Goal: Task Accomplishment & Management: Use online tool/utility

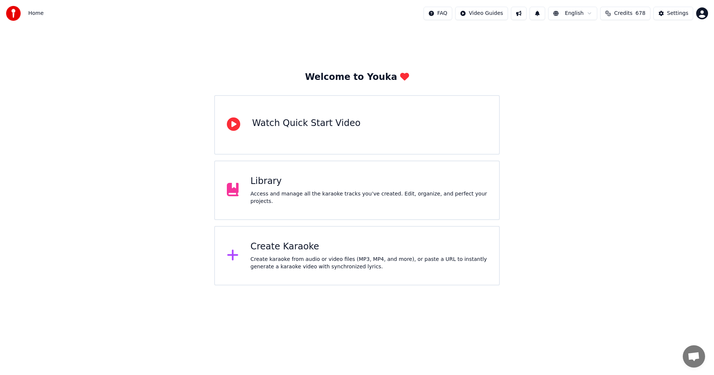
click at [279, 249] on div "Create Karaoke" at bounding box center [369, 247] width 237 height 12
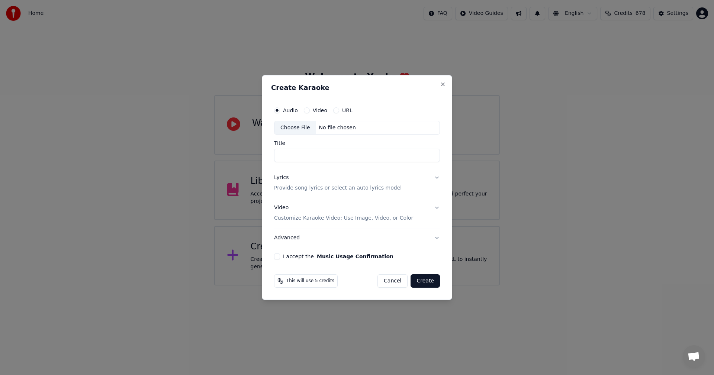
click at [290, 124] on div "Choose File" at bounding box center [296, 127] width 42 height 13
type input "**********"
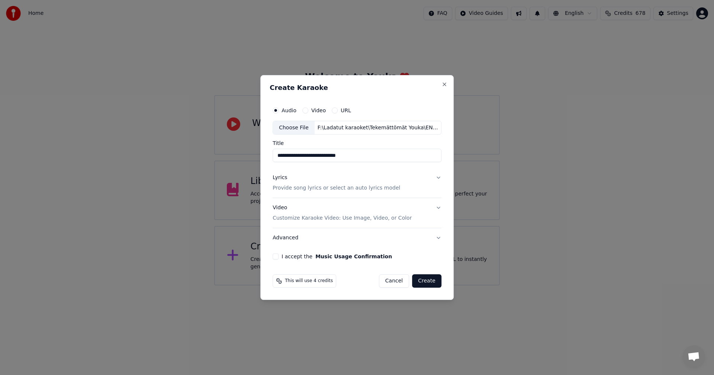
click at [438, 177] on button "Lyrics Provide song lyrics or select an auto lyrics model" at bounding box center [357, 184] width 169 height 30
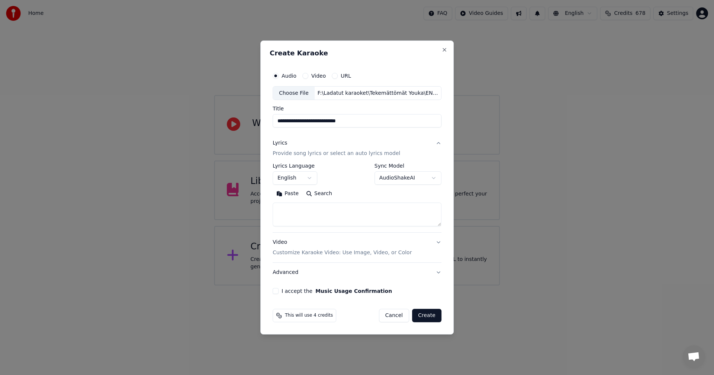
click at [288, 194] on button "Paste" at bounding box center [288, 194] width 30 height 12
click at [279, 292] on button "I accept the Music Usage Confirmation" at bounding box center [276, 291] width 6 height 6
click at [428, 317] on button "Create" at bounding box center [426, 315] width 29 height 13
type textarea "**********"
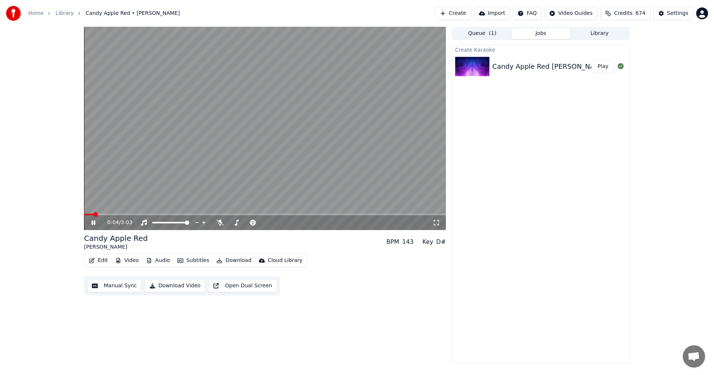
click at [96, 224] on icon at bounding box center [98, 223] width 17 height 6
click at [128, 260] on button "Video" at bounding box center [126, 261] width 29 height 10
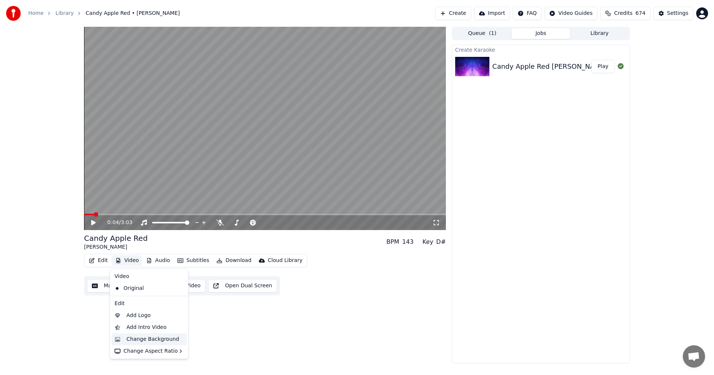
click at [147, 337] on div "Change Background" at bounding box center [152, 339] width 53 height 7
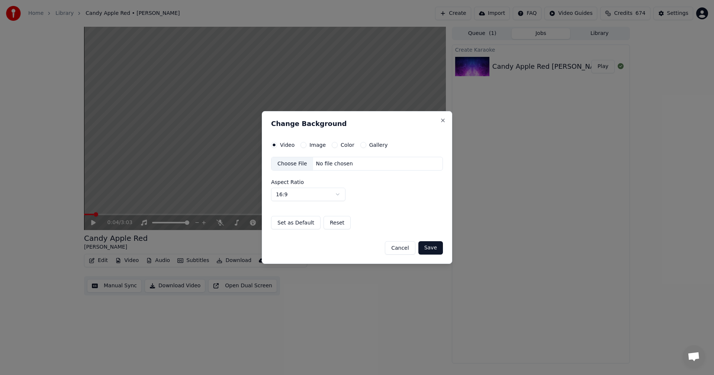
click at [302, 144] on button "Image" at bounding box center [304, 145] width 6 height 6
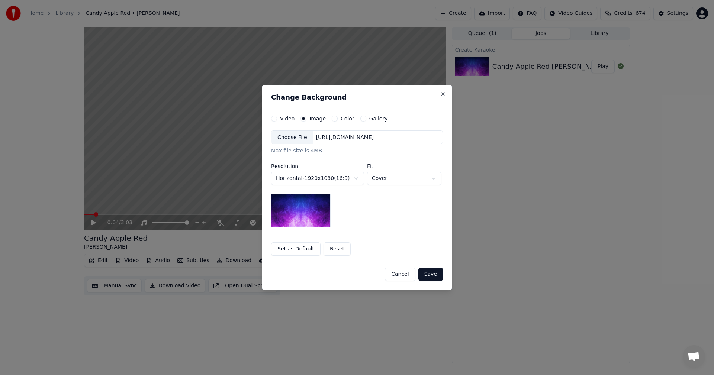
click at [294, 139] on div "Choose File" at bounding box center [293, 137] width 42 height 13
click at [438, 275] on button "Save" at bounding box center [430, 274] width 25 height 13
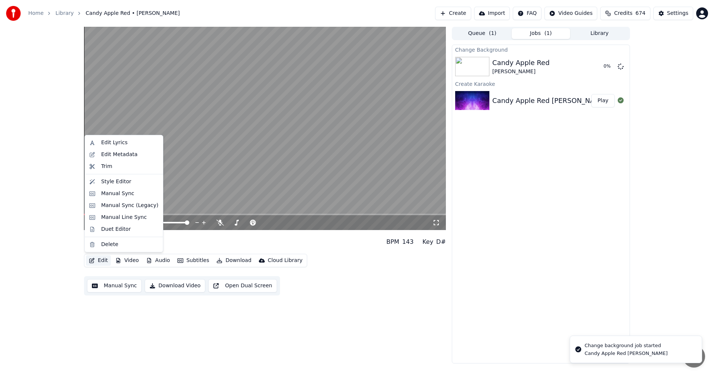
click at [104, 261] on button "Edit" at bounding box center [98, 261] width 25 height 10
click at [109, 206] on div "Manual Sync (Legacy)" at bounding box center [129, 205] width 57 height 7
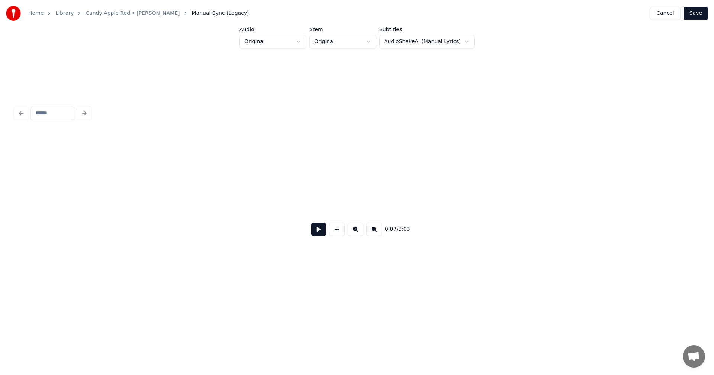
scroll to position [0, 705]
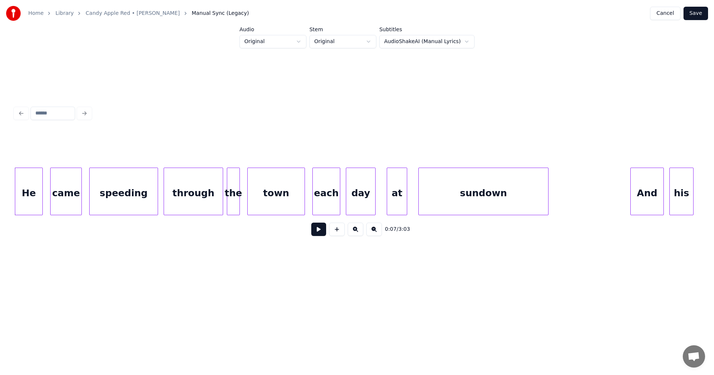
click at [321, 232] on button at bounding box center [318, 229] width 15 height 13
drag, startPoint x: 321, startPoint y: 232, endPoint x: 213, endPoint y: 230, distance: 107.9
click at [320, 232] on button at bounding box center [318, 229] width 15 height 13
click at [143, 211] on div "speeding" at bounding box center [124, 193] width 68 height 51
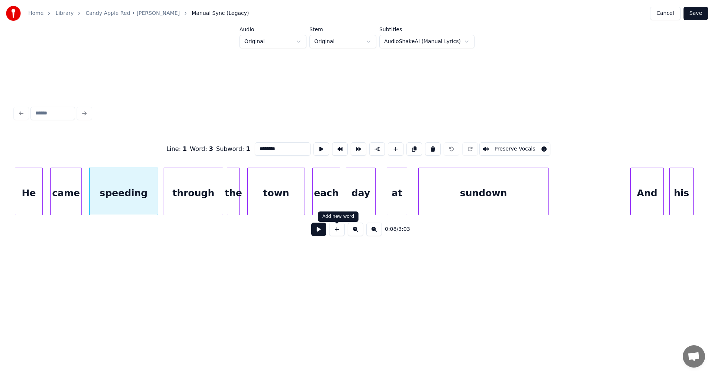
click at [325, 231] on button at bounding box center [318, 229] width 15 height 13
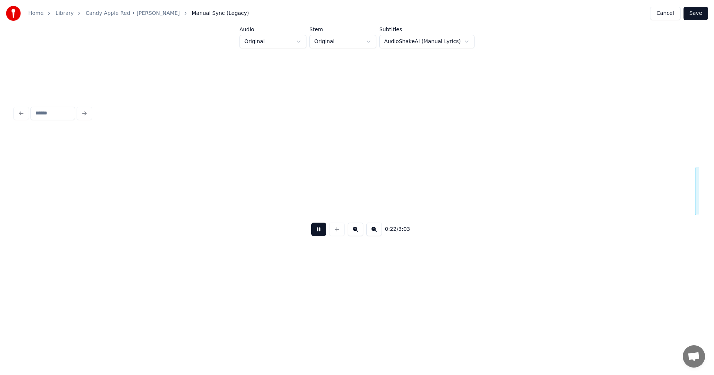
scroll to position [0, 2075]
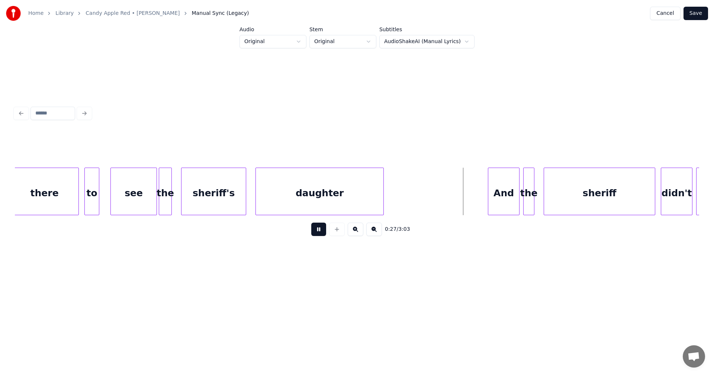
click at [325, 231] on button at bounding box center [318, 229] width 15 height 13
click at [322, 233] on button at bounding box center [318, 229] width 15 height 13
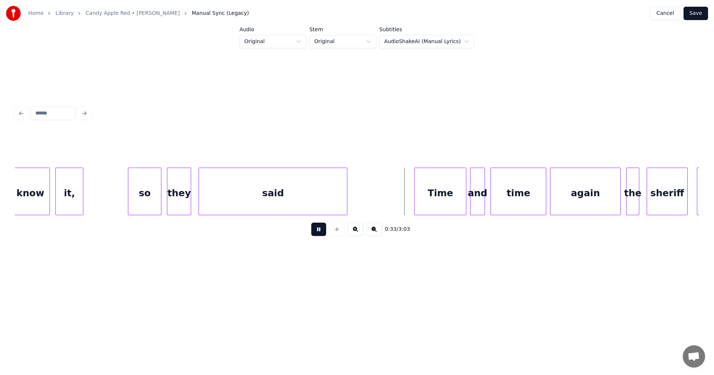
drag, startPoint x: 322, startPoint y: 233, endPoint x: 288, endPoint y: 232, distance: 34.6
click at [322, 232] on button at bounding box center [318, 229] width 15 height 13
click at [70, 199] on div "it," at bounding box center [69, 193] width 27 height 51
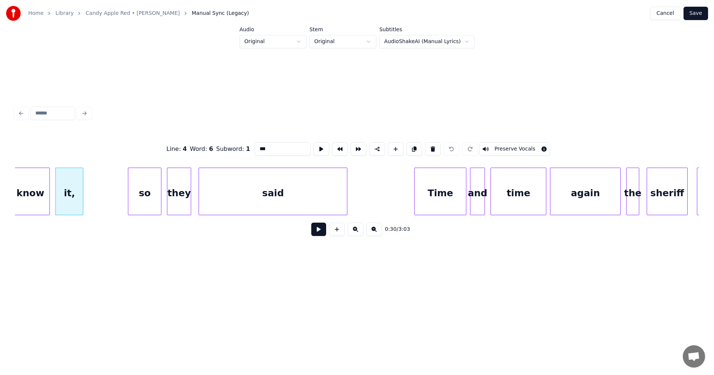
click at [266, 148] on input "***" at bounding box center [283, 148] width 56 height 13
click at [153, 200] on div "so" at bounding box center [144, 193] width 33 height 51
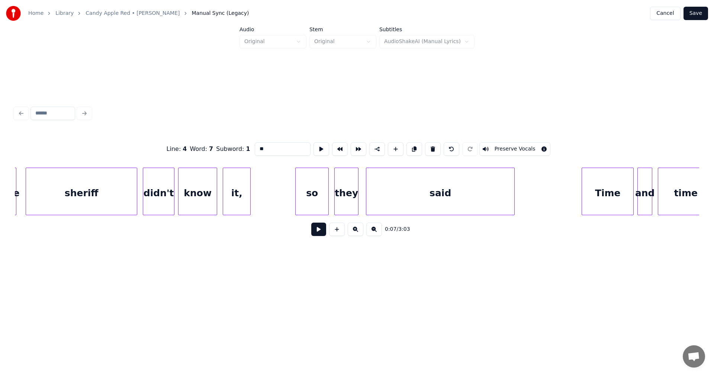
scroll to position [0, 2659]
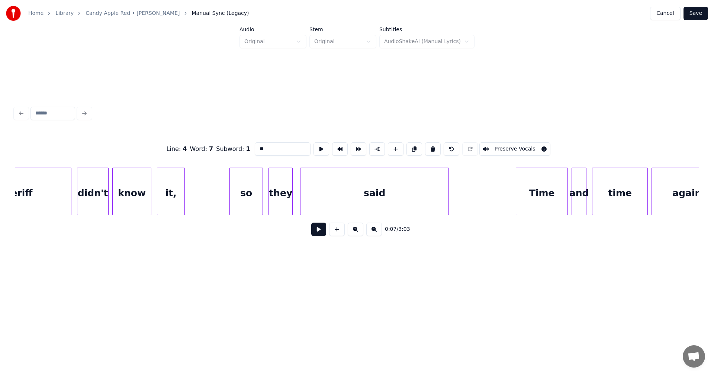
click at [167, 196] on div "it," at bounding box center [170, 193] width 27 height 51
click at [260, 199] on div "so" at bounding box center [246, 193] width 33 height 51
type input "**"
click at [377, 144] on button at bounding box center [377, 148] width 16 height 13
click at [706, 9] on button "Save" at bounding box center [696, 13] width 25 height 13
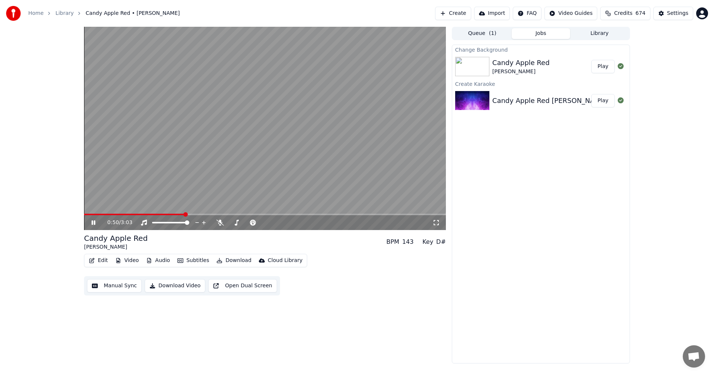
click at [171, 215] on span at bounding box center [134, 214] width 100 height 1
click at [195, 214] on span at bounding box center [148, 214] width 128 height 1
click at [220, 225] on icon at bounding box center [220, 223] width 7 height 6
drag, startPoint x: 92, startPoint y: 224, endPoint x: 97, endPoint y: 248, distance: 24.4
click at [92, 224] on icon at bounding box center [98, 223] width 17 height 6
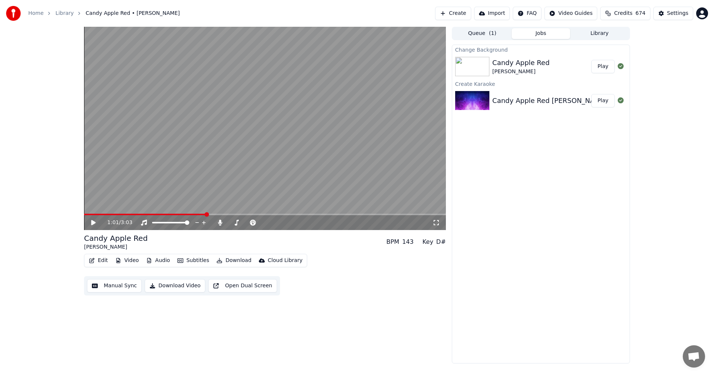
click at [101, 259] on button "Edit" at bounding box center [98, 261] width 25 height 10
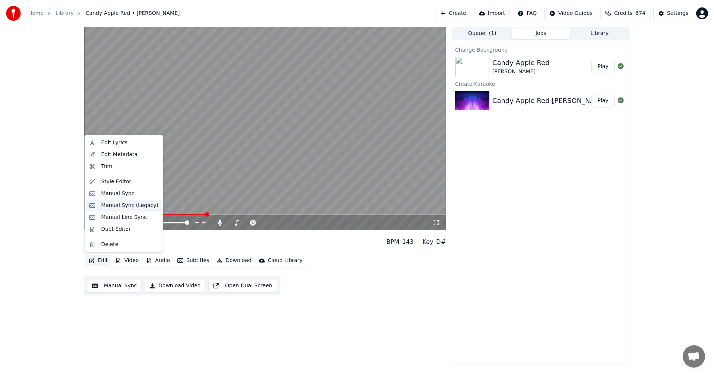
click at [118, 204] on div "Manual Sync (Legacy)" at bounding box center [129, 205] width 57 height 7
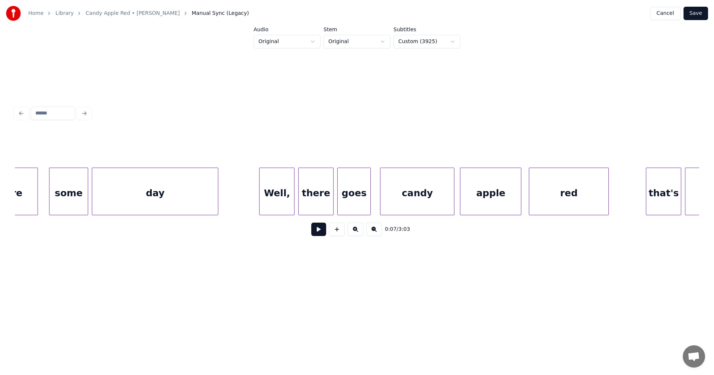
scroll to position [0, 5318]
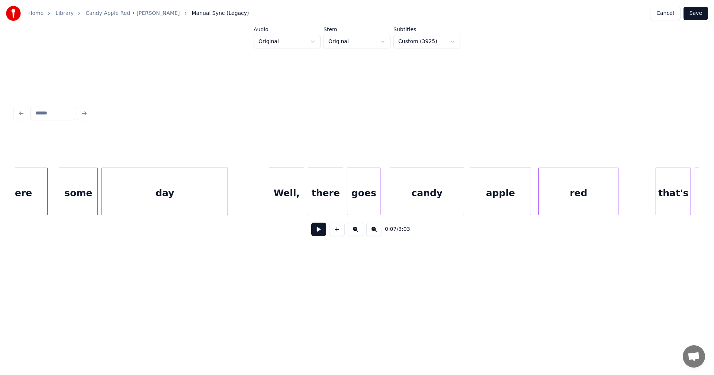
click at [279, 185] on div "Well," at bounding box center [286, 193] width 35 height 51
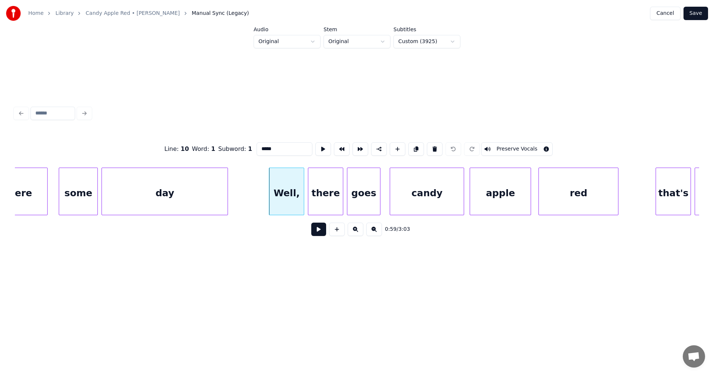
click at [278, 144] on input "*****" at bounding box center [285, 148] width 56 height 13
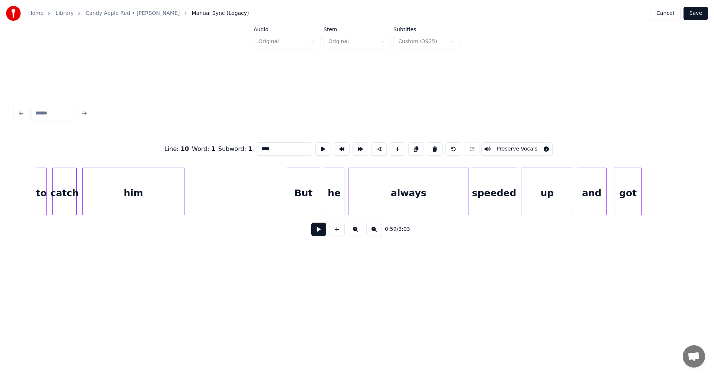
scroll to position [0, 3376]
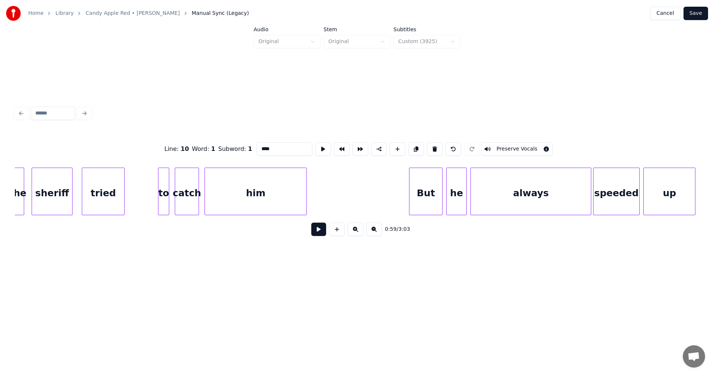
click at [164, 206] on div "to" at bounding box center [163, 193] width 10 height 51
type input "**"
click at [323, 235] on button at bounding box center [318, 229] width 15 height 13
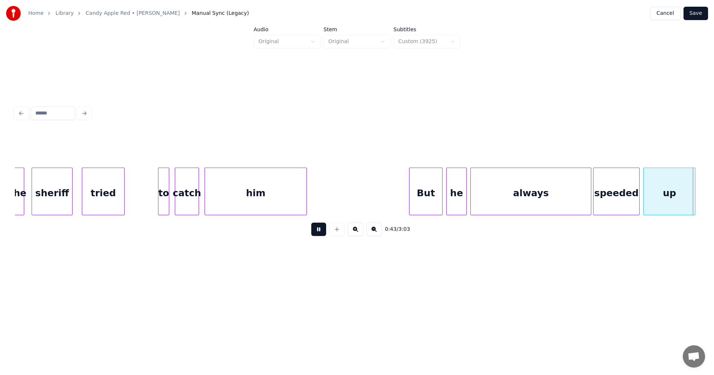
scroll to position [0, 4061]
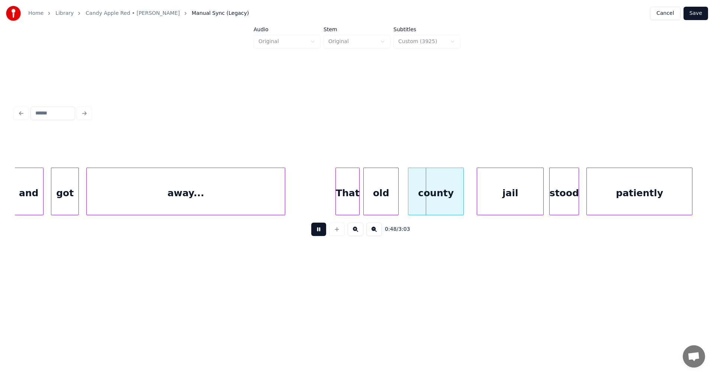
click at [320, 231] on button at bounding box center [318, 229] width 15 height 13
click at [344, 206] on div "That" at bounding box center [344, 193] width 23 height 51
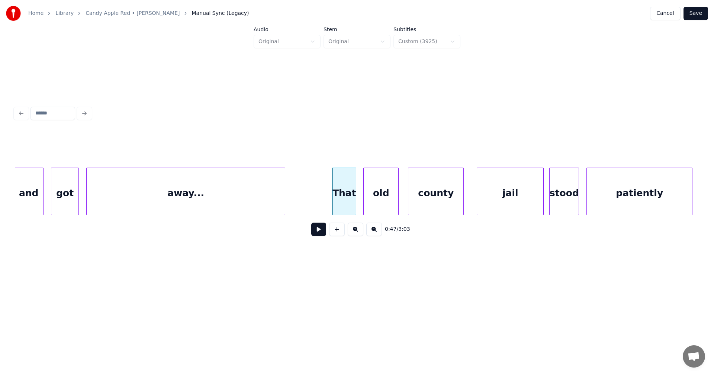
click at [321, 231] on button at bounding box center [318, 229] width 15 height 13
click at [322, 231] on button at bounding box center [318, 229] width 15 height 13
click at [494, 202] on div "jail" at bounding box center [507, 193] width 66 height 51
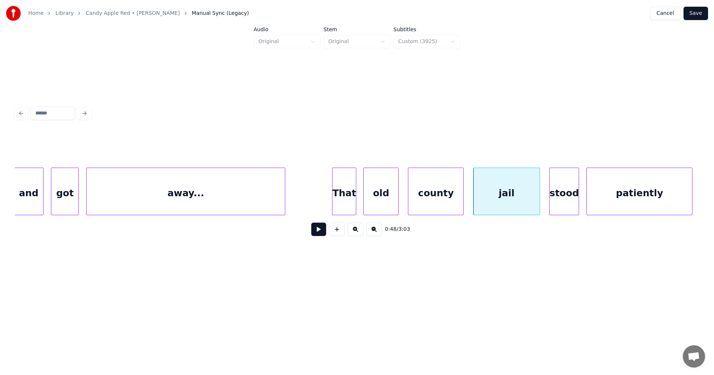
click at [323, 235] on button at bounding box center [318, 229] width 15 height 13
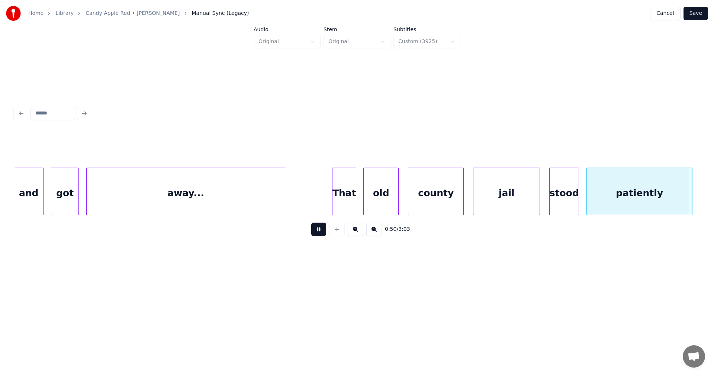
scroll to position [0, 4746]
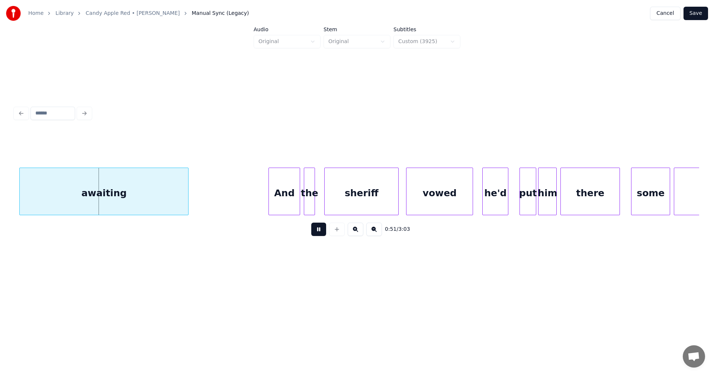
click at [323, 235] on button at bounding box center [318, 229] width 15 height 13
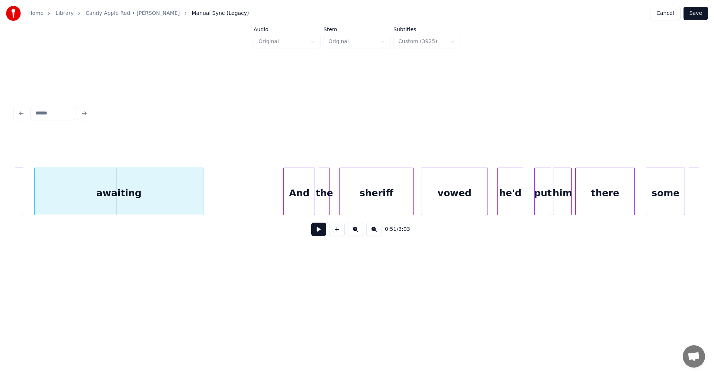
scroll to position [0, 4716]
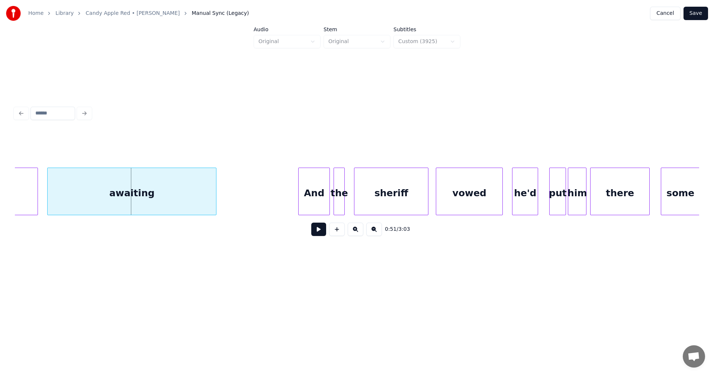
click at [85, 204] on div "awaiting" at bounding box center [132, 193] width 169 height 51
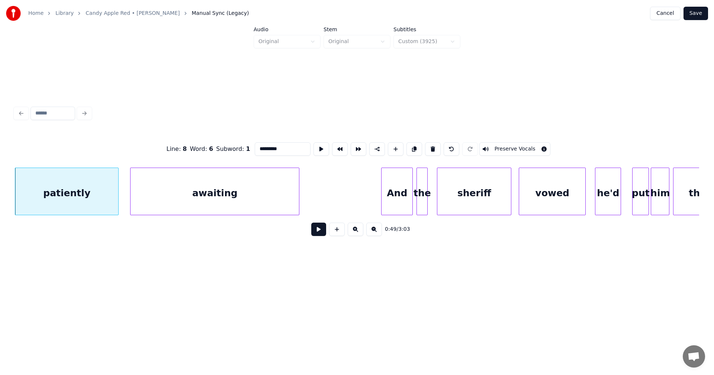
click at [118, 201] on div at bounding box center [117, 191] width 2 height 47
click at [321, 235] on button at bounding box center [318, 229] width 15 height 13
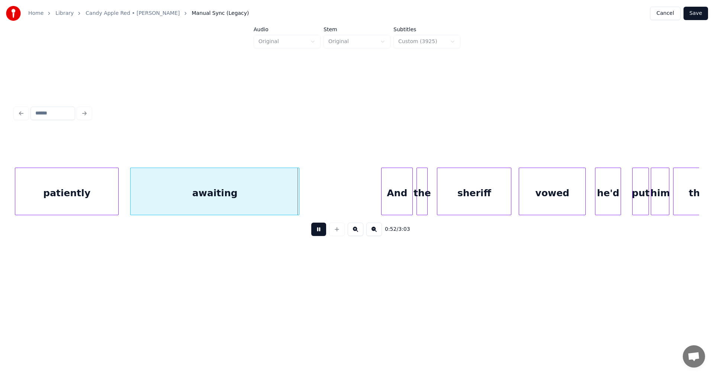
drag, startPoint x: 318, startPoint y: 235, endPoint x: 316, endPoint y: 224, distance: 11.3
click at [318, 234] on button at bounding box center [318, 229] width 15 height 13
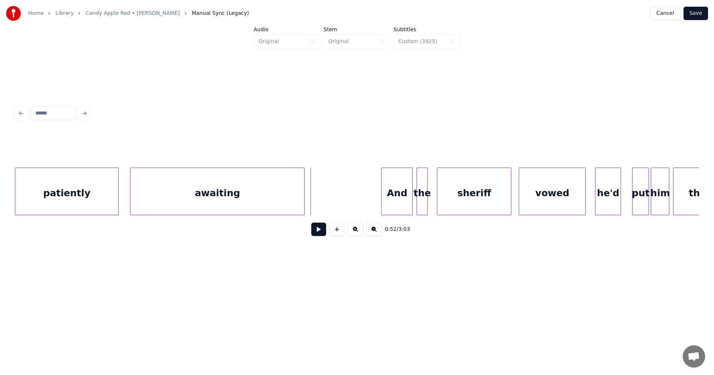
click at [303, 202] on div at bounding box center [303, 191] width 2 height 47
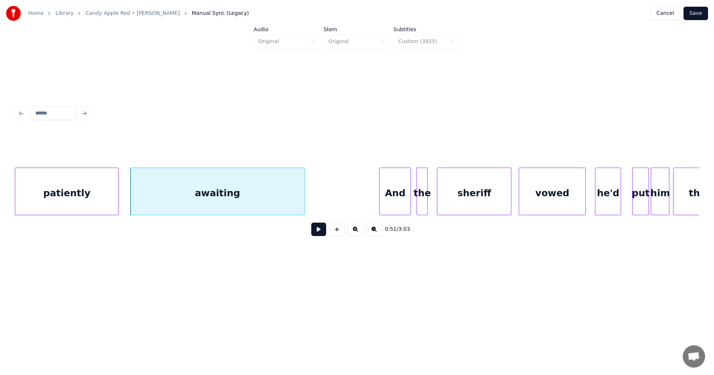
click at [390, 202] on div "And" at bounding box center [395, 193] width 31 height 51
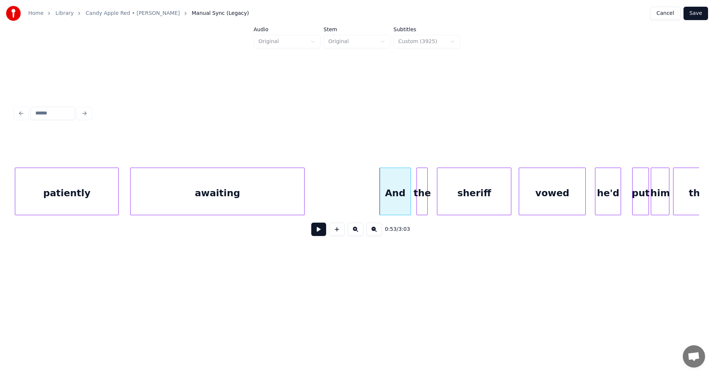
click at [324, 236] on button at bounding box center [318, 229] width 15 height 13
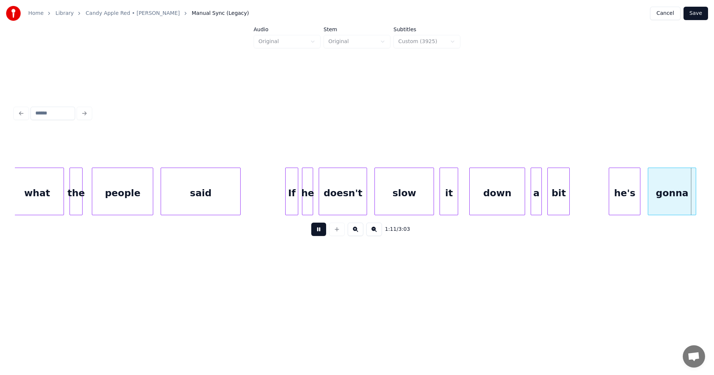
scroll to position [0, 6688]
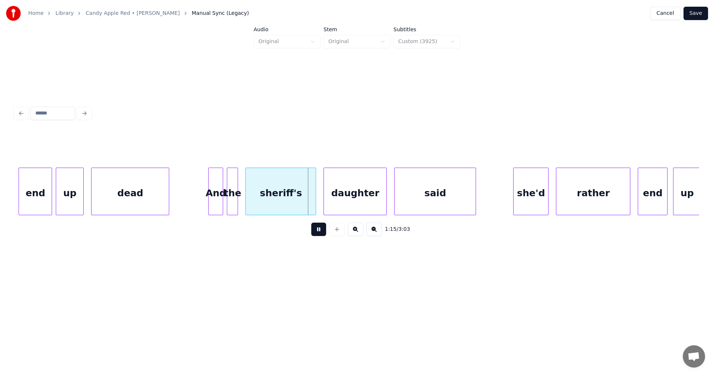
click at [318, 233] on button at bounding box center [318, 229] width 15 height 13
click at [302, 201] on div "sheriff's" at bounding box center [281, 193] width 70 height 51
click at [318, 230] on button at bounding box center [318, 229] width 15 height 13
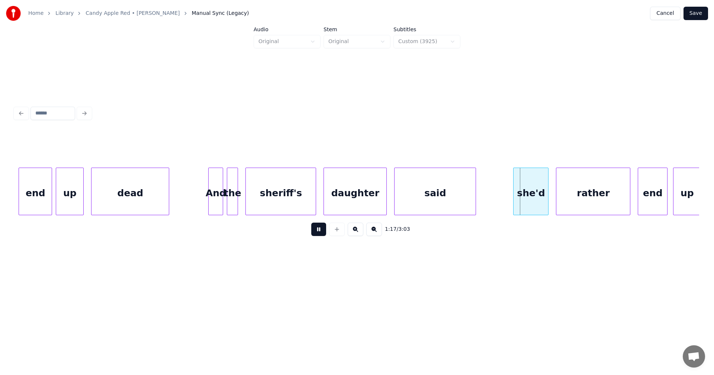
click at [318, 233] on button at bounding box center [318, 229] width 15 height 13
click at [530, 196] on div "she'd" at bounding box center [528, 193] width 35 height 51
click at [321, 234] on button at bounding box center [318, 229] width 15 height 13
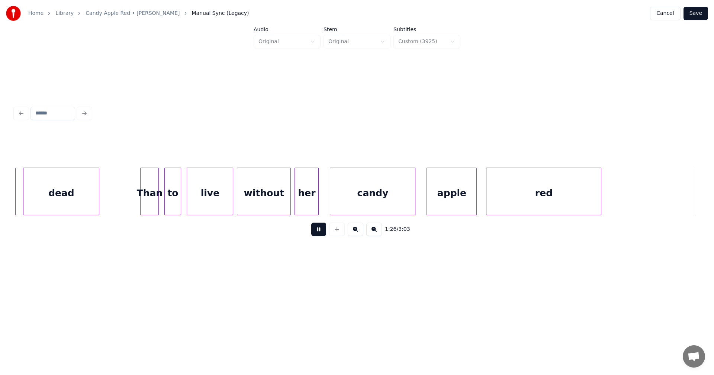
scroll to position [0, 8059]
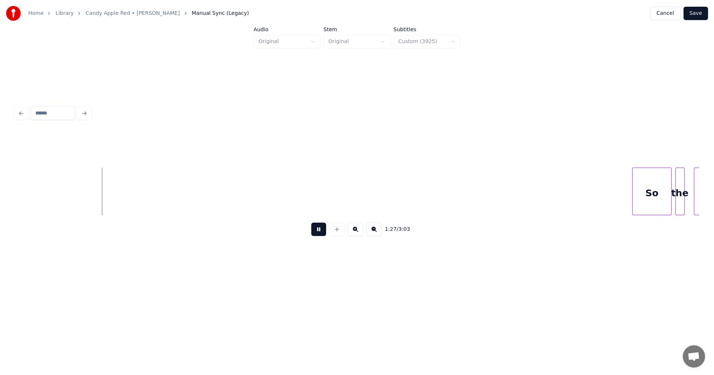
click at [321, 234] on button at bounding box center [318, 229] width 15 height 13
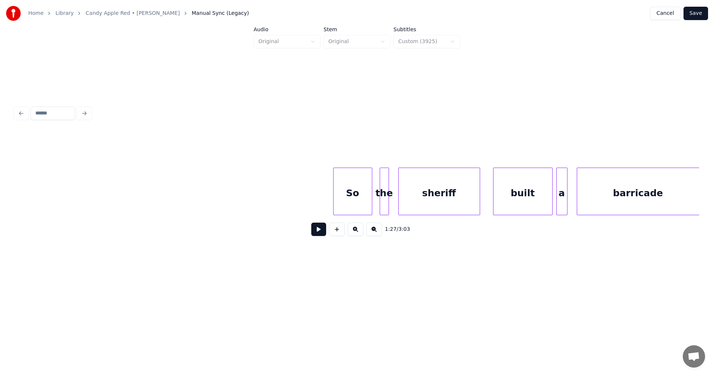
click at [361, 199] on div "So" at bounding box center [353, 193] width 38 height 51
click at [322, 234] on button at bounding box center [318, 229] width 15 height 13
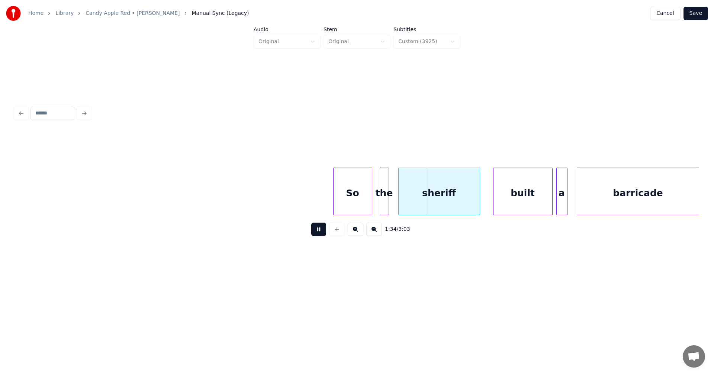
click at [322, 234] on button at bounding box center [318, 229] width 15 height 13
click at [379, 201] on div at bounding box center [380, 191] width 2 height 47
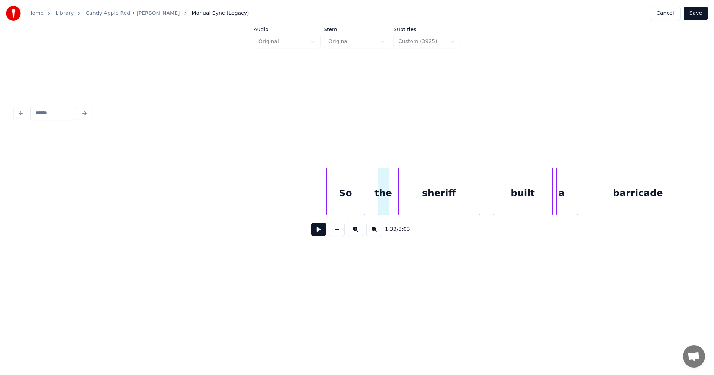
click at [354, 204] on div "So" at bounding box center [346, 193] width 38 height 51
click at [319, 234] on button at bounding box center [318, 229] width 15 height 13
click at [389, 201] on div at bounding box center [390, 191] width 2 height 47
click at [370, 203] on div at bounding box center [370, 191] width 2 height 47
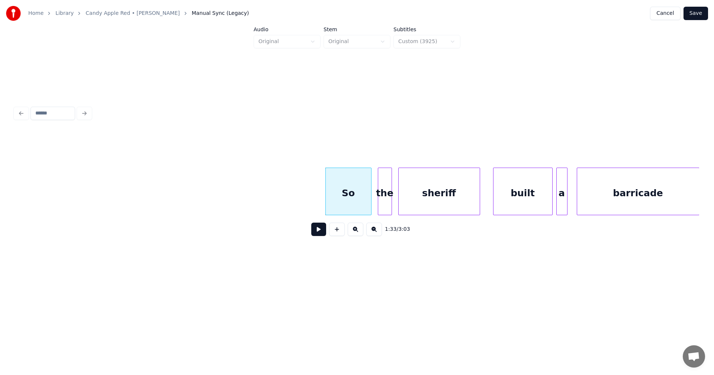
click at [321, 232] on button at bounding box center [318, 229] width 15 height 13
click at [540, 198] on div at bounding box center [540, 191] width 2 height 47
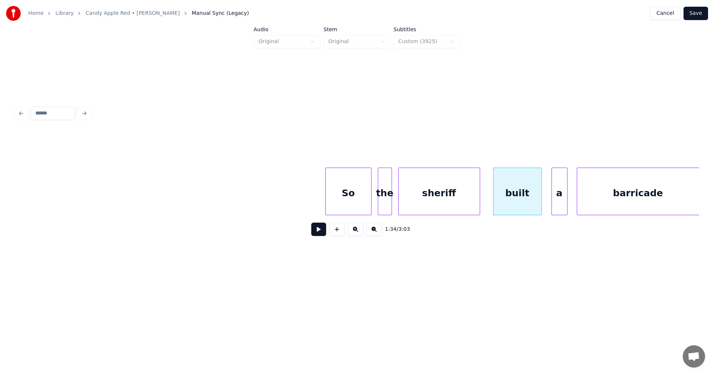
click at [552, 199] on div at bounding box center [553, 191] width 2 height 47
click at [523, 202] on div "built" at bounding box center [518, 193] width 48 height 51
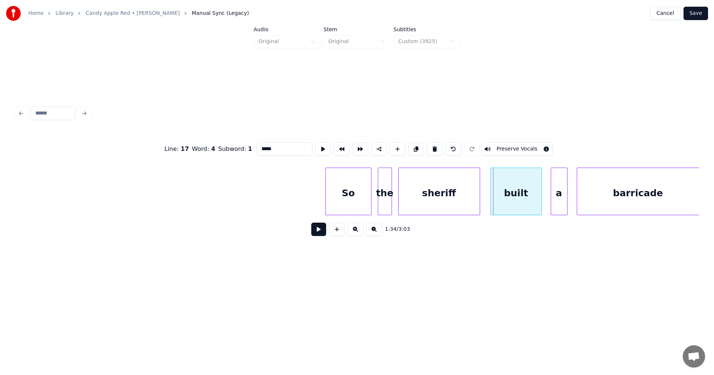
click at [493, 201] on div at bounding box center [492, 191] width 2 height 47
click at [354, 209] on div "So" at bounding box center [348, 193] width 45 height 51
type input "**"
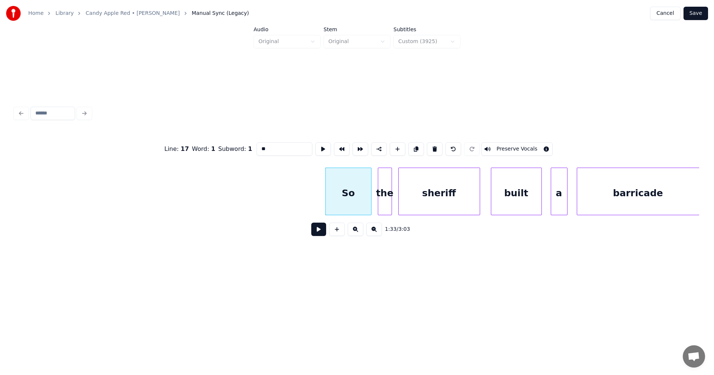
click at [323, 231] on button at bounding box center [318, 229] width 15 height 13
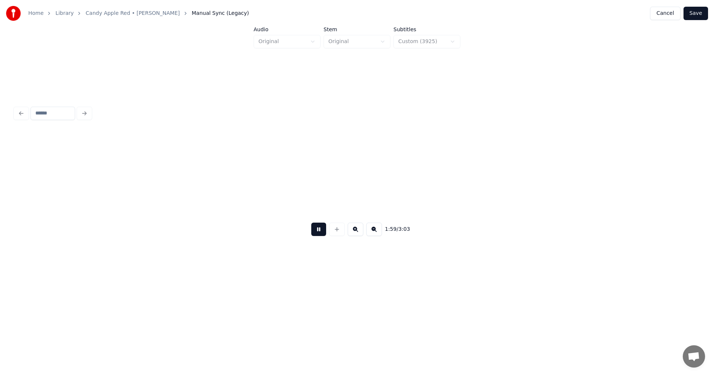
scroll to position [0, 11095]
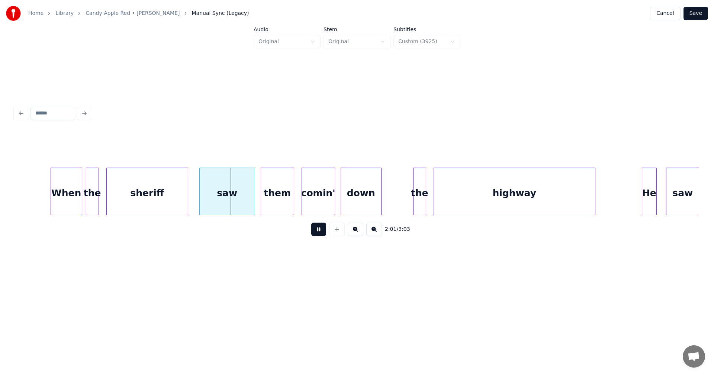
click at [318, 227] on button at bounding box center [318, 229] width 15 height 13
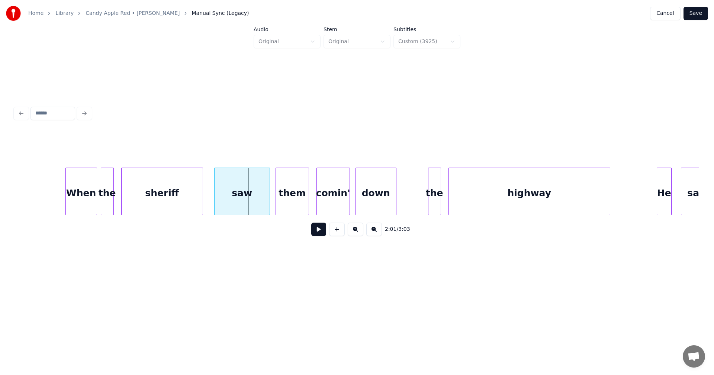
scroll to position [0, 10481]
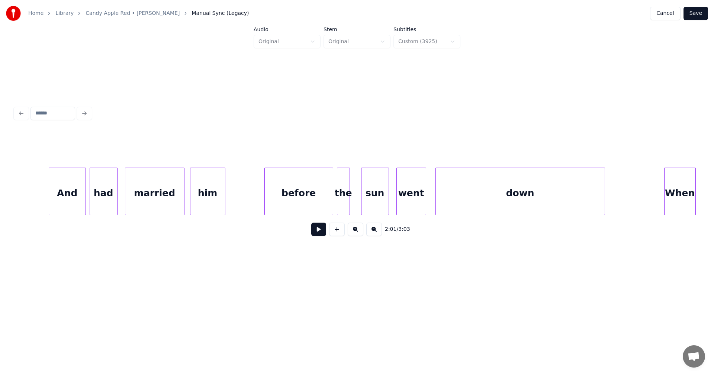
click at [605, 203] on div at bounding box center [604, 191] width 2 height 47
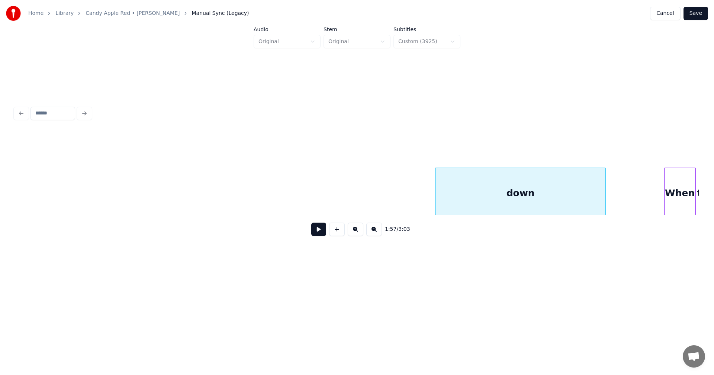
scroll to position [0, 11080]
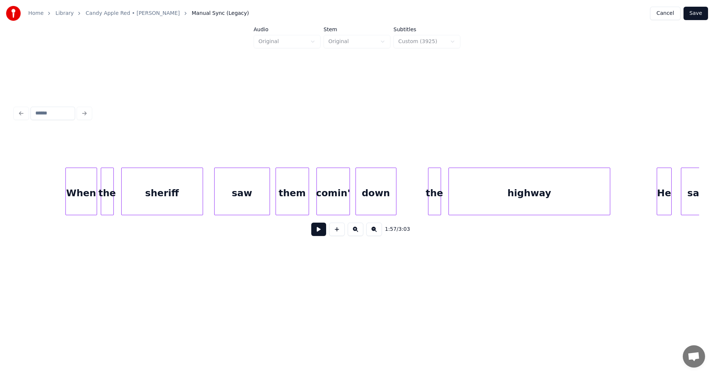
click at [173, 202] on div "sheriff" at bounding box center [162, 193] width 81 height 51
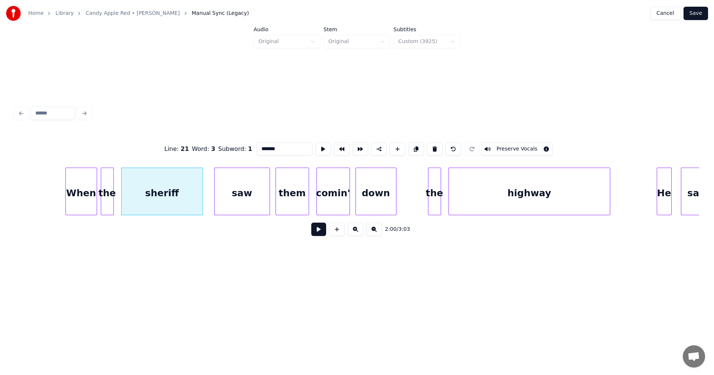
click at [315, 230] on button at bounding box center [318, 229] width 15 height 13
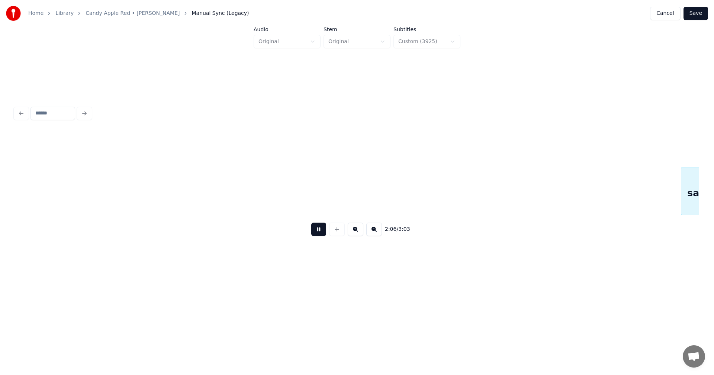
scroll to position [0, 11765]
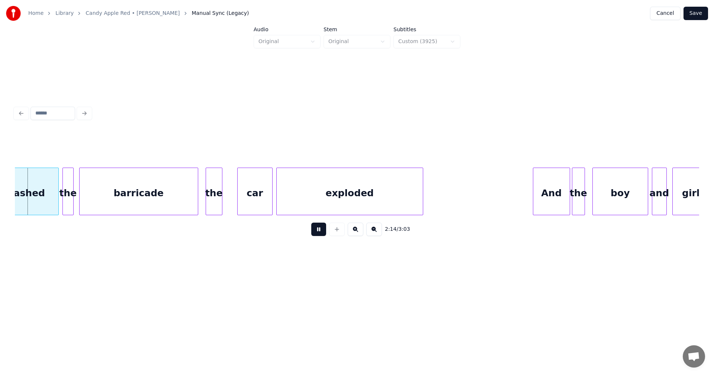
click at [314, 232] on button at bounding box center [318, 229] width 15 height 13
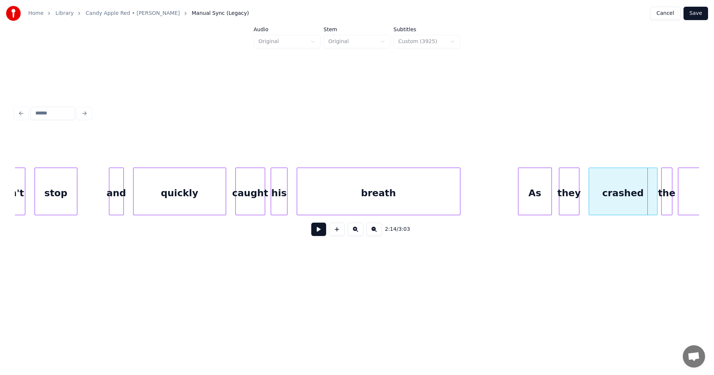
click at [550, 205] on div at bounding box center [550, 191] width 2 height 47
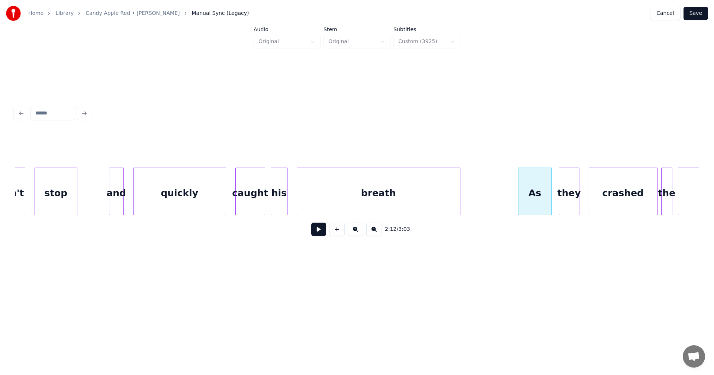
click at [325, 233] on button at bounding box center [318, 229] width 15 height 13
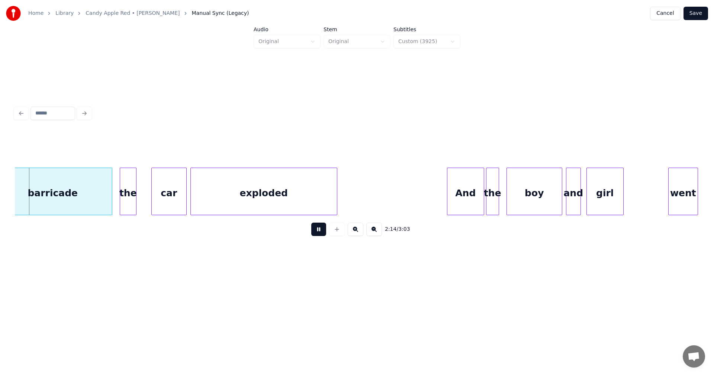
click at [325, 233] on button at bounding box center [318, 229] width 15 height 13
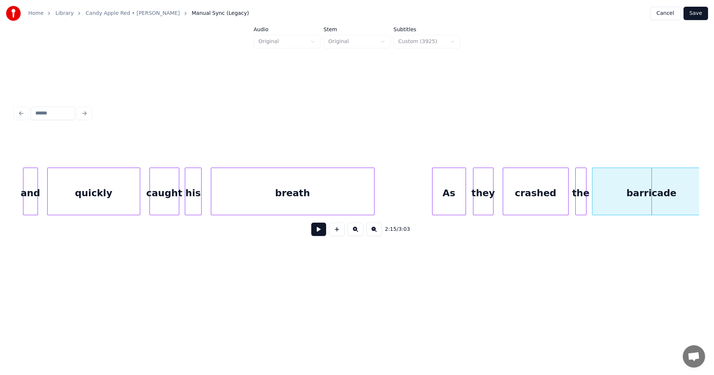
click at [566, 205] on div at bounding box center [567, 191] width 2 height 47
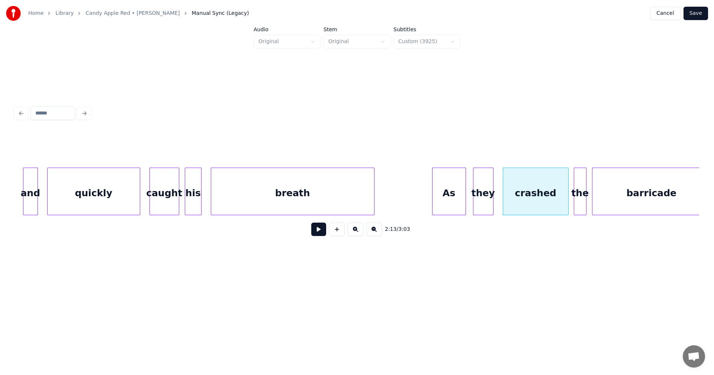
click at [576, 205] on div at bounding box center [575, 191] width 2 height 47
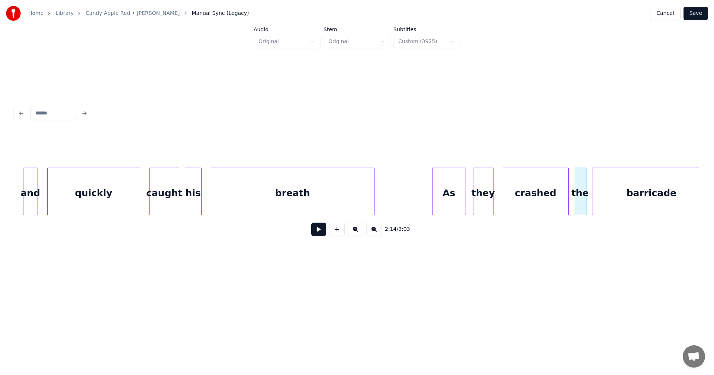
click at [321, 233] on button at bounding box center [318, 229] width 15 height 13
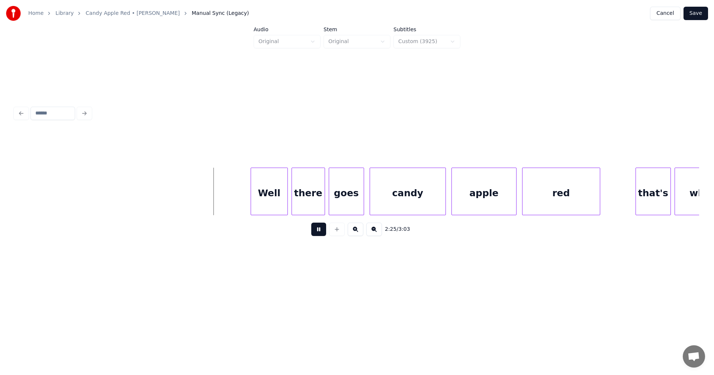
scroll to position [0, 13438]
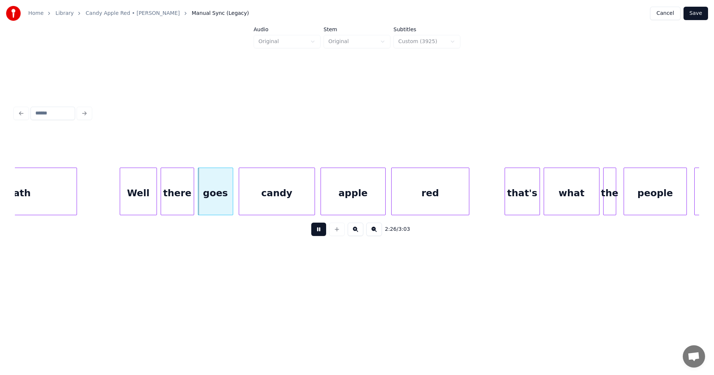
click at [317, 231] on button at bounding box center [318, 229] width 15 height 13
click at [297, 212] on div "candy" at bounding box center [277, 193] width 76 height 51
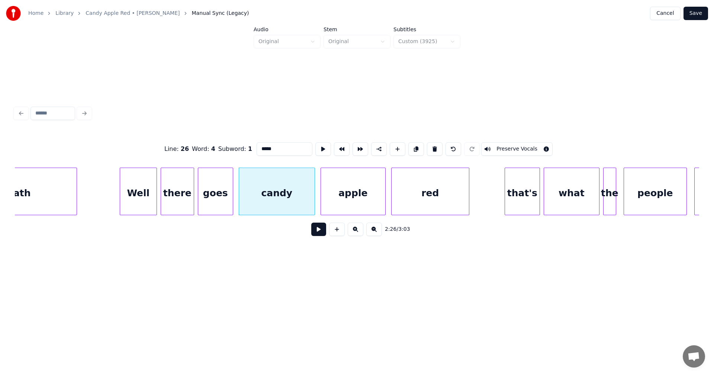
scroll to position [0, 12839]
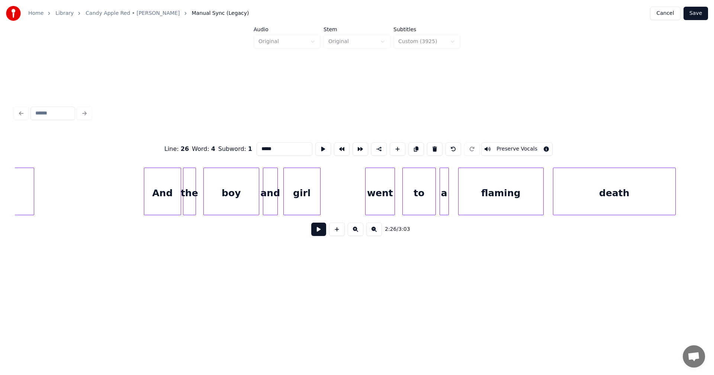
click at [190, 206] on div "the" at bounding box center [189, 193] width 12 height 51
click at [178, 206] on div at bounding box center [177, 191] width 2 height 47
click at [375, 205] on div "went" at bounding box center [374, 193] width 29 height 51
click at [417, 207] on div "to" at bounding box center [414, 193] width 33 height 51
click at [429, 205] on div at bounding box center [430, 191] width 2 height 47
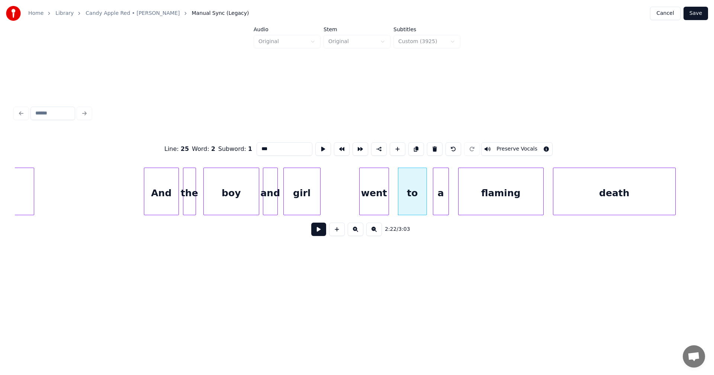
click at [434, 206] on div at bounding box center [434, 191] width 2 height 47
click at [384, 204] on div "went" at bounding box center [374, 193] width 29 height 51
type input "****"
click at [324, 233] on button at bounding box center [318, 229] width 15 height 13
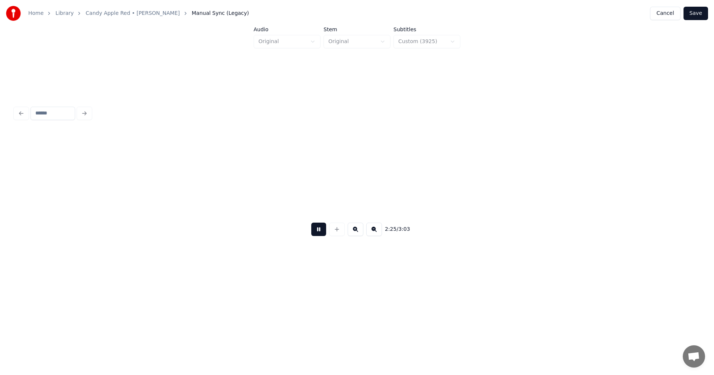
scroll to position [0, 13525]
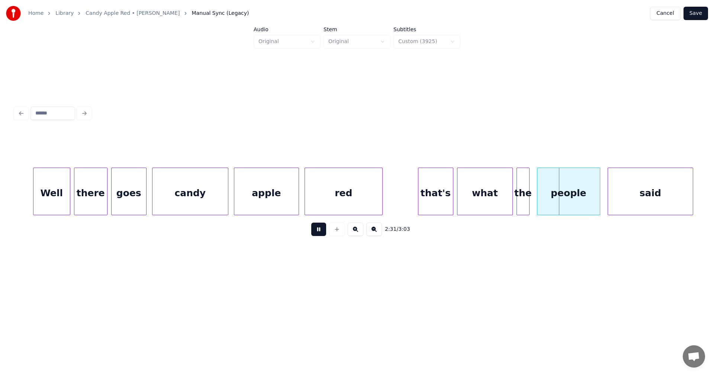
click at [325, 231] on button at bounding box center [318, 229] width 15 height 13
click at [510, 208] on div at bounding box center [510, 191] width 2 height 47
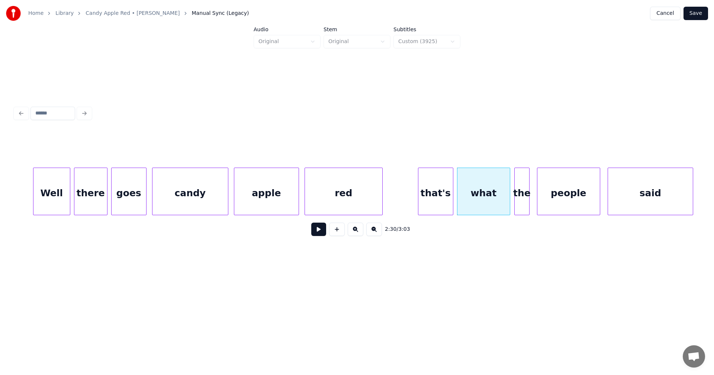
click at [516, 207] on div at bounding box center [516, 191] width 2 height 47
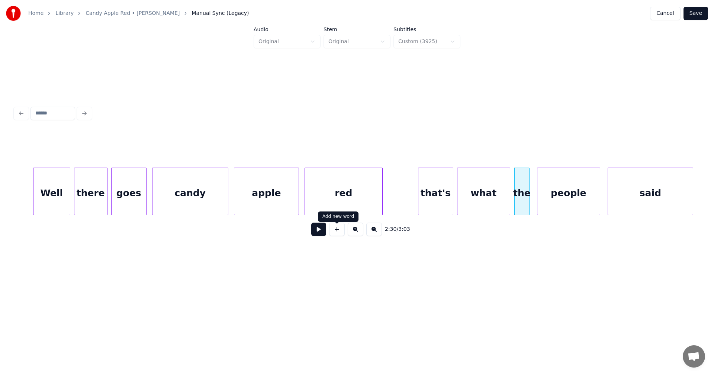
click at [325, 233] on button at bounding box center [318, 229] width 15 height 13
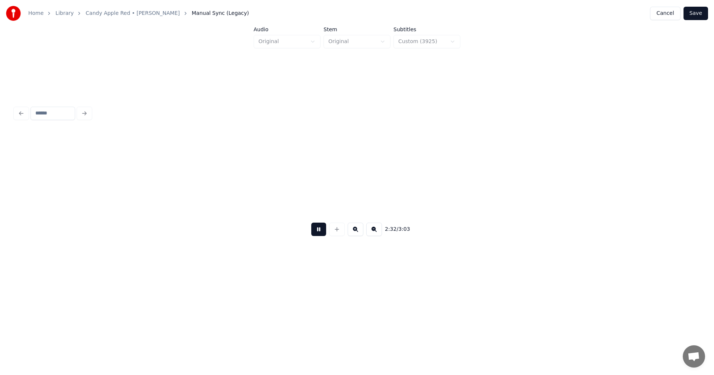
scroll to position [0, 14209]
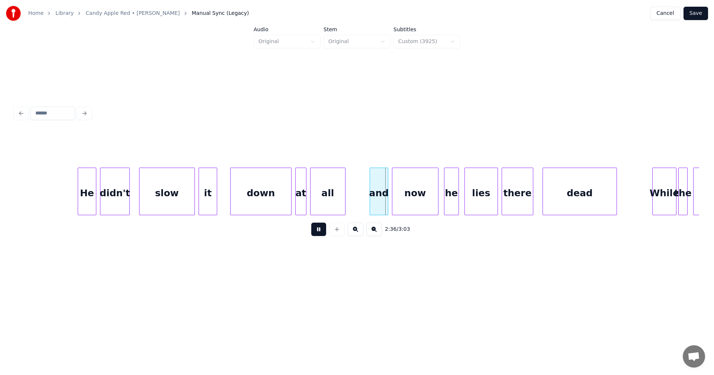
click at [325, 231] on button at bounding box center [318, 229] width 15 height 13
click at [379, 201] on div "and" at bounding box center [377, 193] width 18 height 51
click at [324, 232] on button at bounding box center [318, 229] width 15 height 13
click at [324, 231] on button at bounding box center [318, 229] width 15 height 13
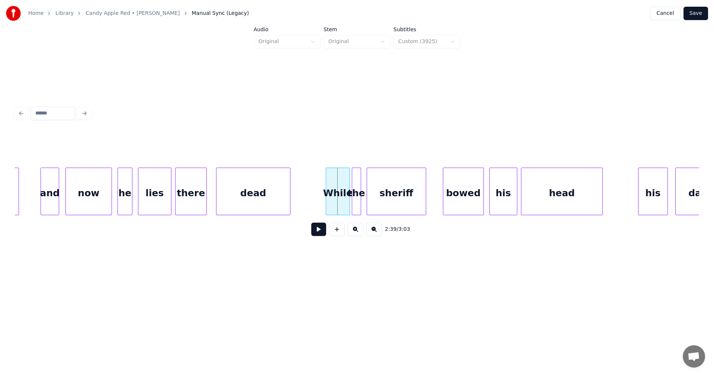
scroll to position [0, 14536]
click at [323, 231] on button at bounding box center [318, 229] width 15 height 13
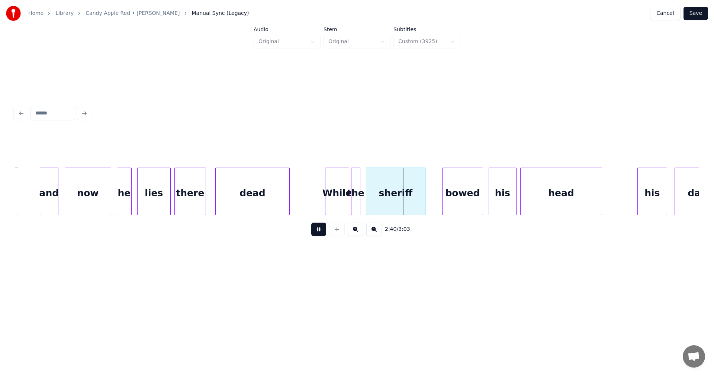
click at [323, 231] on button at bounding box center [318, 229] width 15 height 13
click at [341, 208] on div "While" at bounding box center [336, 193] width 23 height 51
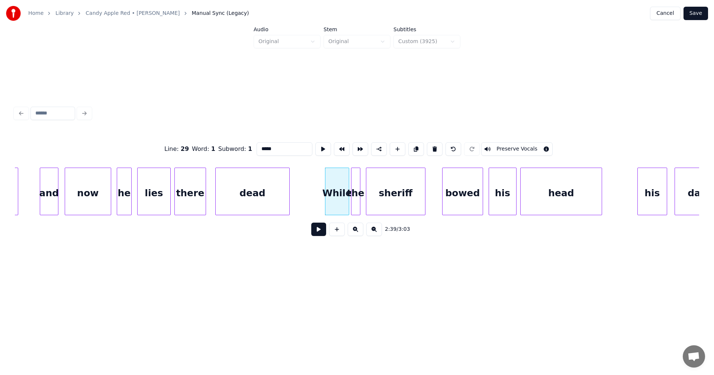
click at [320, 233] on button at bounding box center [318, 229] width 15 height 13
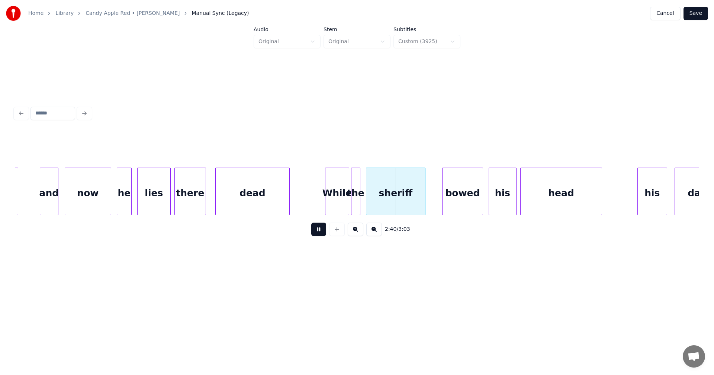
click at [320, 233] on button at bounding box center [318, 229] width 15 height 13
click at [358, 202] on div "the" at bounding box center [358, 193] width 9 height 51
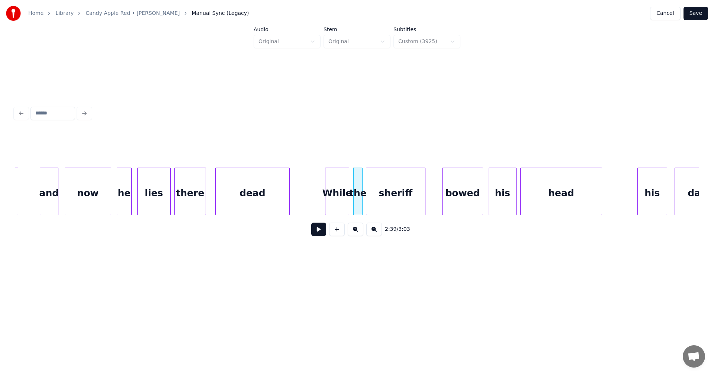
click at [343, 206] on div "While" at bounding box center [336, 193] width 23 height 51
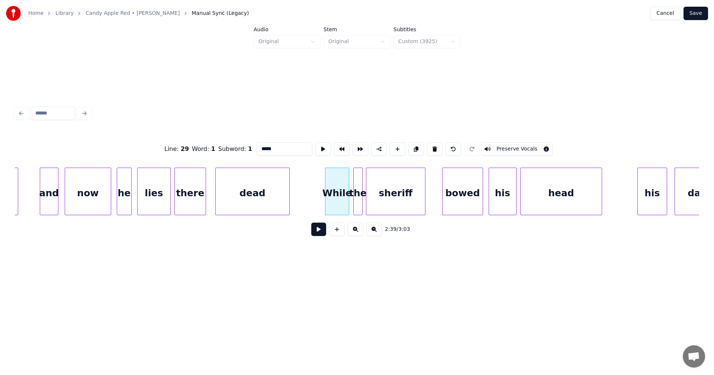
click at [320, 233] on button at bounding box center [318, 229] width 15 height 13
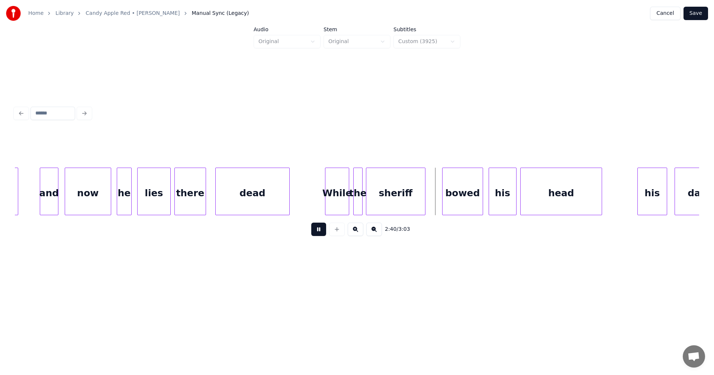
drag, startPoint x: 323, startPoint y: 231, endPoint x: 392, endPoint y: 201, distance: 75.6
click at [323, 231] on button at bounding box center [318, 229] width 15 height 13
click at [392, 201] on div "sheriff" at bounding box center [395, 193] width 59 height 51
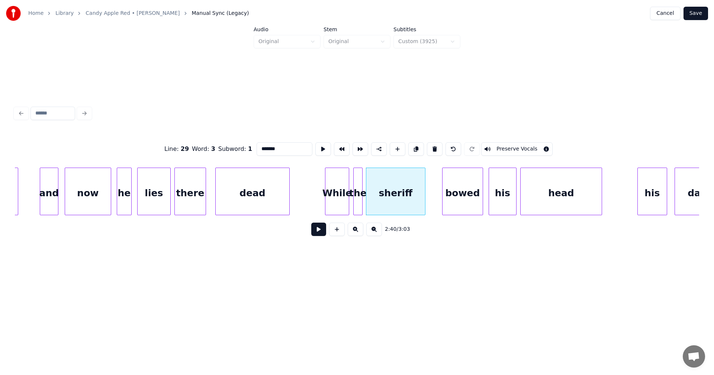
click at [327, 232] on div "2:40 / 3:03" at bounding box center [357, 229] width 673 height 16
click at [324, 233] on button at bounding box center [318, 229] width 15 height 13
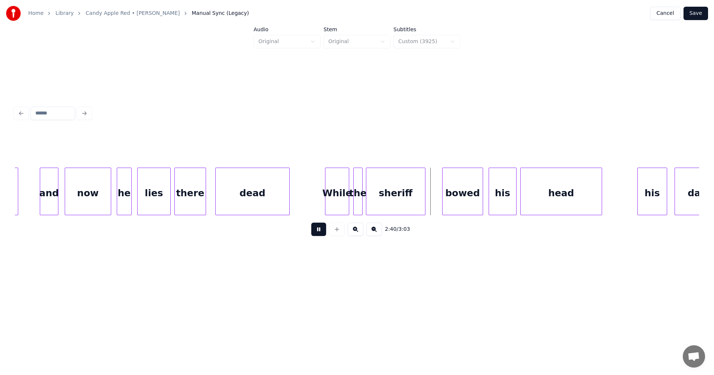
click at [324, 233] on button at bounding box center [318, 229] width 15 height 13
click at [343, 205] on div "While" at bounding box center [334, 193] width 23 height 51
click at [357, 202] on div "the" at bounding box center [356, 193] width 9 height 51
click at [366, 205] on div at bounding box center [366, 191] width 2 height 47
click at [340, 204] on div "While" at bounding box center [334, 193] width 23 height 51
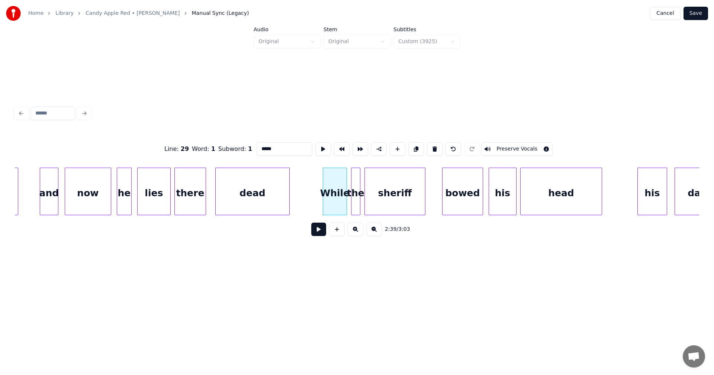
click at [322, 232] on button at bounding box center [318, 229] width 15 height 13
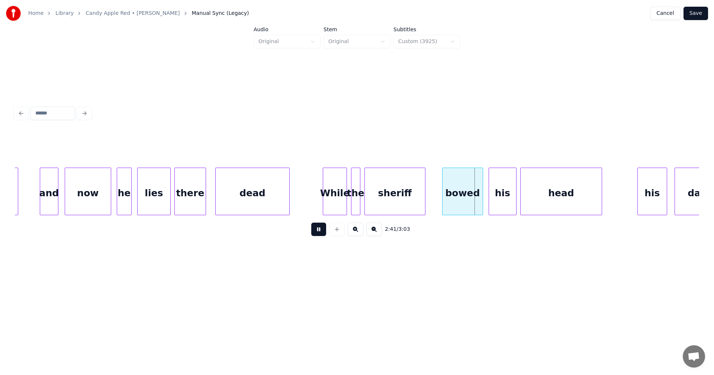
click at [322, 232] on button at bounding box center [318, 229] width 15 height 13
click at [467, 200] on div "bowed" at bounding box center [463, 193] width 40 height 51
click at [323, 234] on button at bounding box center [318, 229] width 15 height 13
click at [646, 206] on div "his" at bounding box center [648, 193] width 29 height 51
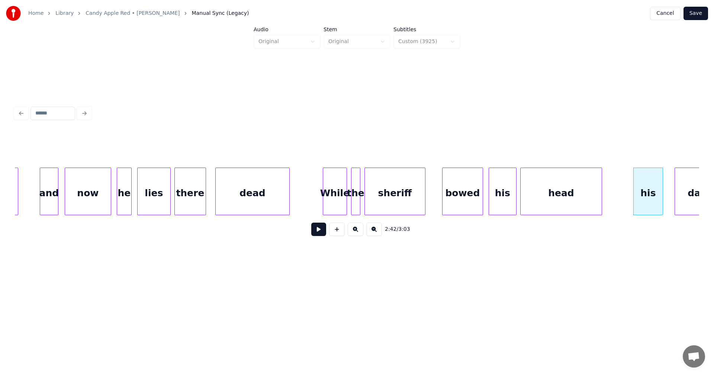
click at [324, 234] on button at bounding box center [318, 229] width 15 height 13
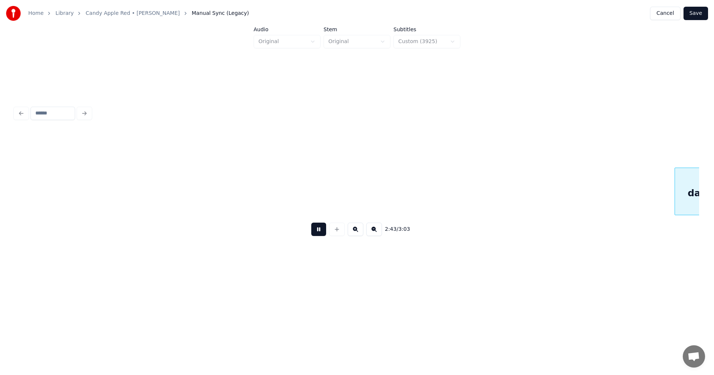
scroll to position [0, 15222]
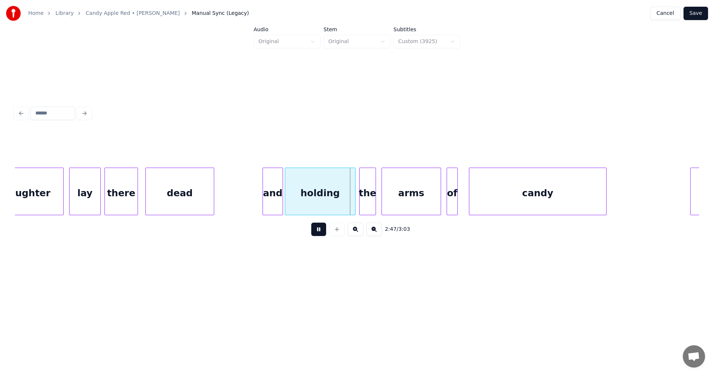
click at [324, 234] on button at bounding box center [318, 229] width 15 height 13
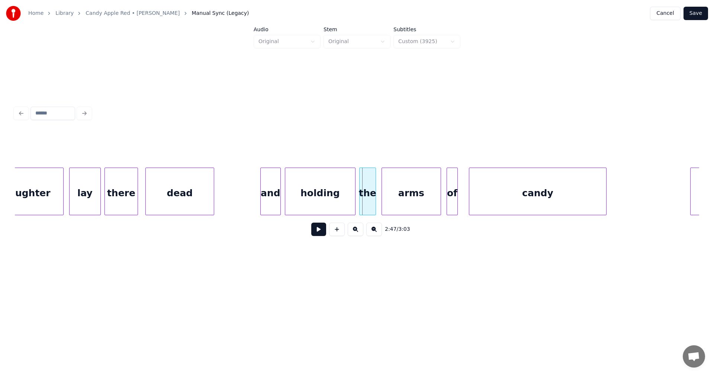
click at [275, 210] on div "and" at bounding box center [271, 193] width 20 height 51
click at [317, 231] on button at bounding box center [318, 229] width 15 height 13
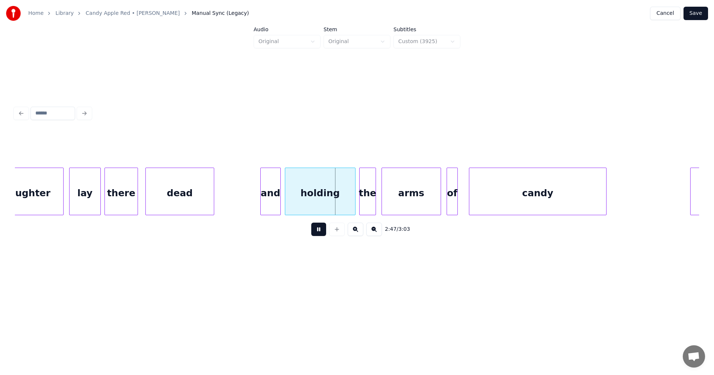
click at [320, 233] on button at bounding box center [318, 229] width 15 height 13
click at [266, 208] on div "and" at bounding box center [271, 193] width 20 height 51
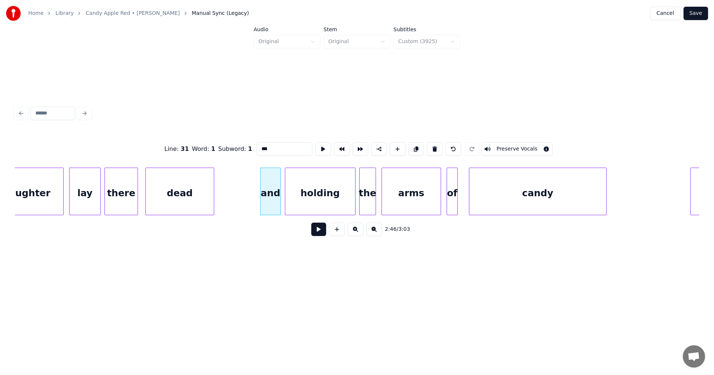
click at [323, 234] on button at bounding box center [318, 229] width 15 height 13
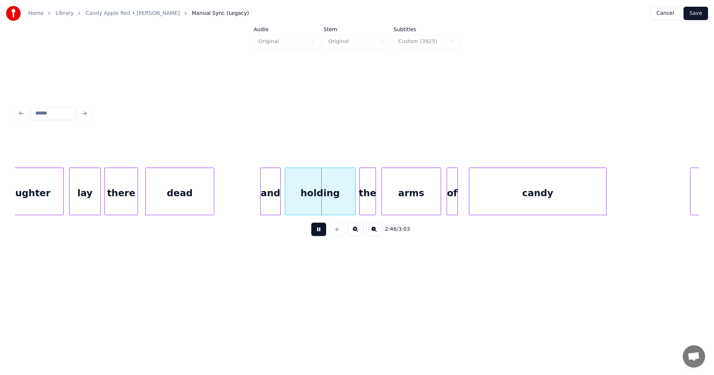
click at [323, 234] on button at bounding box center [318, 229] width 15 height 13
click at [265, 206] on div "and" at bounding box center [271, 193] width 20 height 51
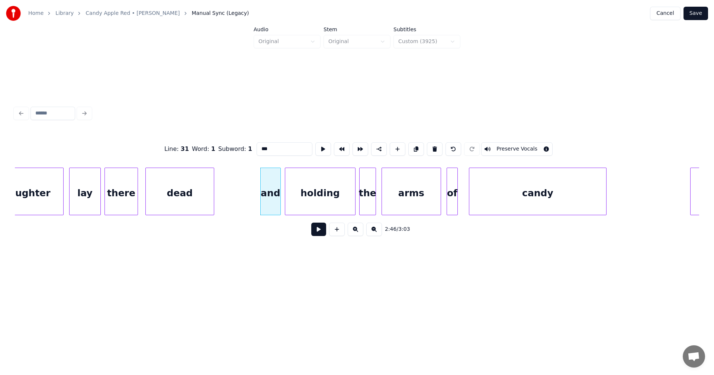
click at [320, 234] on button at bounding box center [318, 229] width 15 height 13
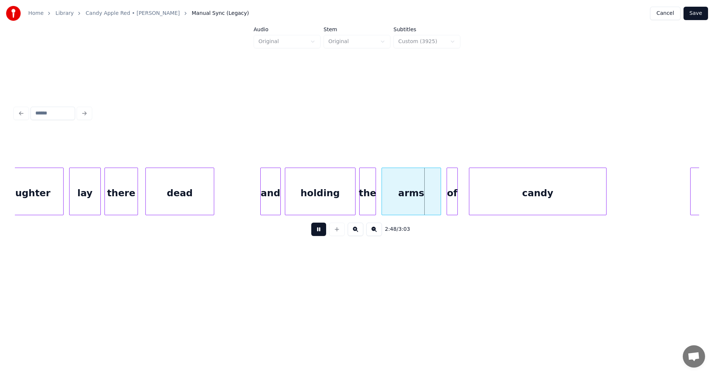
click at [320, 234] on button at bounding box center [318, 229] width 15 height 13
click at [273, 205] on div "and" at bounding box center [271, 193] width 20 height 51
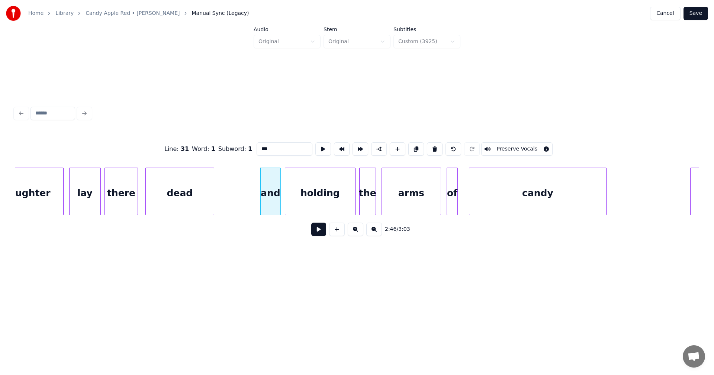
click at [325, 234] on button at bounding box center [318, 229] width 15 height 13
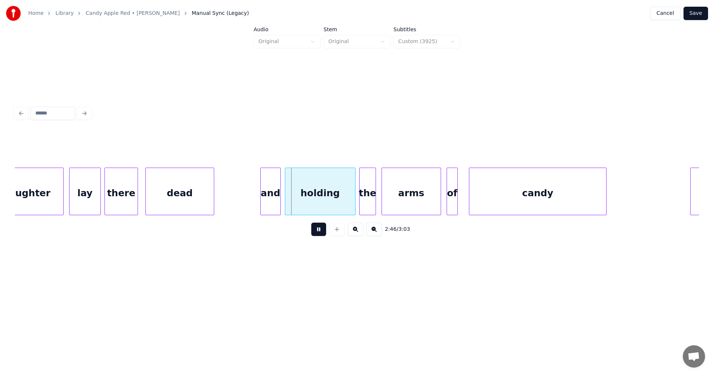
click at [321, 234] on button at bounding box center [318, 229] width 15 height 13
click at [190, 189] on div "dead" at bounding box center [180, 193] width 68 height 51
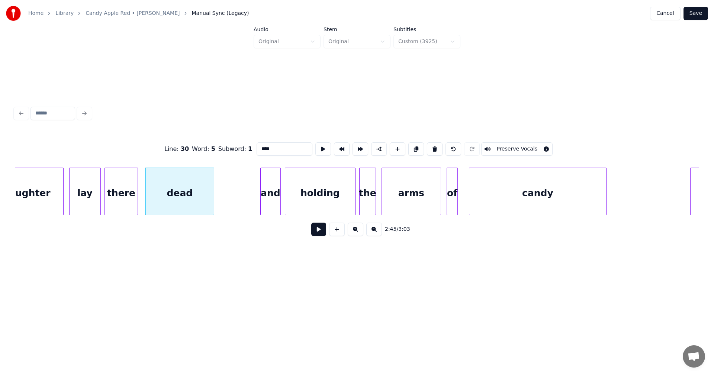
click at [318, 235] on button at bounding box center [318, 229] width 15 height 13
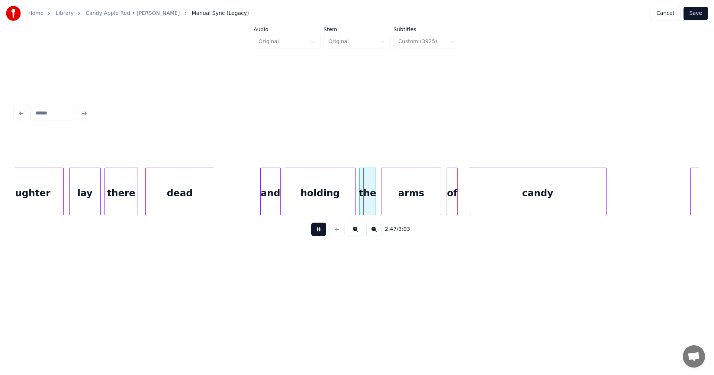
drag, startPoint x: 319, startPoint y: 235, endPoint x: 282, endPoint y: 219, distance: 40.5
click at [319, 235] on button at bounding box center [318, 229] width 15 height 13
click at [275, 208] on div "and" at bounding box center [271, 193] width 20 height 51
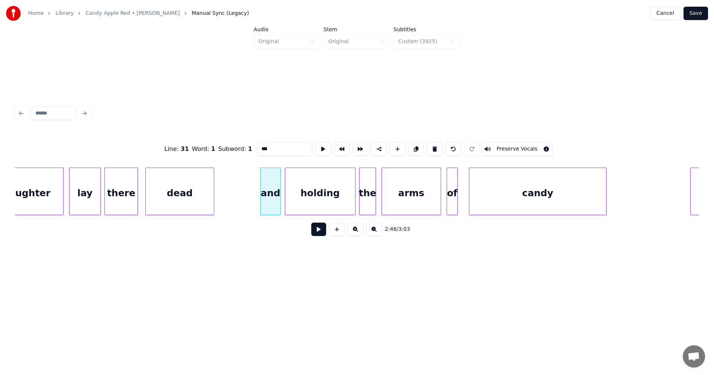
click at [320, 236] on button at bounding box center [318, 229] width 15 height 13
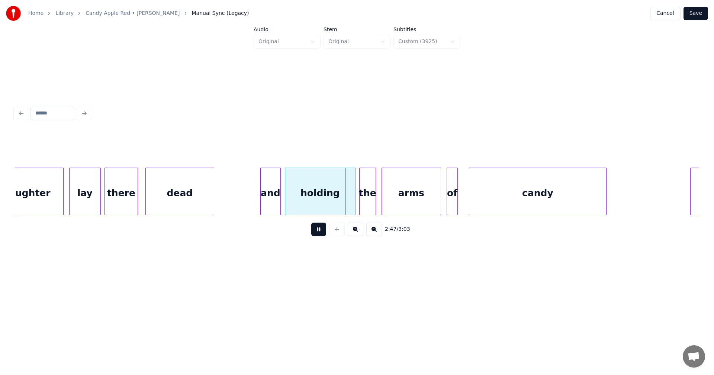
click at [320, 235] on button at bounding box center [318, 229] width 15 height 13
click at [269, 204] on div "and" at bounding box center [271, 193] width 20 height 51
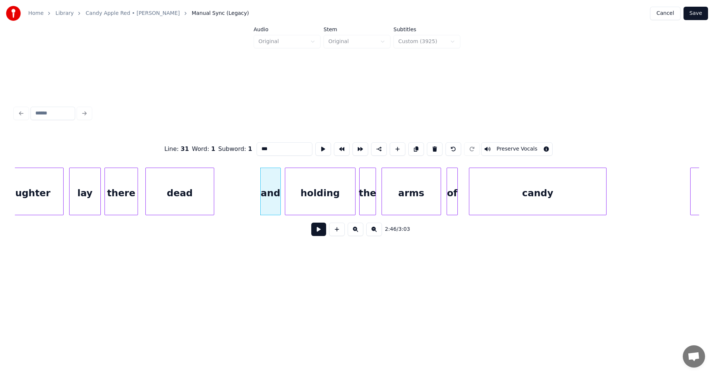
click at [316, 234] on button at bounding box center [318, 229] width 15 height 13
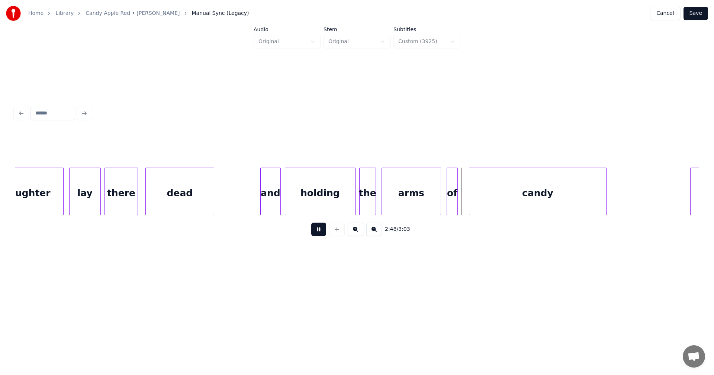
click at [318, 232] on button at bounding box center [318, 229] width 15 height 13
click at [435, 207] on div at bounding box center [435, 191] width 2 height 47
click at [447, 206] on div "of" at bounding box center [447, 193] width 10 height 51
click at [455, 205] on div at bounding box center [456, 191] width 2 height 47
click at [324, 232] on button at bounding box center [318, 229] width 15 height 13
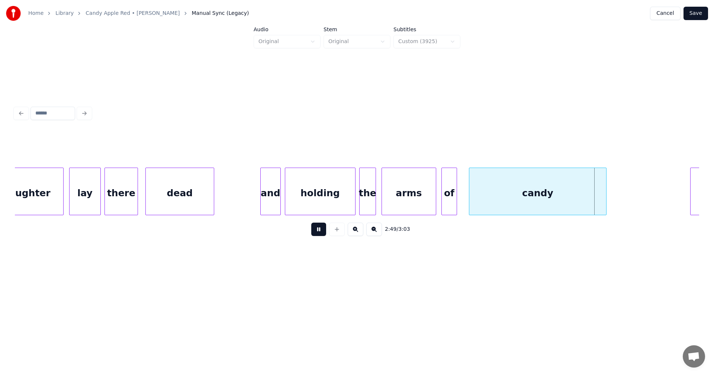
click at [324, 232] on button at bounding box center [318, 229] width 15 height 13
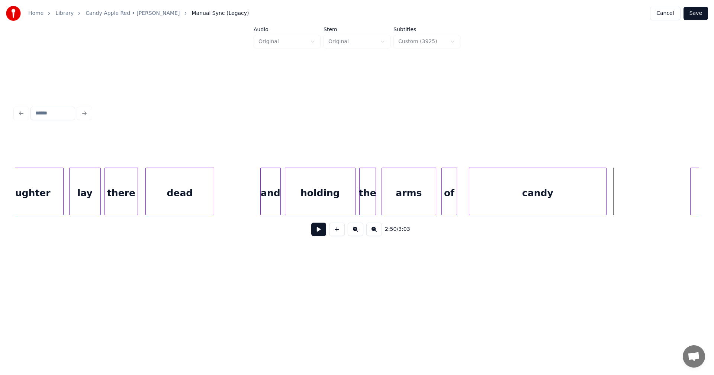
click at [175, 202] on div "dead" at bounding box center [180, 193] width 68 height 51
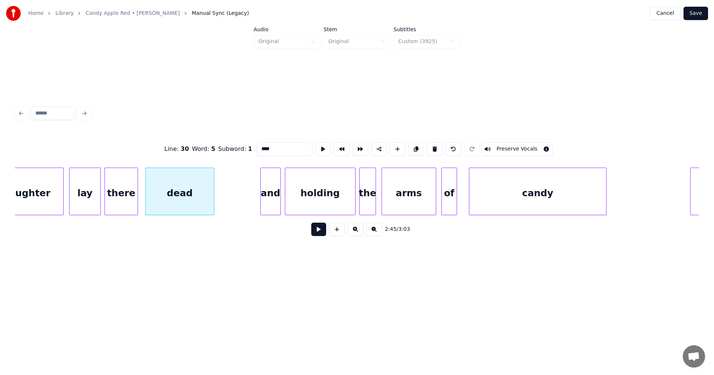
click at [321, 235] on button at bounding box center [318, 229] width 15 height 13
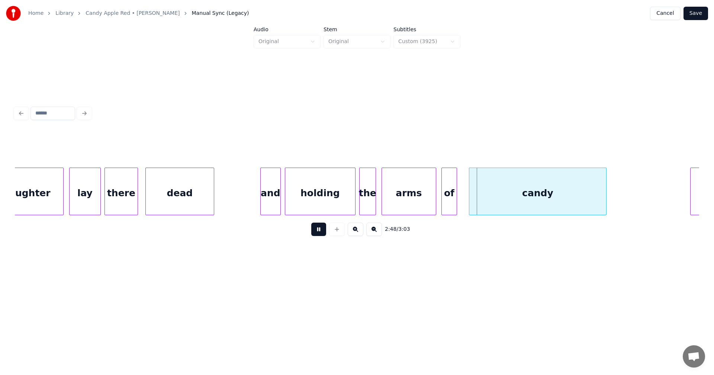
click at [320, 233] on button at bounding box center [318, 229] width 15 height 13
click at [273, 199] on div "and" at bounding box center [271, 193] width 20 height 51
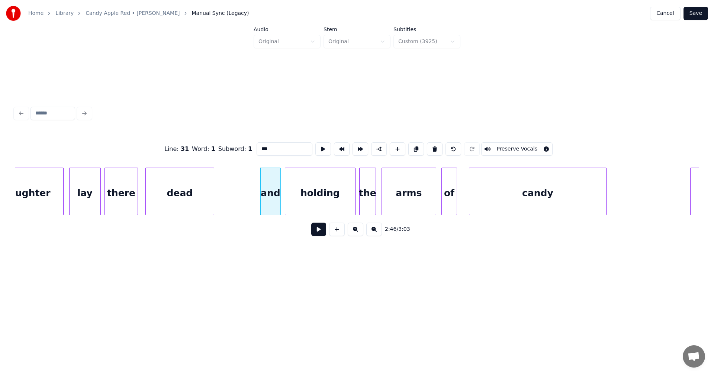
click at [318, 233] on button at bounding box center [318, 229] width 15 height 13
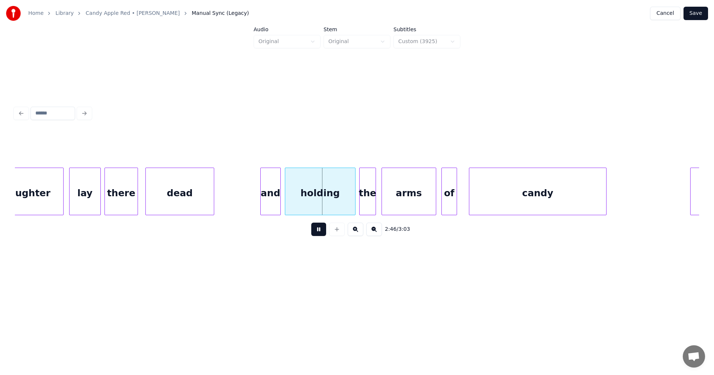
click at [318, 233] on button at bounding box center [318, 229] width 15 height 13
click at [278, 203] on div at bounding box center [279, 191] width 2 height 47
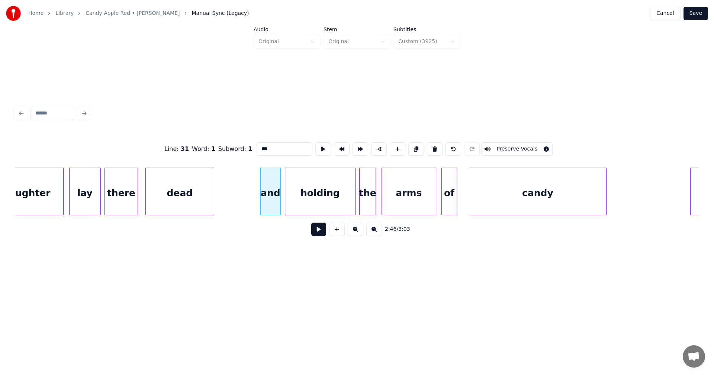
click at [319, 232] on button at bounding box center [318, 229] width 15 height 13
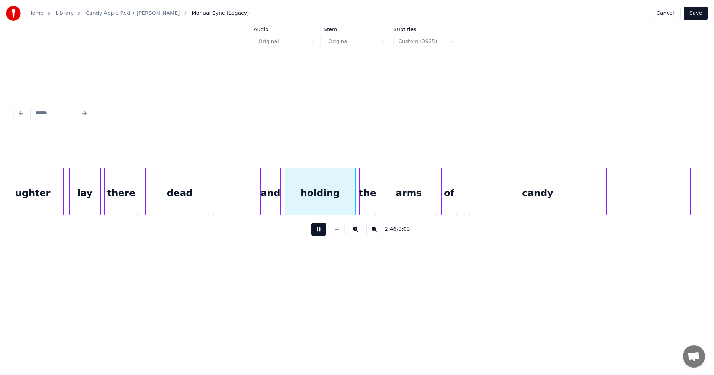
click at [319, 232] on button at bounding box center [318, 229] width 15 height 13
click at [274, 206] on div "and" at bounding box center [271, 193] width 20 height 51
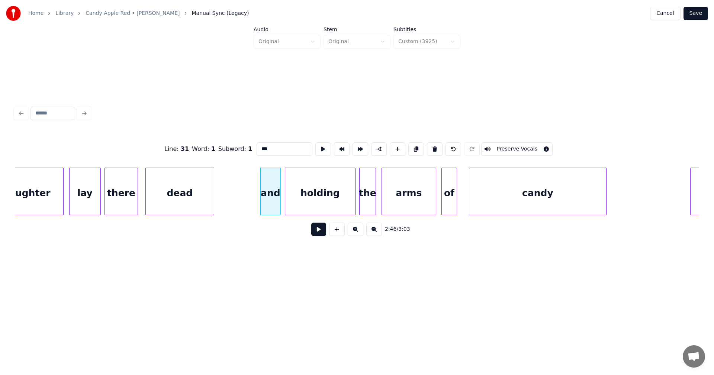
click at [321, 235] on button at bounding box center [318, 229] width 15 height 13
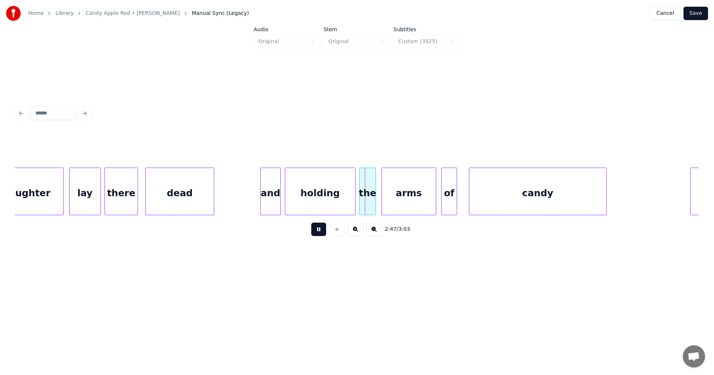
click at [321, 234] on button at bounding box center [318, 229] width 15 height 13
click at [273, 201] on div "and" at bounding box center [271, 193] width 20 height 51
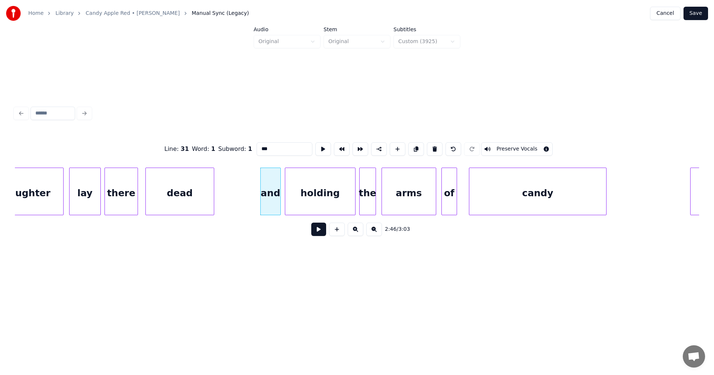
click at [196, 198] on div "dead" at bounding box center [180, 193] width 68 height 51
type input "****"
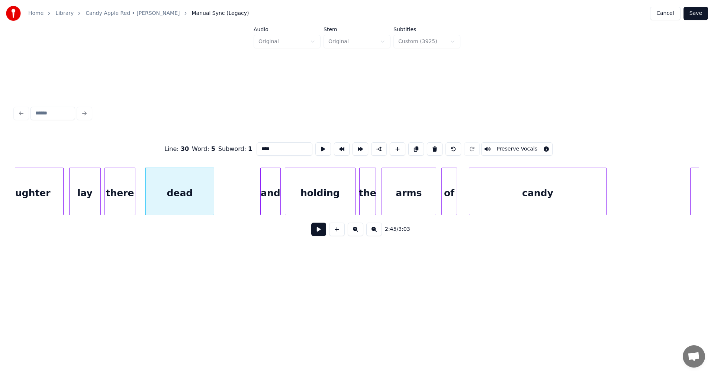
click at [135, 205] on div at bounding box center [134, 191] width 2 height 47
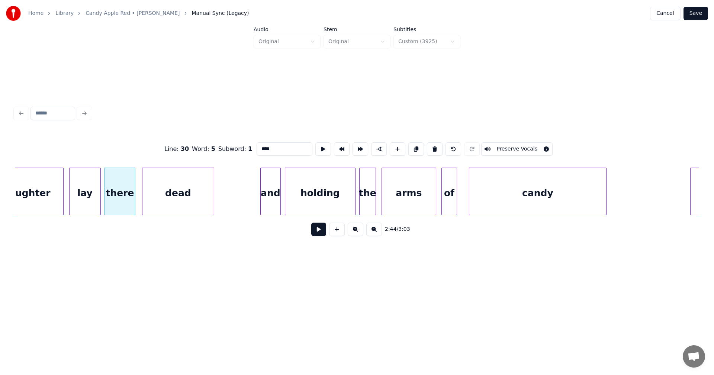
click at [144, 203] on div at bounding box center [143, 191] width 2 height 47
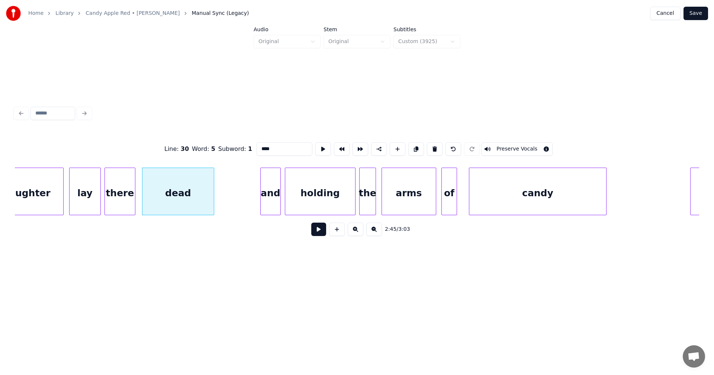
click at [318, 234] on button at bounding box center [318, 229] width 15 height 13
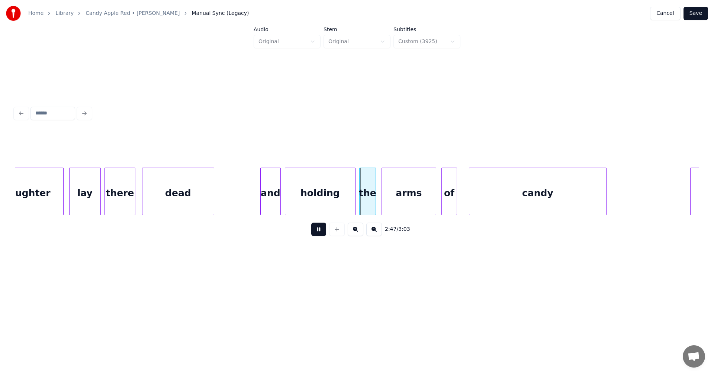
drag, startPoint x: 321, startPoint y: 233, endPoint x: 317, endPoint y: 229, distance: 5.3
click at [321, 233] on button at bounding box center [318, 229] width 15 height 13
click at [277, 203] on div "and" at bounding box center [271, 193] width 20 height 51
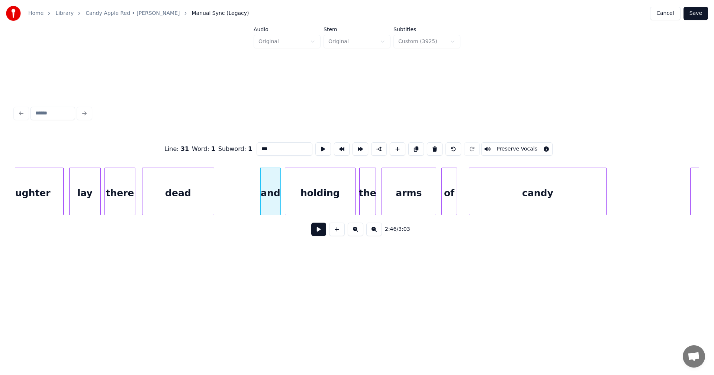
click at [319, 233] on button at bounding box center [318, 229] width 15 height 13
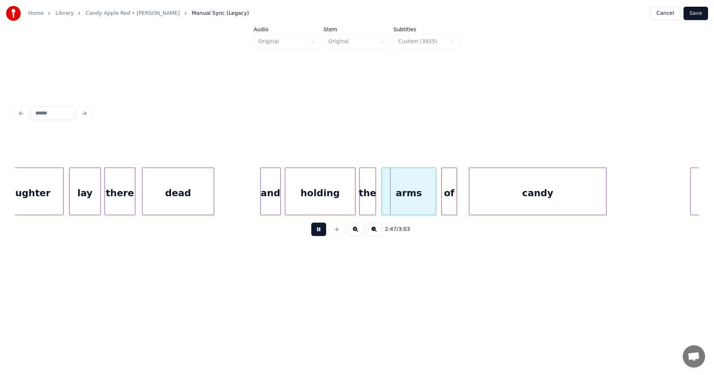
click at [319, 233] on button at bounding box center [318, 229] width 15 height 13
click at [268, 203] on div "and" at bounding box center [271, 193] width 20 height 51
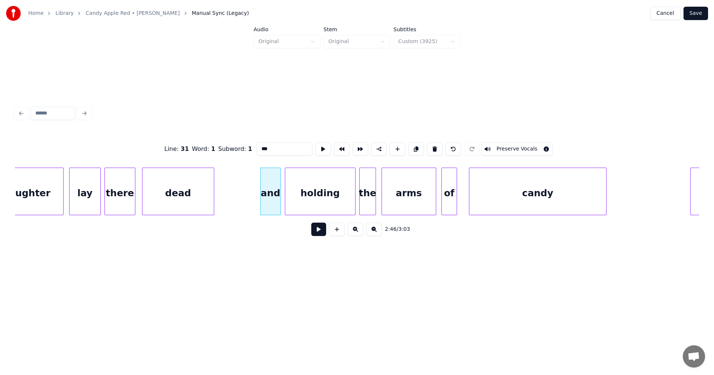
click at [318, 233] on button at bounding box center [318, 229] width 15 height 13
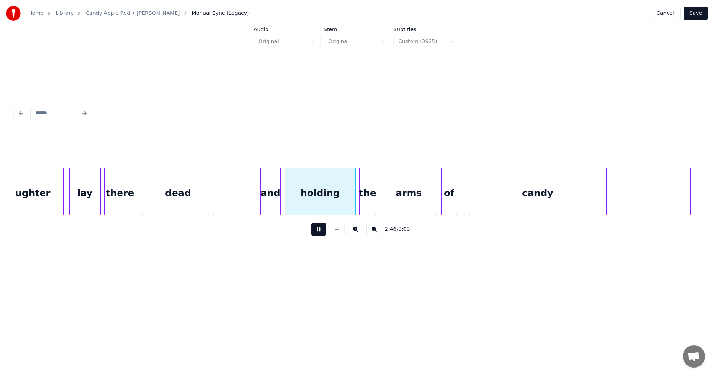
click at [318, 233] on button at bounding box center [318, 229] width 15 height 13
click at [270, 206] on div "and" at bounding box center [271, 193] width 20 height 51
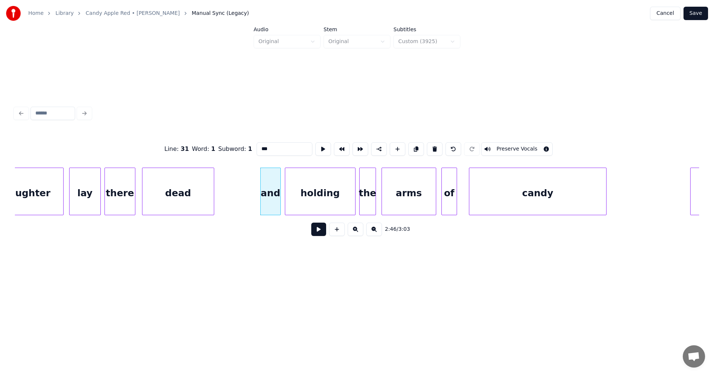
click at [318, 233] on button at bounding box center [318, 229] width 15 height 13
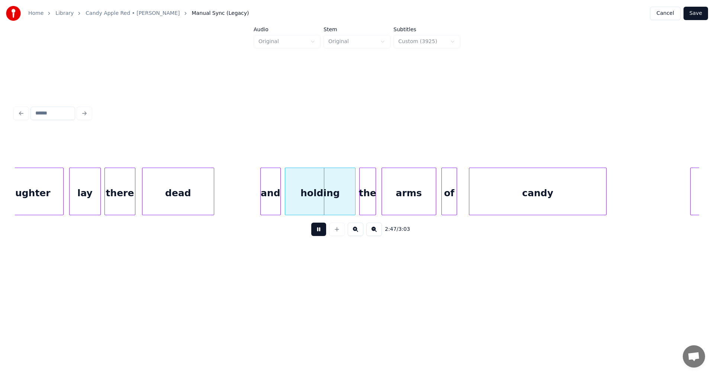
click at [318, 233] on button at bounding box center [318, 229] width 15 height 13
click at [278, 208] on div at bounding box center [279, 191] width 2 height 47
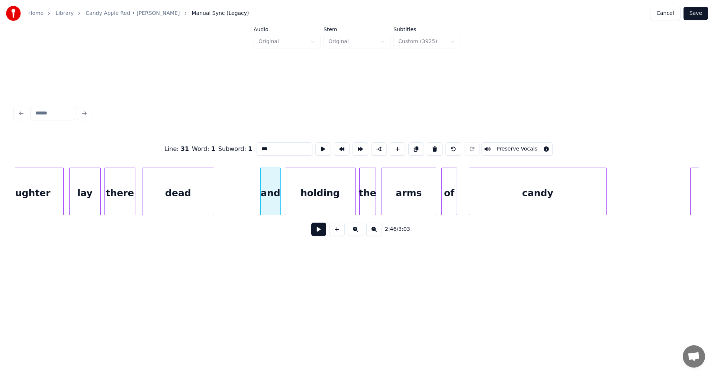
click at [319, 235] on button at bounding box center [318, 229] width 15 height 13
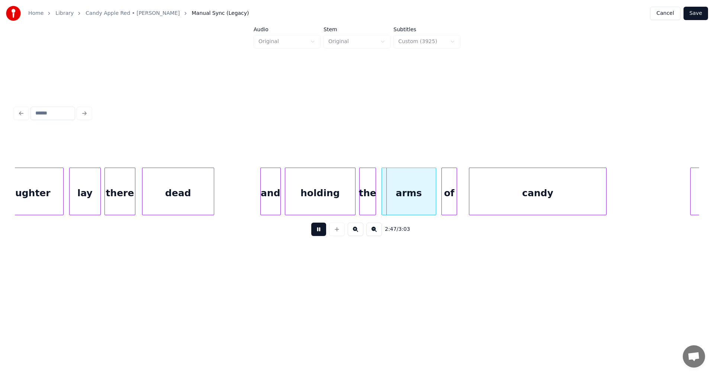
click at [319, 235] on button at bounding box center [318, 229] width 15 height 13
click at [318, 233] on button at bounding box center [318, 229] width 15 height 13
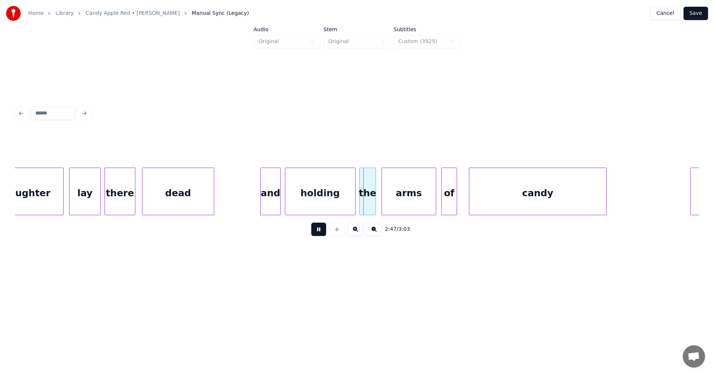
click at [318, 232] on button at bounding box center [318, 229] width 15 height 13
click at [270, 194] on div "and" at bounding box center [271, 193] width 20 height 51
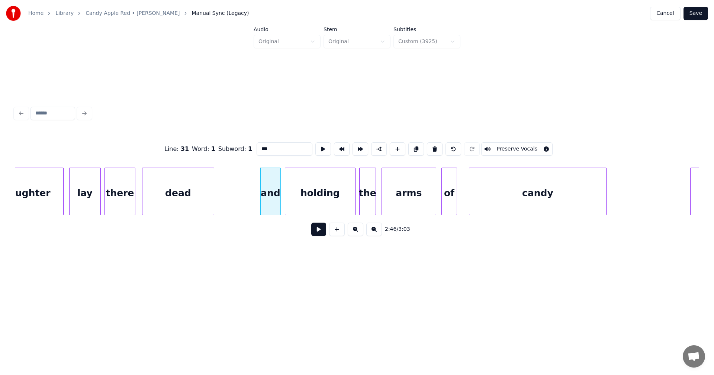
click at [318, 233] on button at bounding box center [318, 229] width 15 height 13
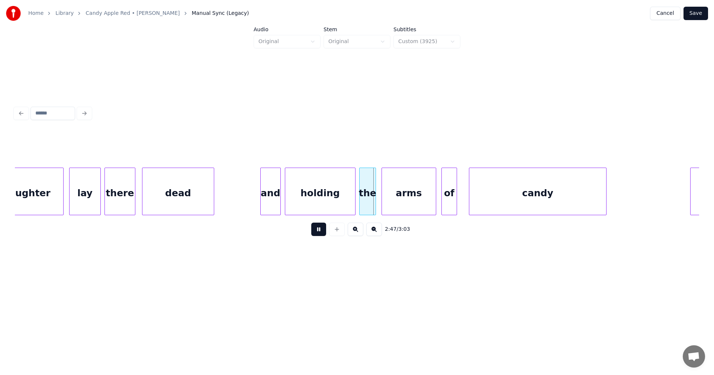
click at [318, 233] on button at bounding box center [318, 229] width 15 height 13
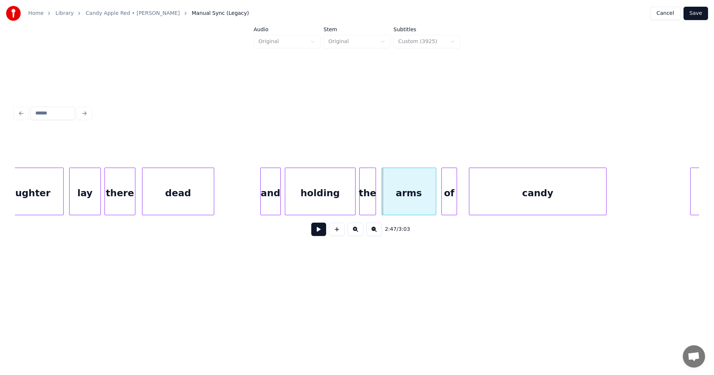
click at [275, 206] on div "and" at bounding box center [271, 193] width 20 height 51
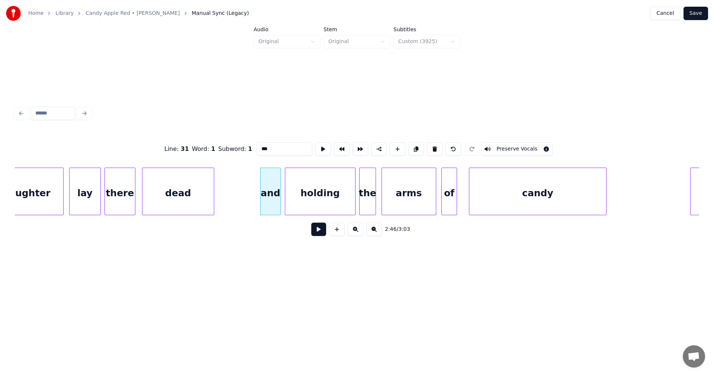
click at [317, 232] on button at bounding box center [318, 229] width 15 height 13
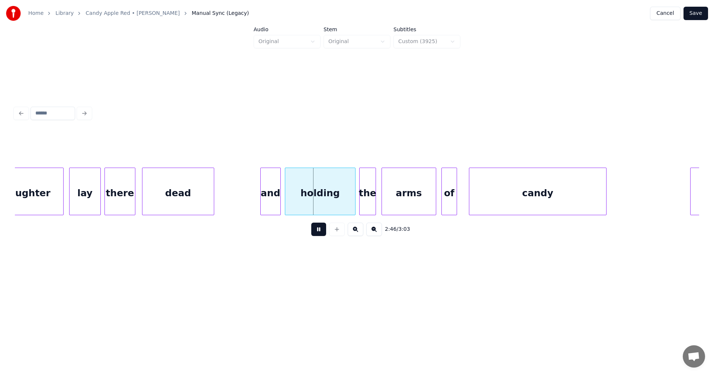
click at [317, 232] on button at bounding box center [318, 229] width 15 height 13
click at [267, 207] on div "and" at bounding box center [271, 193] width 20 height 51
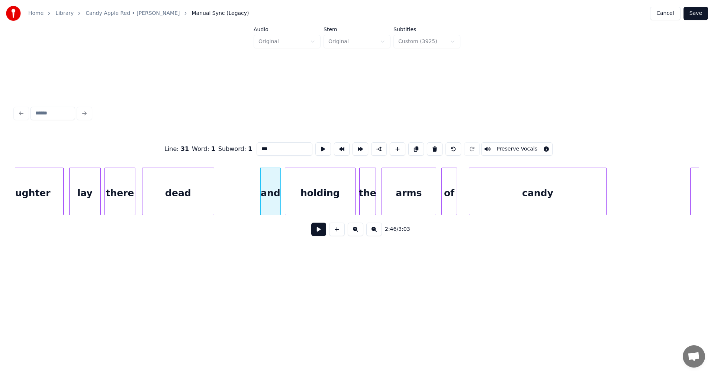
click at [316, 235] on button at bounding box center [318, 229] width 15 height 13
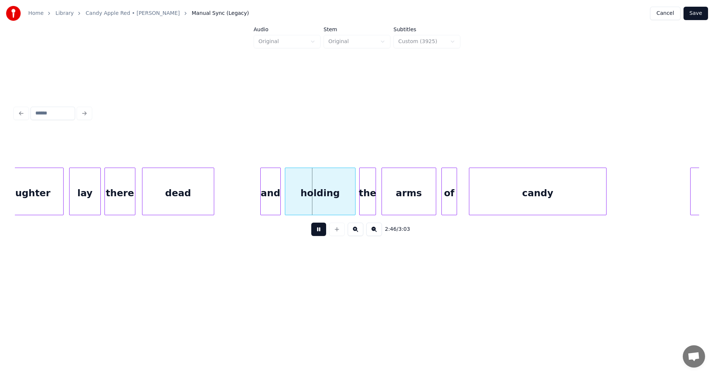
click at [318, 235] on button at bounding box center [318, 229] width 15 height 13
click at [266, 202] on div "and" at bounding box center [271, 193] width 20 height 51
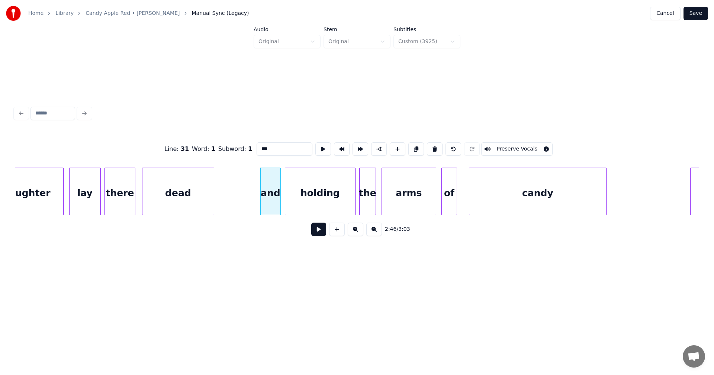
click at [319, 234] on button at bounding box center [318, 229] width 15 height 13
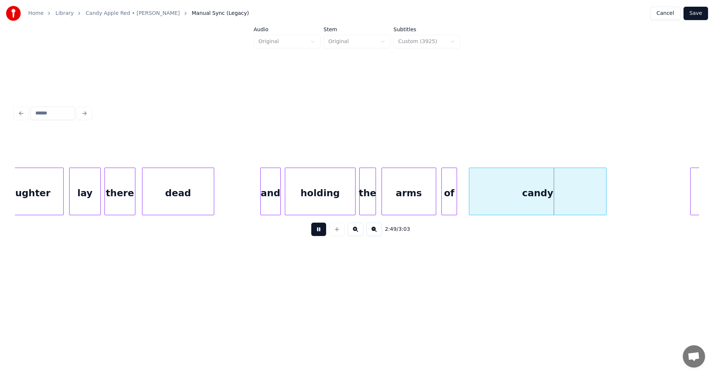
click at [320, 234] on button at bounding box center [318, 229] width 15 height 13
click at [693, 12] on button "Save" at bounding box center [696, 13] width 25 height 13
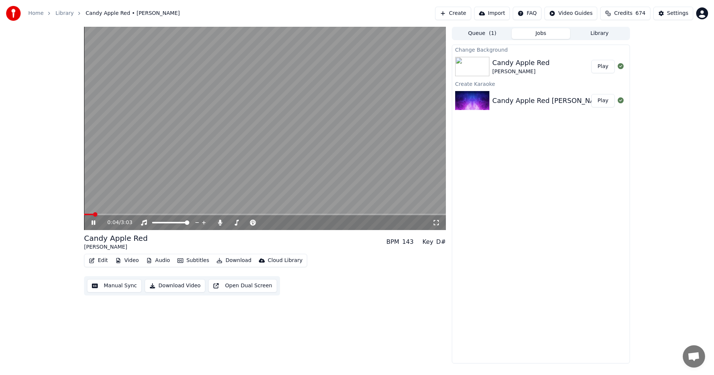
click at [93, 224] on icon at bounding box center [94, 223] width 4 height 4
click at [161, 263] on button "Audio" at bounding box center [158, 261] width 30 height 10
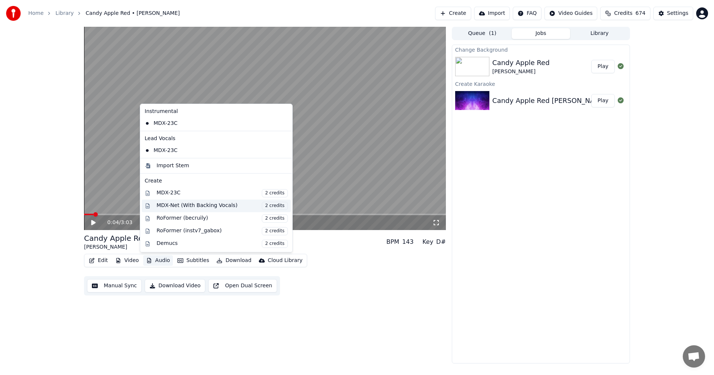
click at [180, 208] on div "MDX-Net (With Backing Vocals) 2 credits" at bounding box center [222, 206] width 131 height 8
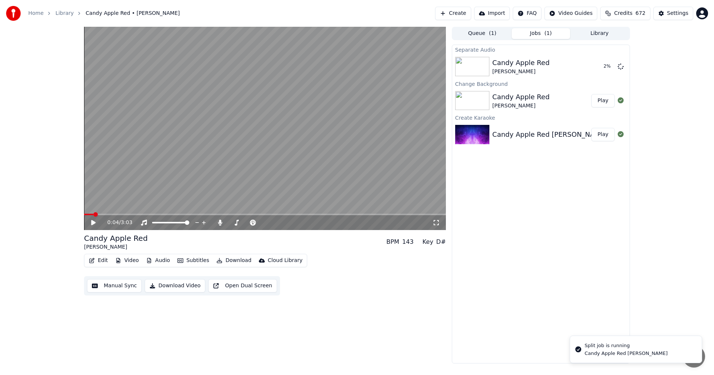
click at [371, 215] on span at bounding box center [265, 214] width 362 height 1
click at [94, 224] on icon at bounding box center [93, 222] width 4 height 5
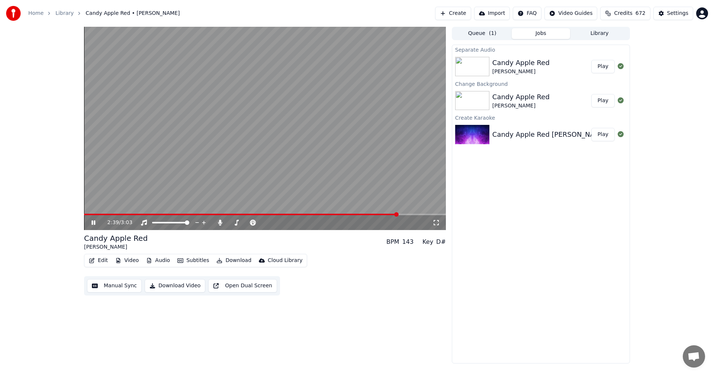
click at [398, 215] on span at bounding box center [241, 214] width 314 height 1
click at [404, 215] on span at bounding box center [244, 214] width 320 height 1
click at [404, 214] on span at bounding box center [249, 214] width 330 height 1
click at [406, 215] on span at bounding box center [245, 214] width 322 height 1
click at [406, 215] on span at bounding box center [252, 214] width 337 height 1
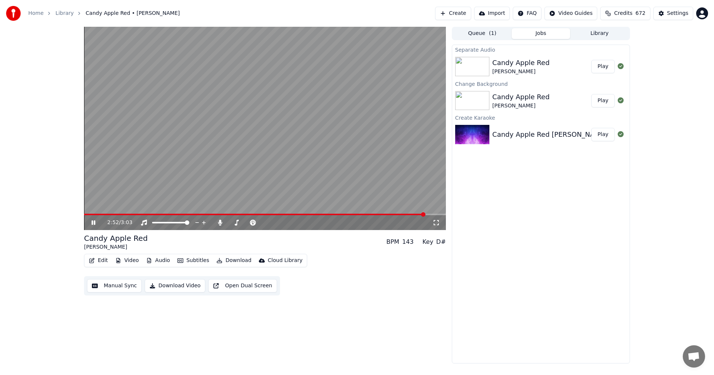
click at [405, 215] on span at bounding box center [254, 214] width 341 height 1
click at [405, 215] on span at bounding box center [245, 214] width 322 height 1
click at [92, 223] on icon at bounding box center [94, 223] width 4 height 4
click at [40, 241] on div "2:49 / 3:03 Candy Apple Red [PERSON_NAME] BPM 143 Key D# Edit Video Audio Subti…" at bounding box center [357, 195] width 714 height 337
click at [401, 214] on span at bounding box center [251, 214] width 335 height 1
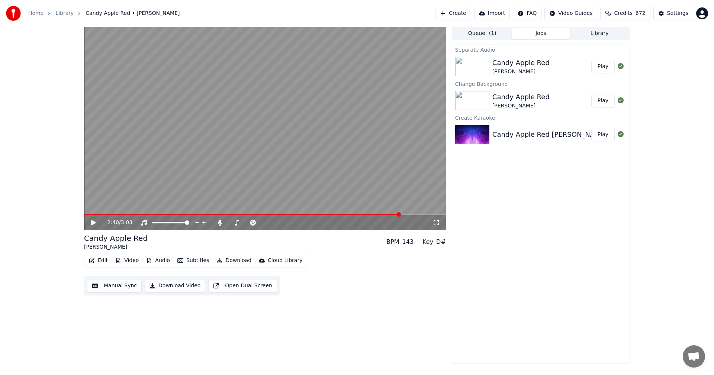
click at [93, 225] on icon at bounding box center [93, 222] width 4 height 5
click at [95, 224] on icon at bounding box center [94, 223] width 4 height 4
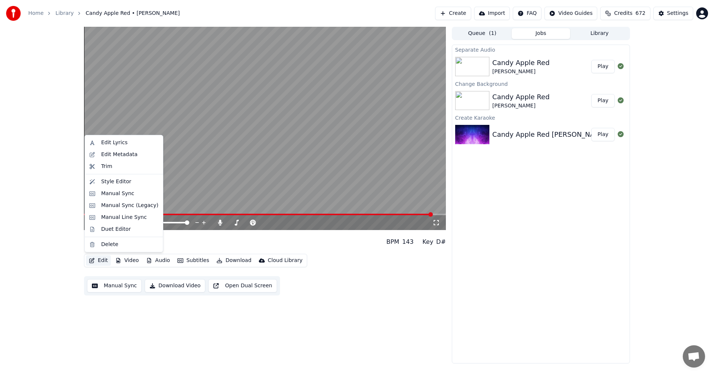
click at [104, 262] on button "Edit" at bounding box center [98, 261] width 25 height 10
click at [120, 203] on div "Manual Sync (Legacy)" at bounding box center [129, 205] width 57 height 7
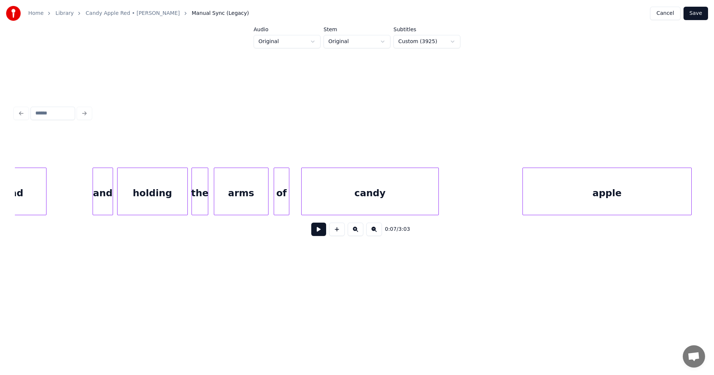
scroll to position [0, 15163]
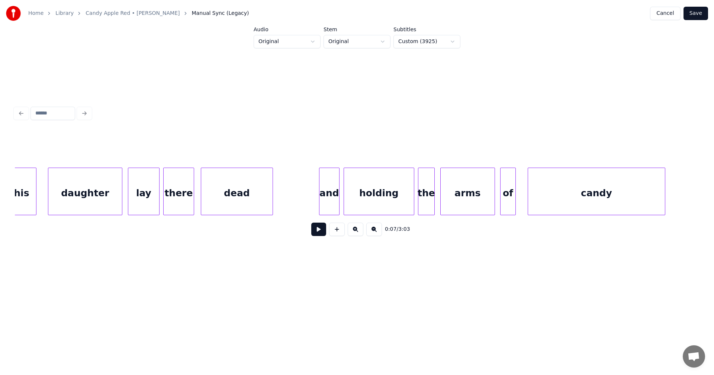
click at [266, 196] on div "dead" at bounding box center [236, 193] width 71 height 51
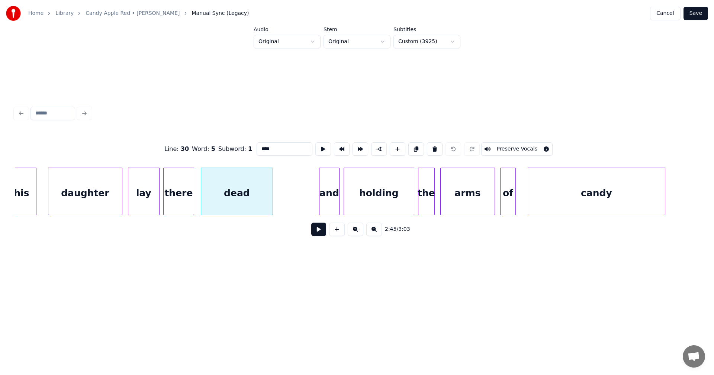
click at [316, 230] on button at bounding box center [318, 229] width 15 height 13
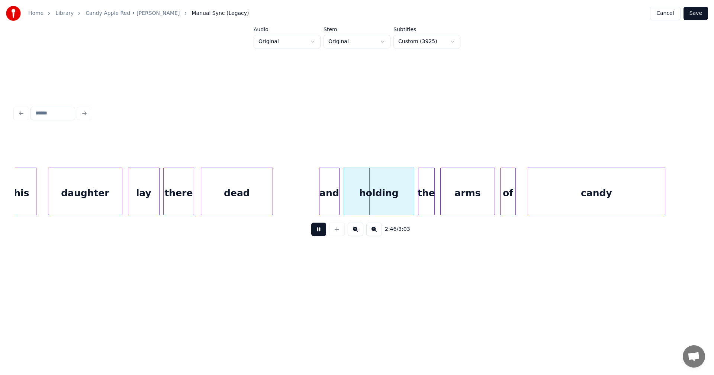
click at [317, 230] on button at bounding box center [318, 229] width 15 height 13
click at [356, 199] on div "holding" at bounding box center [379, 193] width 70 height 51
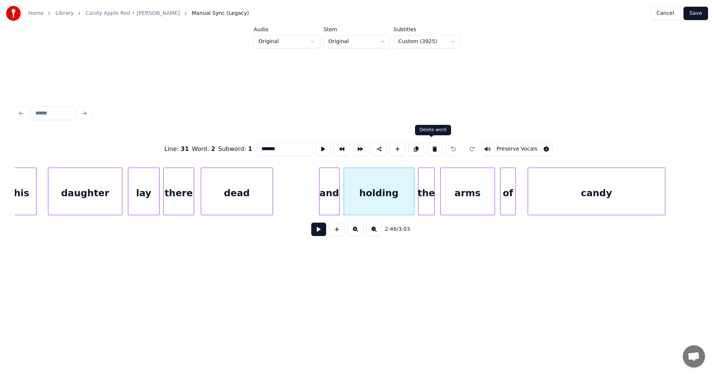
click at [433, 150] on button at bounding box center [435, 148] width 16 height 13
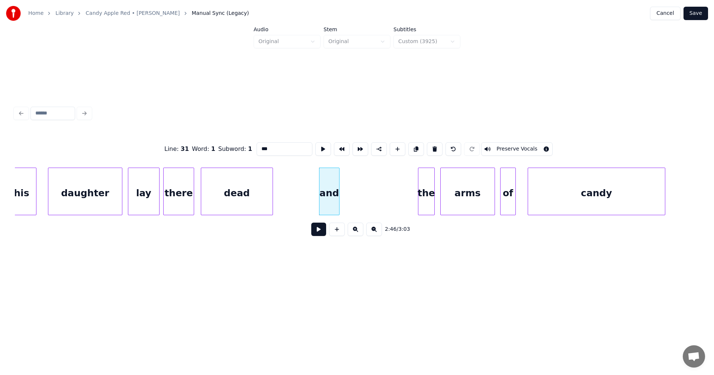
click at [329, 198] on div "and" at bounding box center [330, 193] width 20 height 51
click at [434, 146] on button at bounding box center [435, 148] width 16 height 13
type input "****"
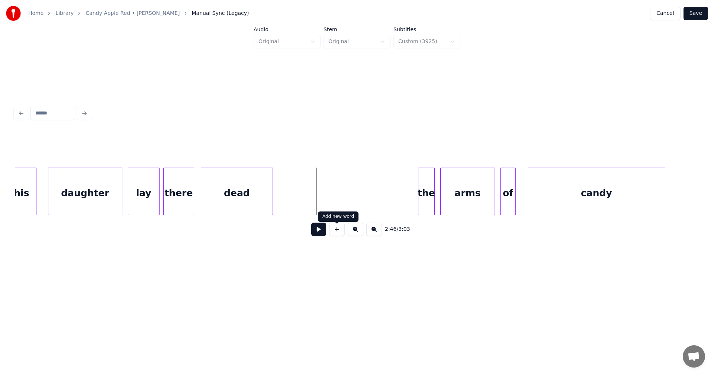
click at [337, 231] on button at bounding box center [337, 229] width 16 height 13
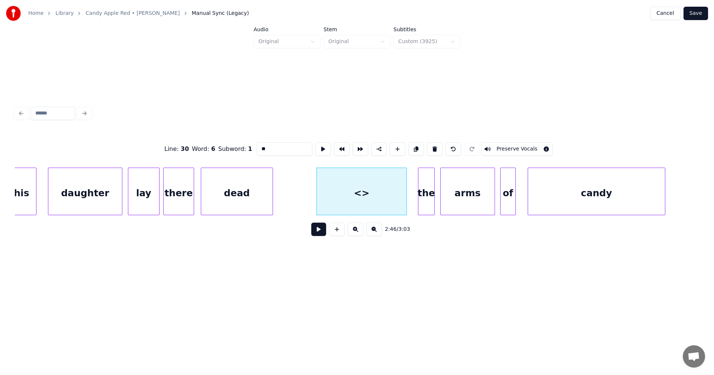
click at [407, 198] on div at bounding box center [405, 191] width 2 height 47
click at [367, 197] on div "<>" at bounding box center [363, 193] width 92 height 51
drag, startPoint x: 274, startPoint y: 148, endPoint x: 251, endPoint y: 148, distance: 23.4
click at [251, 148] on div "Line : 30 Word : 6 Subword : 1 ** Preserve Vocals" at bounding box center [357, 149] width 684 height 37
type input "*******"
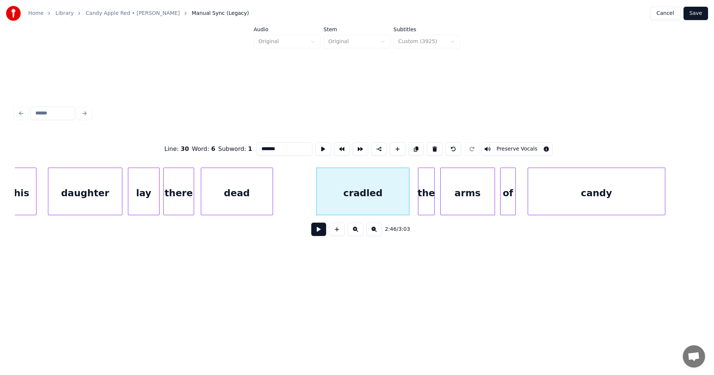
click at [391, 199] on div "cradled" at bounding box center [363, 193] width 92 height 51
click at [318, 233] on button at bounding box center [318, 229] width 15 height 13
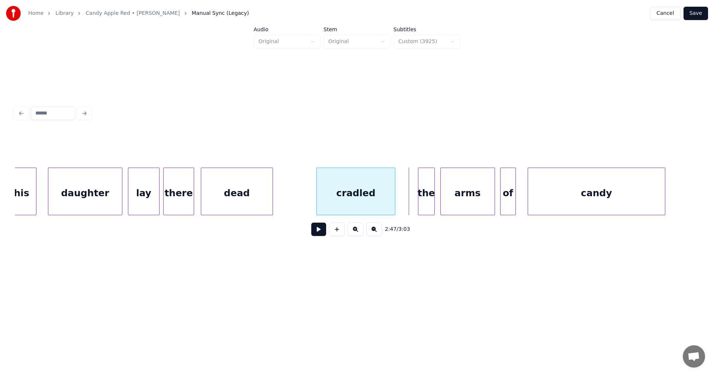
click at [393, 200] on div at bounding box center [394, 191] width 2 height 47
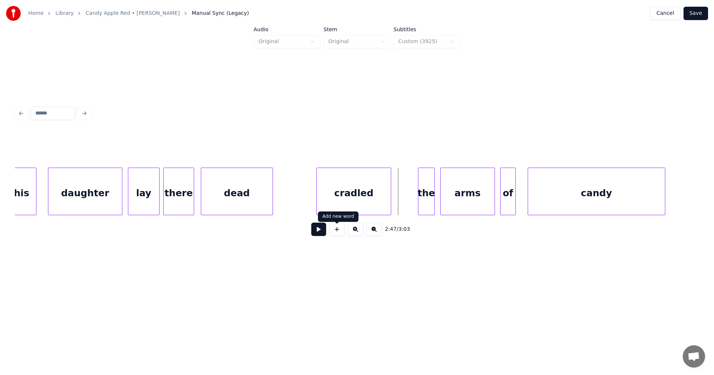
click at [341, 234] on button at bounding box center [337, 229] width 16 height 13
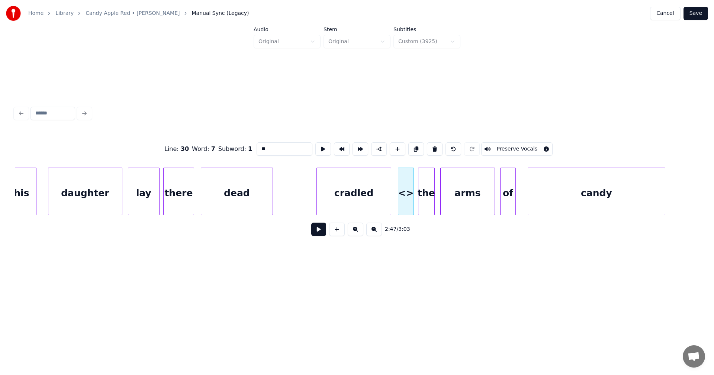
click at [412, 204] on div at bounding box center [412, 191] width 2 height 47
drag, startPoint x: 270, startPoint y: 148, endPoint x: 260, endPoint y: 148, distance: 10.1
click at [260, 148] on input "**" at bounding box center [285, 148] width 56 height 13
click at [353, 193] on div "cradled" at bounding box center [354, 193] width 74 height 51
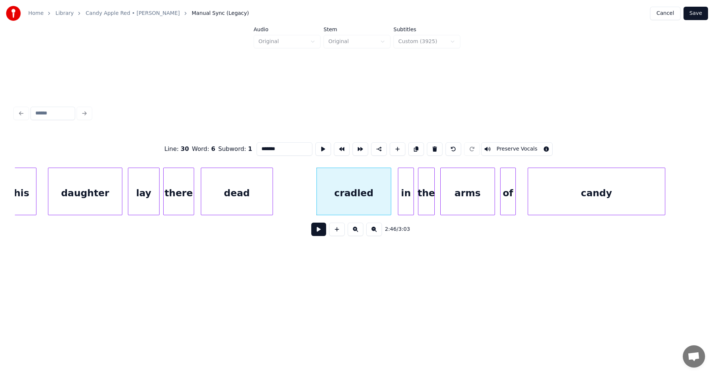
type input "*******"
click at [323, 234] on button at bounding box center [318, 229] width 15 height 13
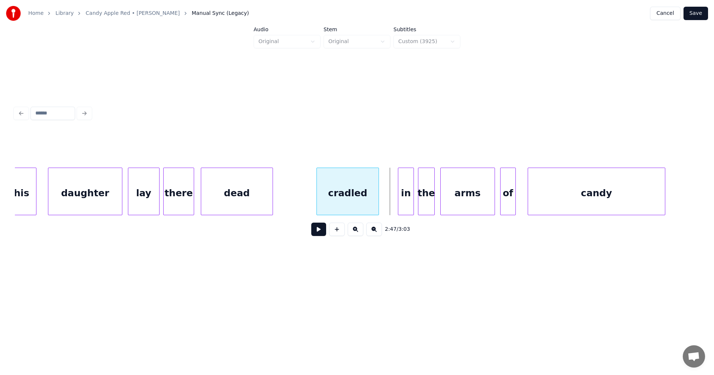
click at [376, 206] on div at bounding box center [377, 191] width 2 height 47
click at [387, 205] on div "in" at bounding box center [391, 193] width 15 height 51
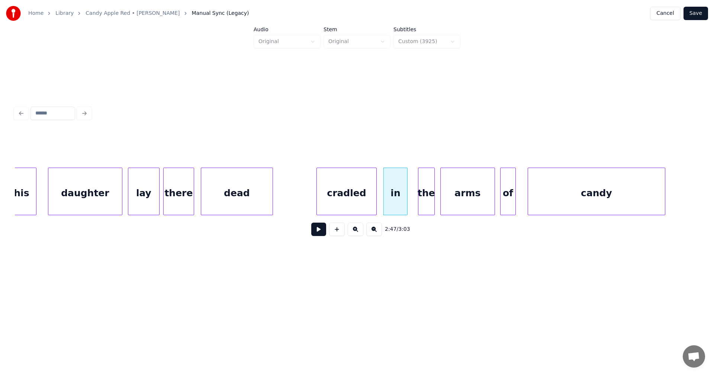
click at [407, 206] on div at bounding box center [406, 191] width 2 height 47
click at [365, 202] on div "cradled" at bounding box center [347, 193] width 60 height 51
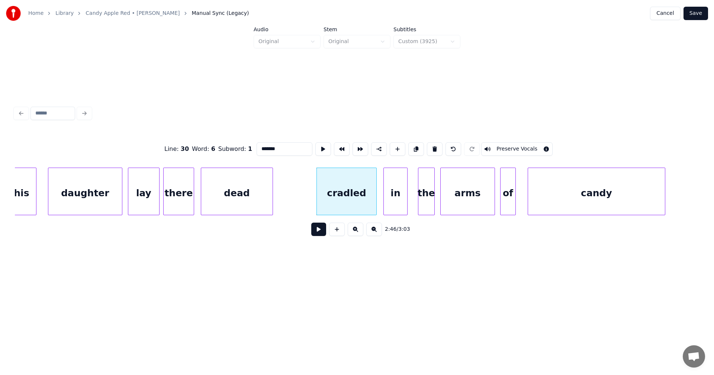
click at [320, 233] on button at bounding box center [318, 229] width 15 height 13
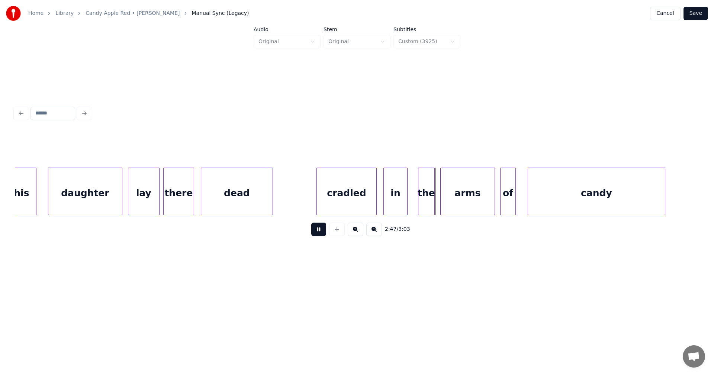
click at [320, 233] on button at bounding box center [318, 229] width 15 height 13
click at [421, 206] on div "the" at bounding box center [424, 193] width 16 height 51
click at [446, 208] on div "arms" at bounding box center [468, 193] width 54 height 51
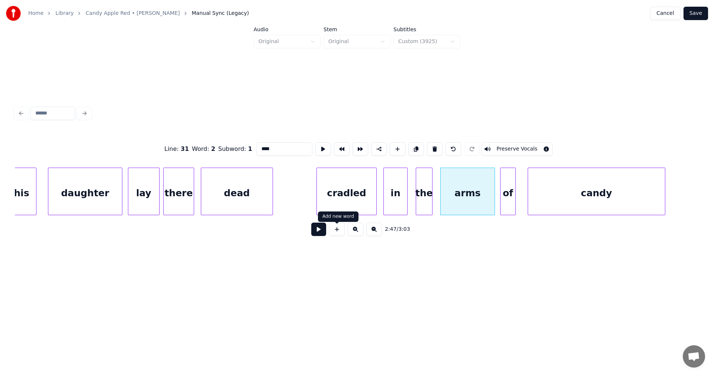
click at [322, 230] on button at bounding box center [318, 229] width 15 height 13
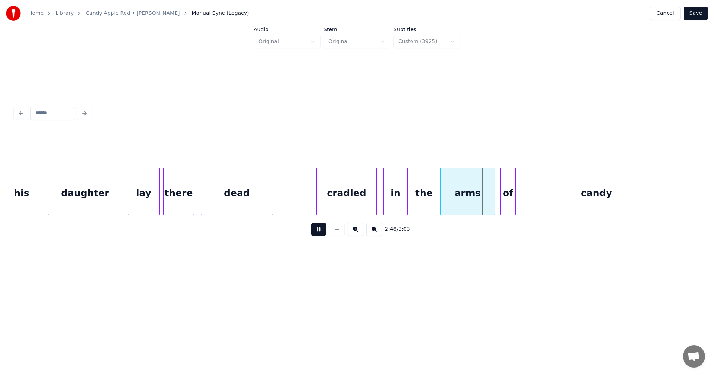
click at [322, 230] on button at bounding box center [318, 229] width 15 height 13
click at [358, 200] on div "cradled" at bounding box center [347, 193] width 60 height 51
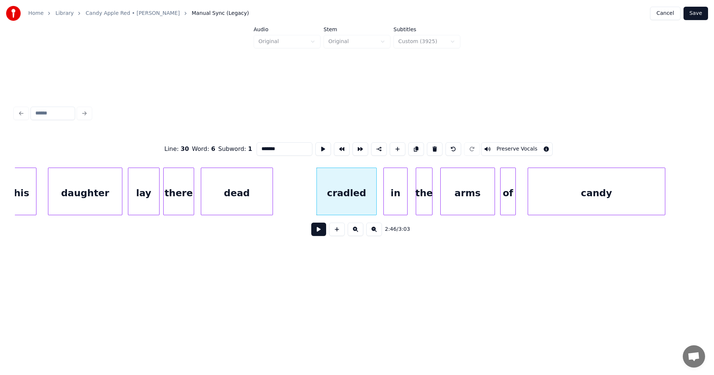
click at [319, 234] on button at bounding box center [318, 229] width 15 height 13
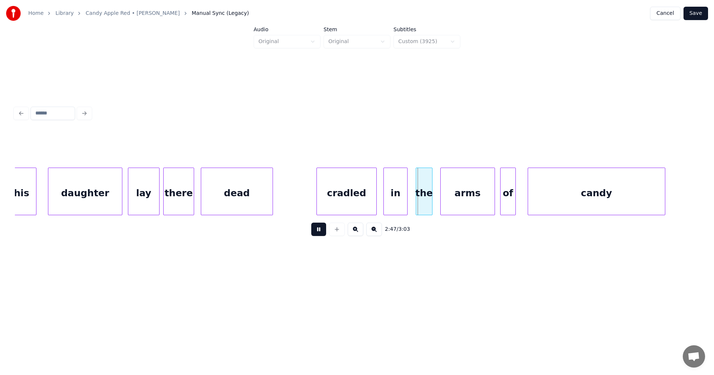
click at [319, 234] on button at bounding box center [318, 229] width 15 height 13
click at [320, 232] on button at bounding box center [318, 229] width 15 height 13
click at [343, 202] on div "cradled" at bounding box center [347, 193] width 60 height 51
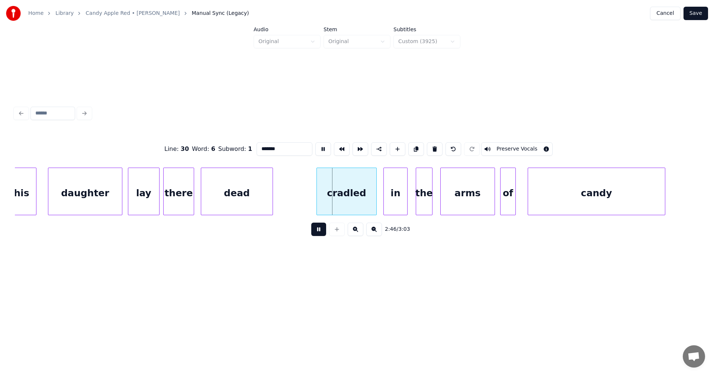
click at [317, 234] on button at bounding box center [318, 229] width 15 height 13
click at [337, 209] on div "cradled" at bounding box center [347, 193] width 60 height 51
click at [320, 234] on button at bounding box center [318, 229] width 15 height 13
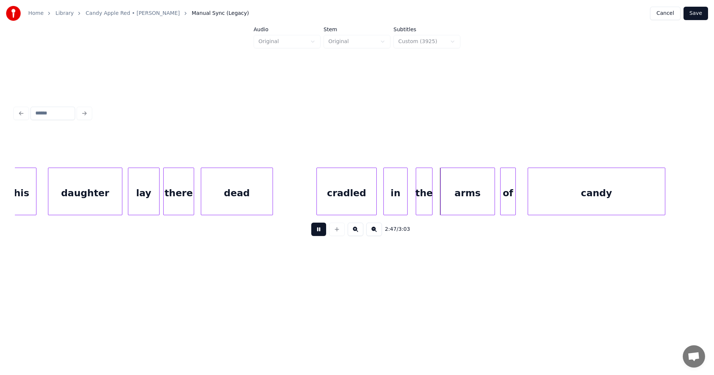
click at [322, 236] on button at bounding box center [318, 229] width 15 height 13
click at [353, 286] on html "Home Library Candy Apple Red • [PERSON_NAME] Manual Sync (Legacy) Cancel Save A…" at bounding box center [357, 148] width 714 height 297
click at [358, 199] on div "cradled" at bounding box center [347, 193] width 60 height 51
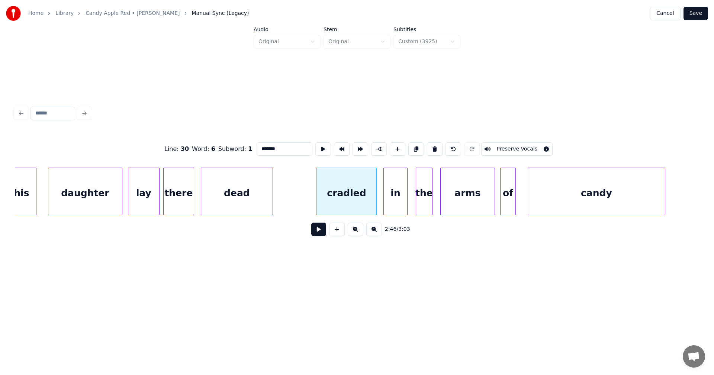
click at [322, 232] on button at bounding box center [318, 229] width 15 height 13
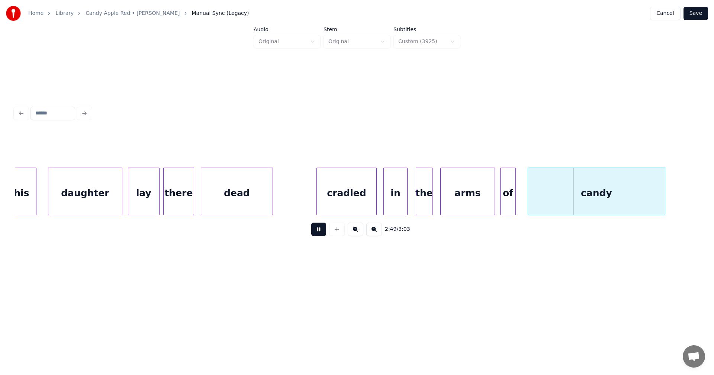
click at [322, 232] on button at bounding box center [318, 229] width 15 height 13
click at [698, 15] on button "Save" at bounding box center [696, 13] width 25 height 13
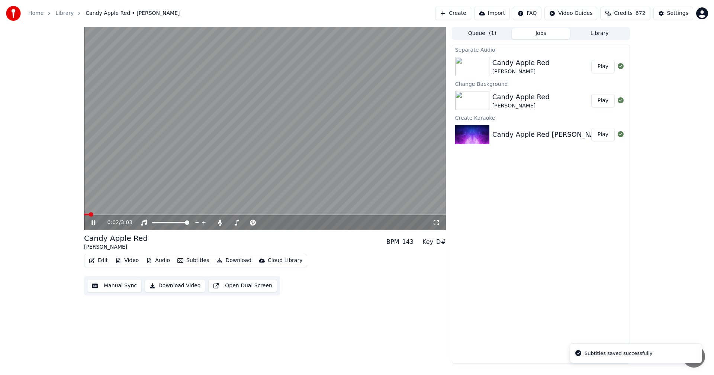
click at [105, 215] on span at bounding box center [265, 214] width 362 height 1
click at [255, 214] on span at bounding box center [185, 214] width 203 height 1
click at [238, 215] on span at bounding box center [172, 214] width 176 height 1
click at [276, 215] on span at bounding box center [265, 214] width 362 height 1
click at [282, 214] on span at bounding box center [193, 214] width 219 height 1
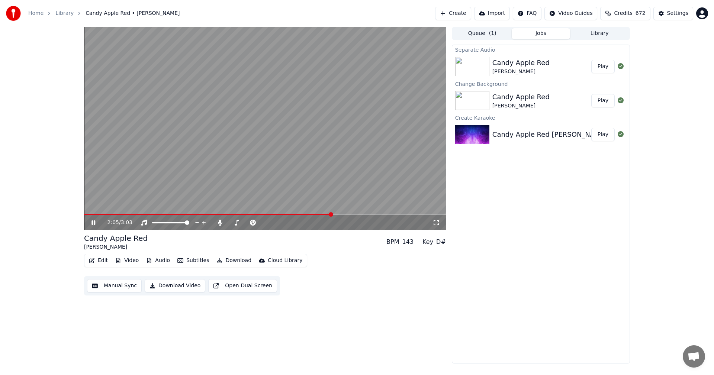
click at [92, 221] on icon at bounding box center [94, 223] width 4 height 4
click at [94, 221] on icon at bounding box center [98, 223] width 17 height 6
click at [94, 224] on icon at bounding box center [98, 223] width 17 height 6
click at [102, 261] on button "Edit" at bounding box center [98, 261] width 25 height 10
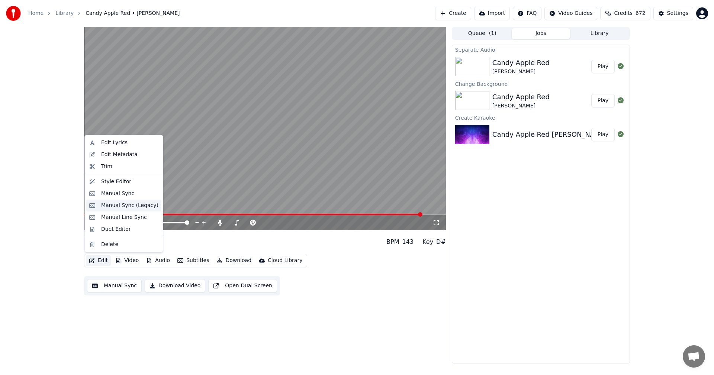
click at [122, 206] on div "Manual Sync (Legacy)" at bounding box center [129, 205] width 57 height 7
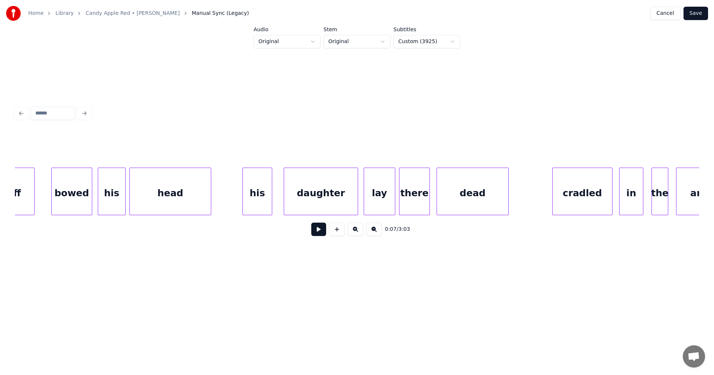
scroll to position [0, 15060]
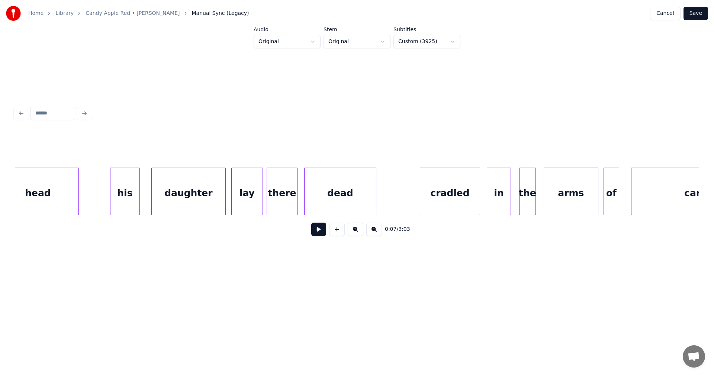
click at [353, 190] on div "dead" at bounding box center [340, 193] width 71 height 51
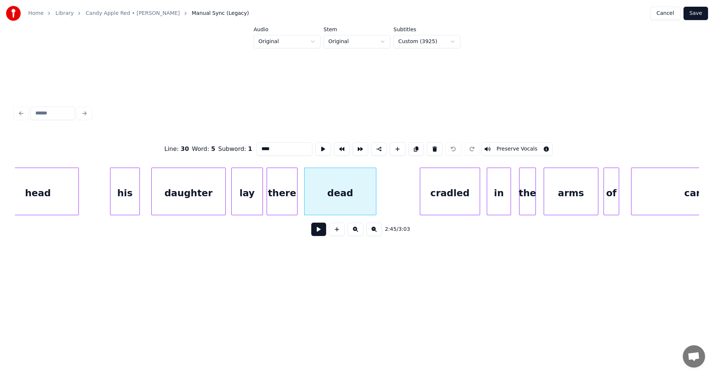
click at [458, 192] on div "cradled" at bounding box center [450, 193] width 60 height 51
type input "*******"
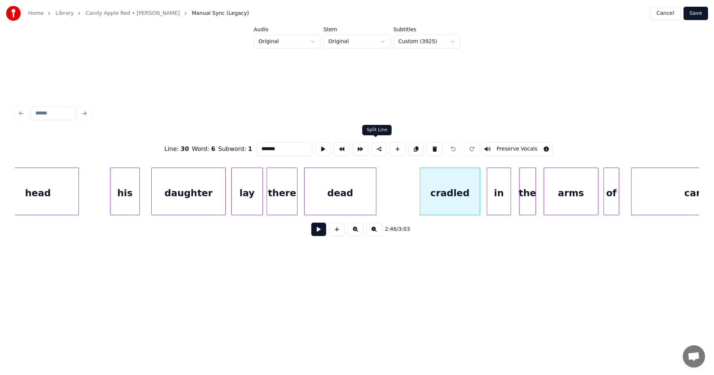
click at [379, 147] on button at bounding box center [379, 148] width 16 height 13
click at [696, 13] on button "Save" at bounding box center [696, 13] width 25 height 13
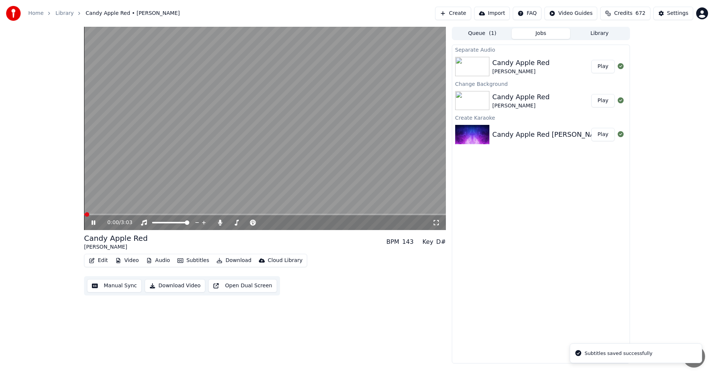
click at [379, 216] on div "0:00 / 3:03" at bounding box center [265, 222] width 362 height 15
click at [379, 216] on div "0:01 / 3:03" at bounding box center [265, 222] width 362 height 15
click at [380, 215] on span at bounding box center [265, 214] width 362 height 1
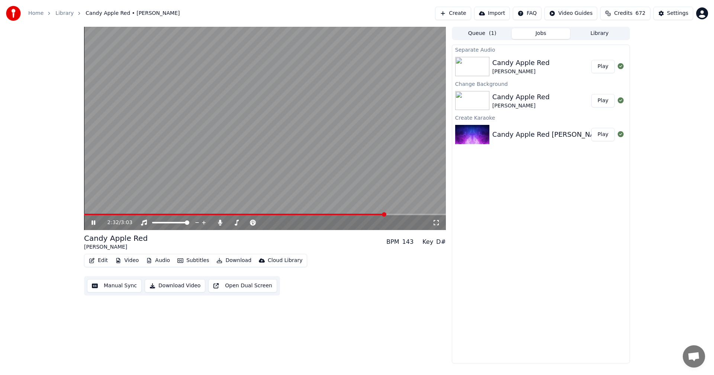
click at [398, 215] on span at bounding box center [265, 214] width 362 height 1
click at [95, 223] on icon at bounding box center [94, 223] width 4 height 4
click at [103, 264] on button "Edit" at bounding box center [98, 261] width 25 height 10
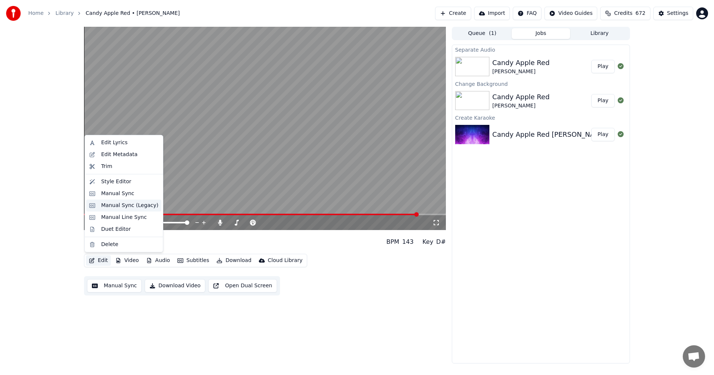
click at [134, 208] on div "Manual Sync (Legacy)" at bounding box center [129, 205] width 57 height 7
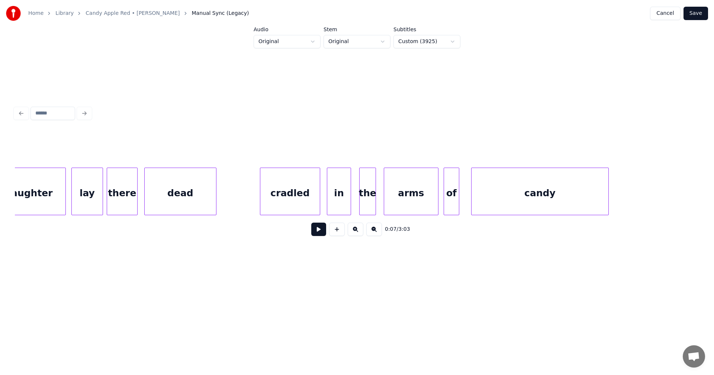
scroll to position [0, 15192]
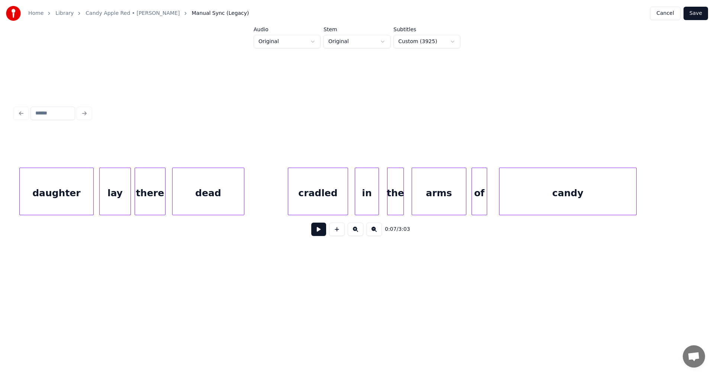
click at [373, 203] on div "in" at bounding box center [366, 193] width 23 height 51
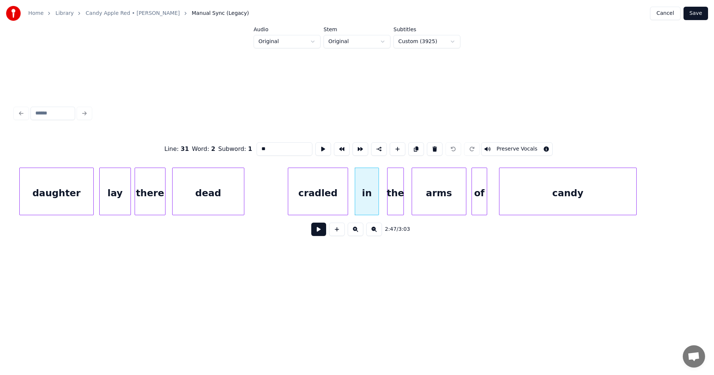
click at [336, 203] on div "cradled" at bounding box center [318, 193] width 60 height 51
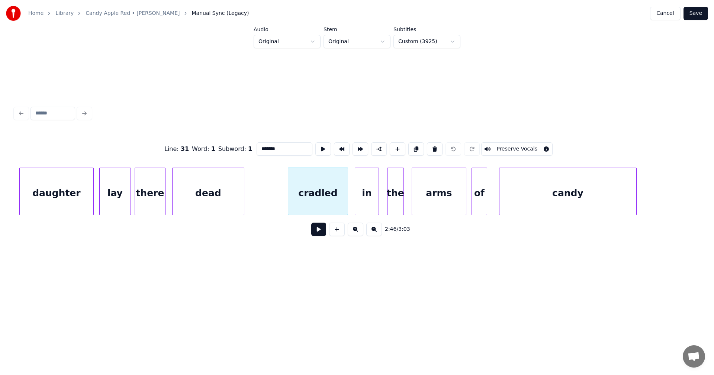
click at [363, 201] on div "in" at bounding box center [366, 193] width 23 height 51
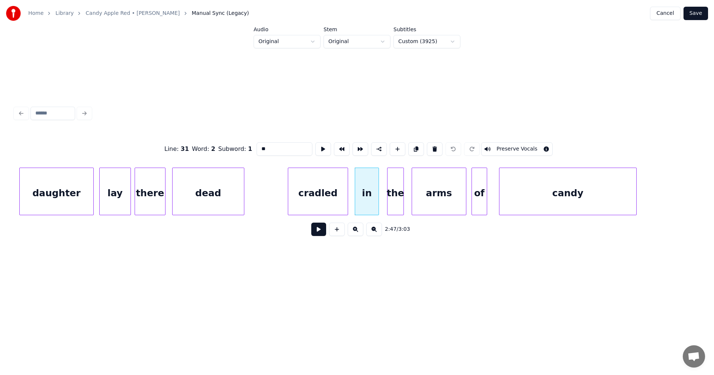
click at [397, 201] on div "the" at bounding box center [396, 193] width 16 height 51
click at [433, 146] on button at bounding box center [435, 148] width 16 height 13
type input "**"
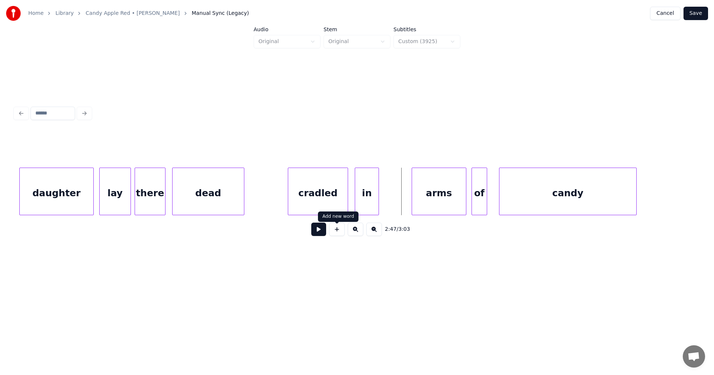
click at [341, 235] on button at bounding box center [337, 229] width 16 height 13
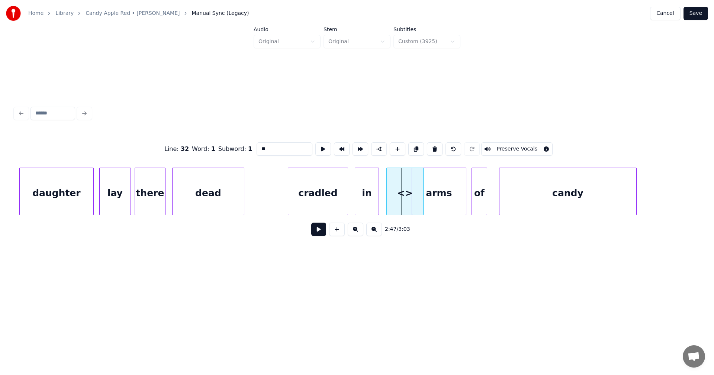
click at [408, 198] on div "<>" at bounding box center [405, 193] width 36 height 51
click at [402, 199] on div at bounding box center [401, 191] width 2 height 47
click at [246, 148] on div "Line : 32 Word : 1 Subword : 1 ** Preserve Vocals" at bounding box center [357, 149] width 684 height 37
click at [437, 200] on div "arms" at bounding box center [439, 193] width 54 height 51
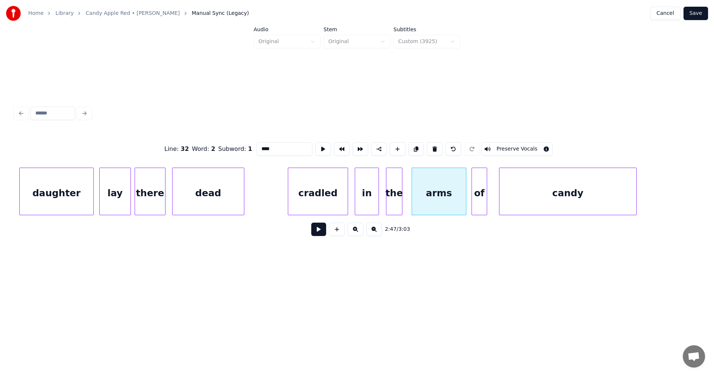
click at [341, 195] on div "cradled" at bounding box center [318, 193] width 60 height 51
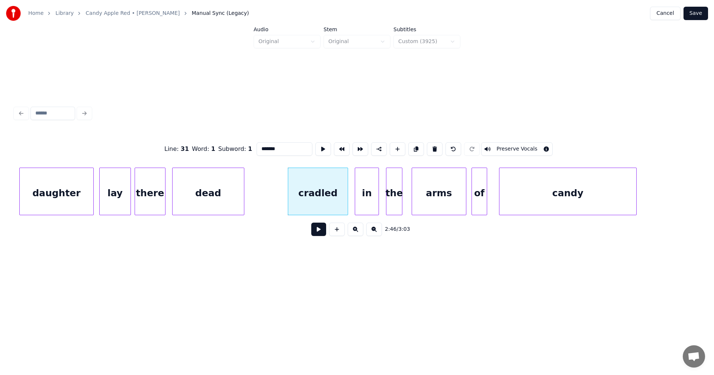
click at [370, 198] on div "in" at bounding box center [366, 193] width 23 height 51
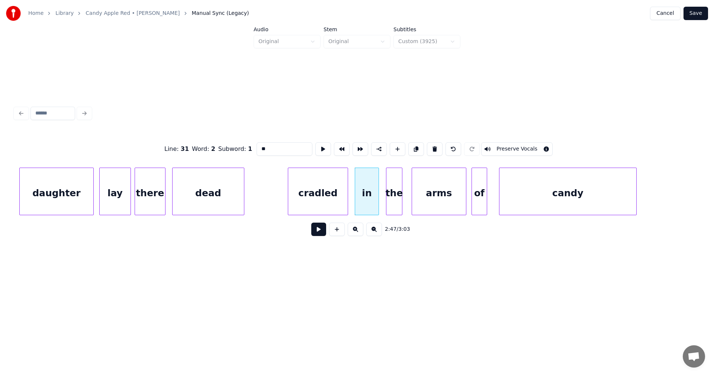
click at [399, 198] on div "the" at bounding box center [395, 193] width 16 height 51
click at [432, 148] on button at bounding box center [435, 148] width 16 height 13
type input "**"
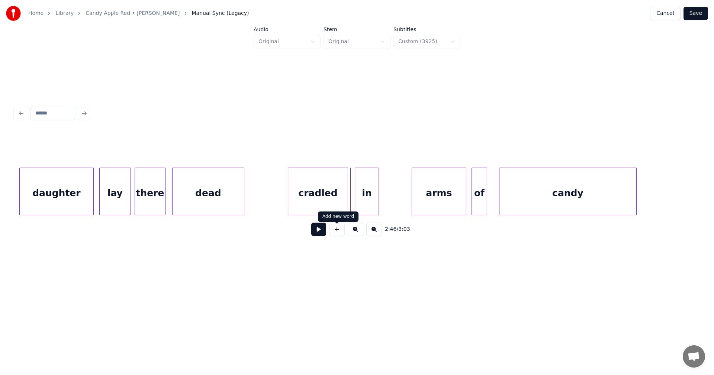
click at [338, 234] on button at bounding box center [337, 229] width 16 height 13
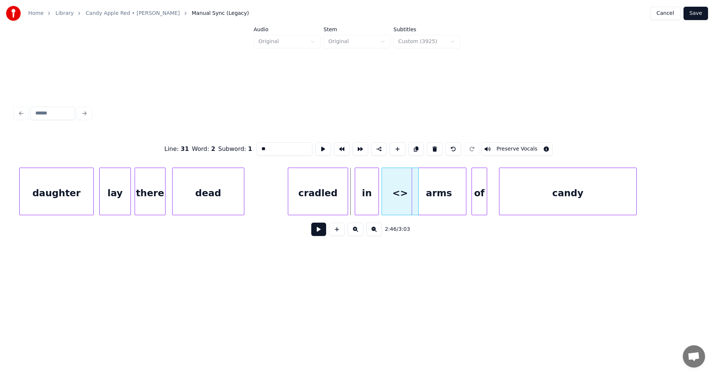
click at [384, 196] on div "<>" at bounding box center [400, 193] width 36 height 51
click at [402, 200] on div at bounding box center [401, 191] width 2 height 47
drag, startPoint x: 259, startPoint y: 145, endPoint x: 246, endPoint y: 146, distance: 13.1
click at [246, 146] on div "Line : 31 Word : 2 Subword : 1 ** Preserve Vocals" at bounding box center [357, 149] width 684 height 37
click at [438, 195] on div "arms" at bounding box center [439, 193] width 54 height 51
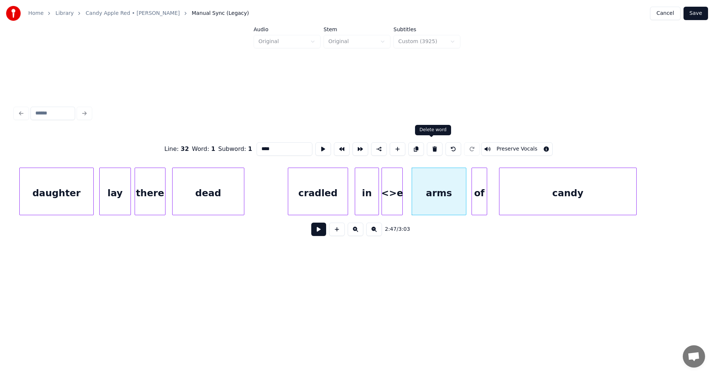
click at [434, 147] on button at bounding box center [435, 148] width 16 height 13
type input "**"
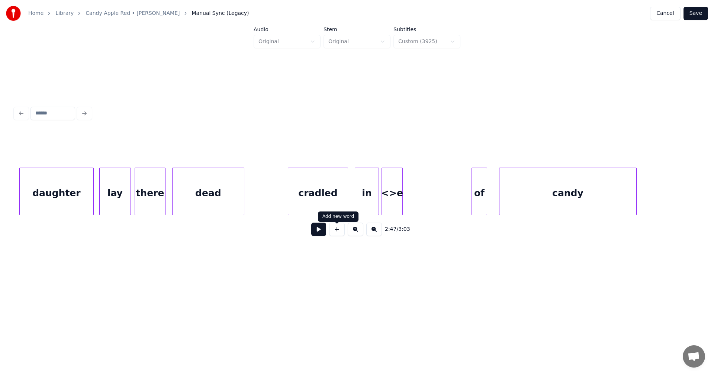
click at [335, 235] on button at bounding box center [337, 229] width 16 height 13
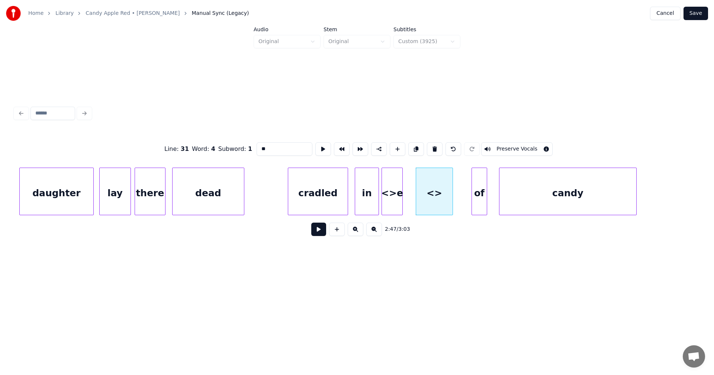
drag, startPoint x: 278, startPoint y: 145, endPoint x: 254, endPoint y: 148, distance: 24.0
click at [257, 148] on input "**" at bounding box center [285, 148] width 56 height 13
click at [474, 190] on div at bounding box center [473, 191] width 2 height 47
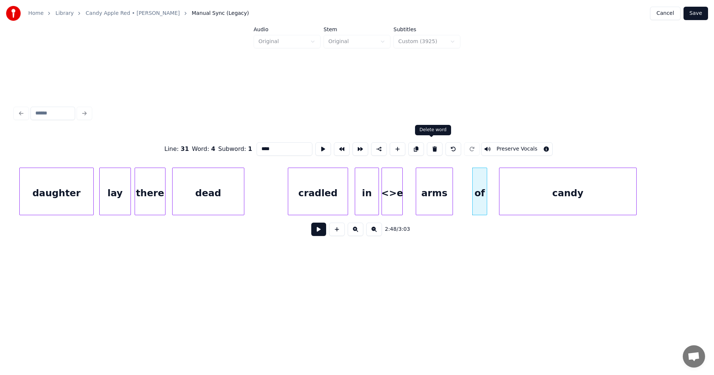
click at [433, 148] on button at bounding box center [435, 148] width 16 height 13
type input "**"
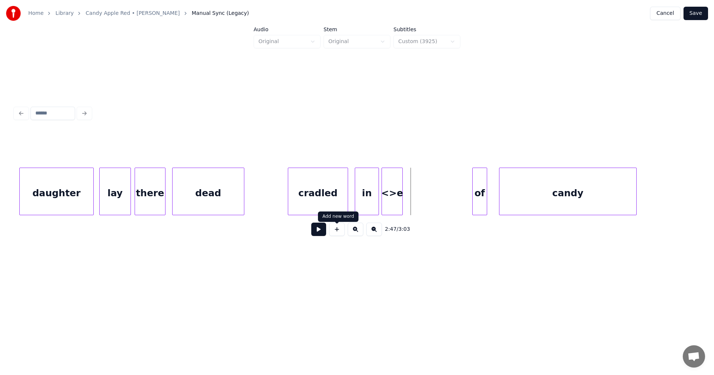
click at [338, 232] on button at bounding box center [337, 229] width 16 height 13
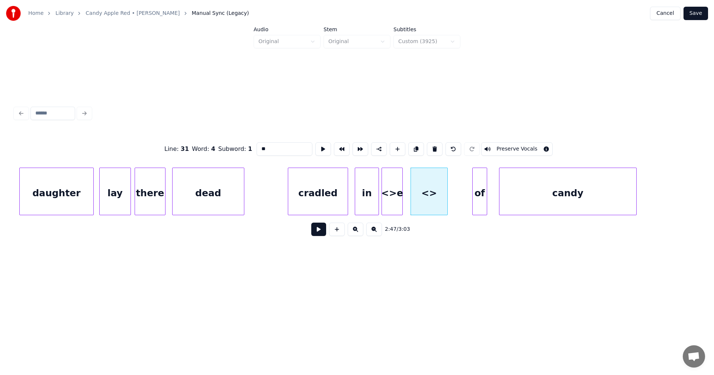
drag, startPoint x: 284, startPoint y: 146, endPoint x: 251, endPoint y: 146, distance: 33.1
click at [251, 146] on div "Line : 31 Word : 4 Subword : 1 ** Preserve Vocals" at bounding box center [357, 149] width 684 height 37
click at [481, 194] on div "of" at bounding box center [480, 193] width 14 height 51
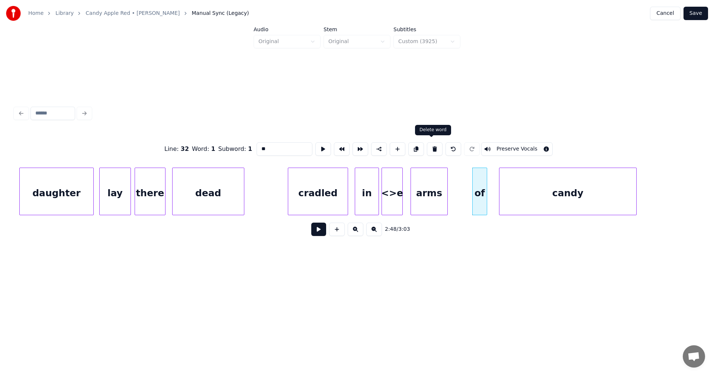
click at [434, 149] on button at bounding box center [435, 148] width 16 height 13
type input "****"
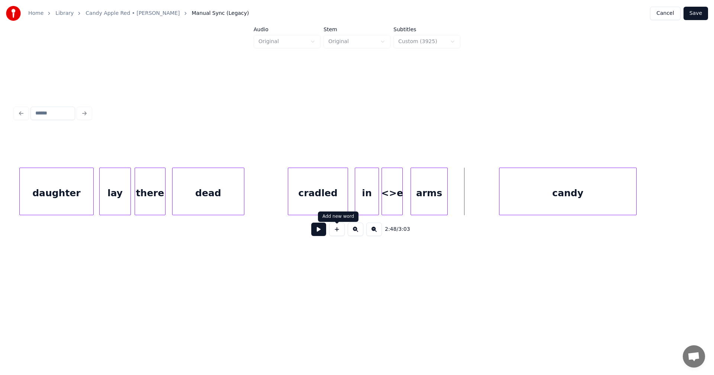
click at [340, 234] on button at bounding box center [337, 229] width 16 height 13
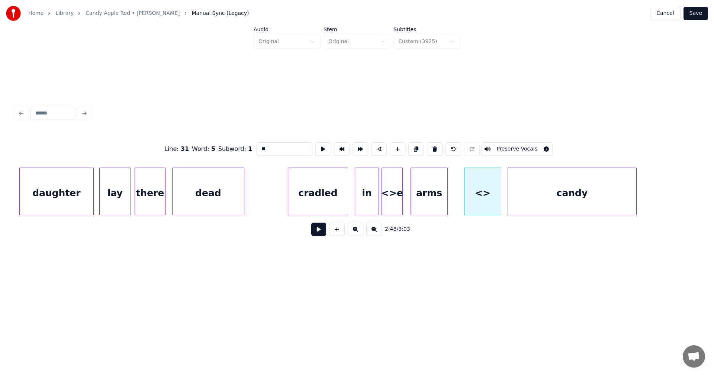
click at [510, 201] on div at bounding box center [509, 191] width 2 height 47
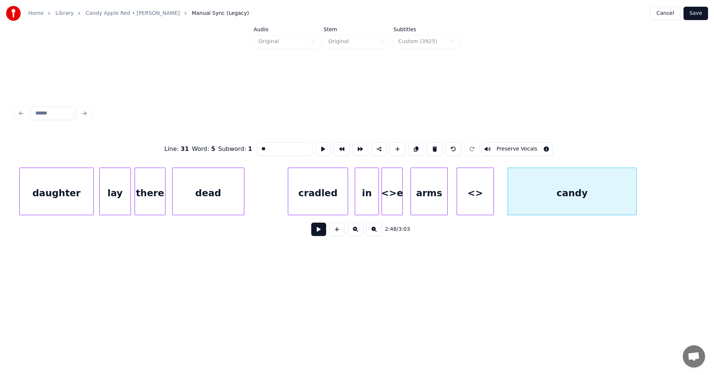
click at [494, 200] on div "<>" at bounding box center [475, 192] width 37 height 48
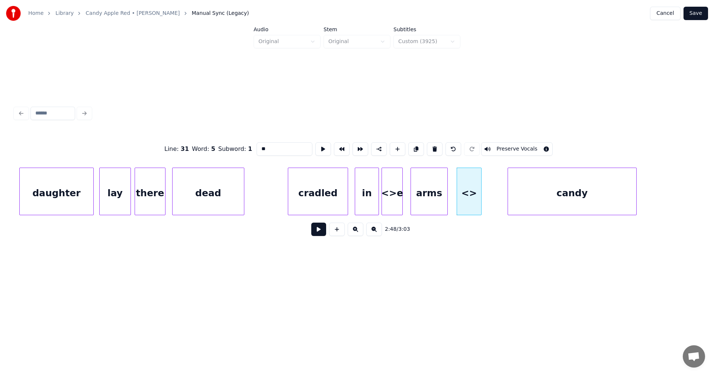
click at [480, 200] on div at bounding box center [480, 191] width 2 height 47
click at [470, 196] on div at bounding box center [471, 191] width 2 height 47
drag, startPoint x: 276, startPoint y: 143, endPoint x: 256, endPoint y: 147, distance: 20.1
click at [257, 147] on input "**" at bounding box center [285, 148] width 56 height 13
click at [316, 202] on div "cradled" at bounding box center [318, 193] width 60 height 51
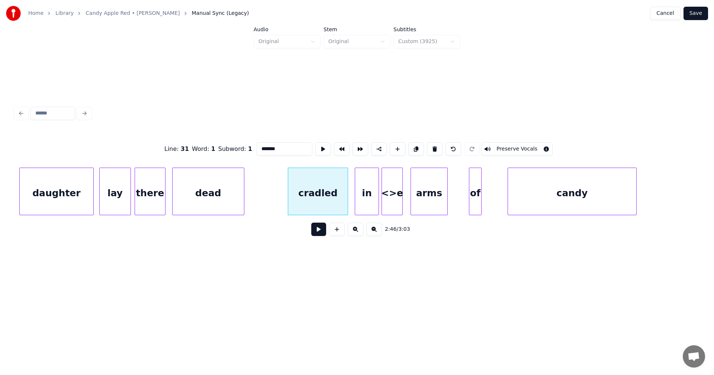
type input "*******"
click at [322, 236] on button at bounding box center [318, 229] width 15 height 13
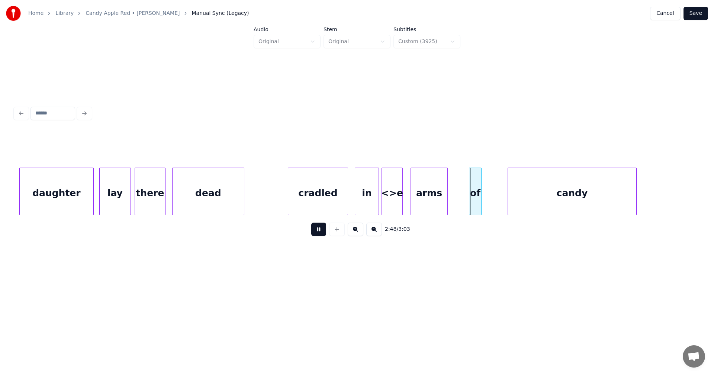
click at [323, 231] on button at bounding box center [318, 229] width 15 height 13
click at [551, 199] on div "candy" at bounding box center [572, 193] width 128 height 51
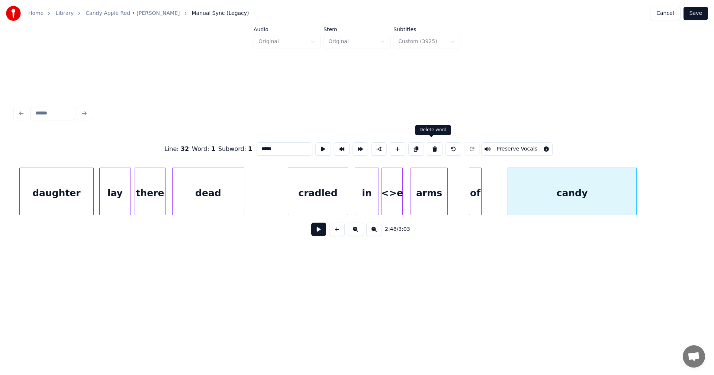
click at [432, 148] on button at bounding box center [435, 148] width 16 height 13
type input "**"
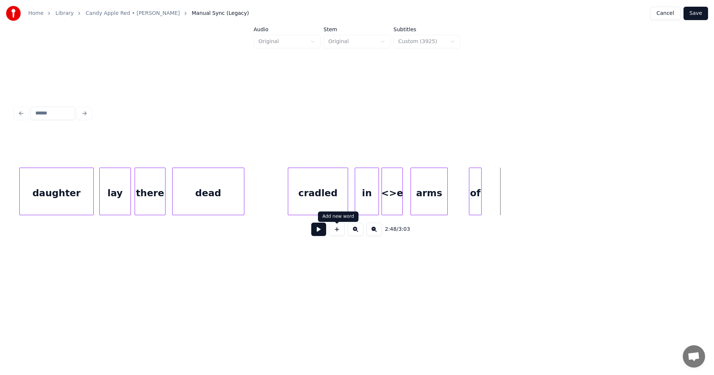
click at [338, 236] on button at bounding box center [337, 229] width 16 height 13
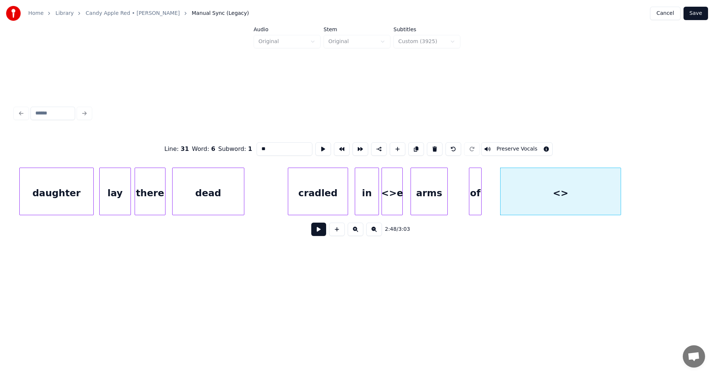
click at [619, 205] on div at bounding box center [620, 191] width 2 height 47
drag, startPoint x: 268, startPoint y: 148, endPoint x: 252, endPoint y: 148, distance: 16.4
click at [252, 148] on div "Line : 31 Word : 6 Subword : 1 ** Preserve Vocals" at bounding box center [357, 149] width 684 height 37
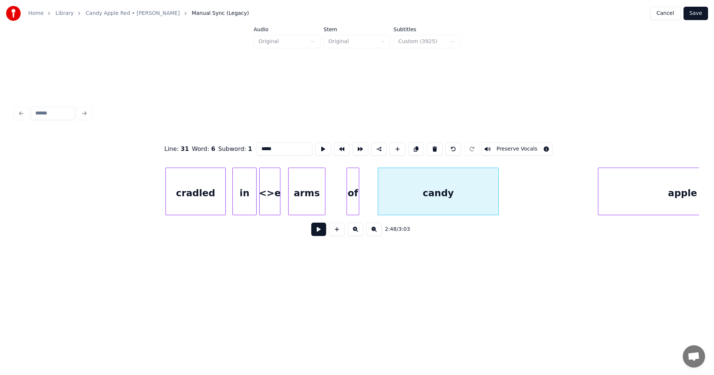
scroll to position [0, 15456]
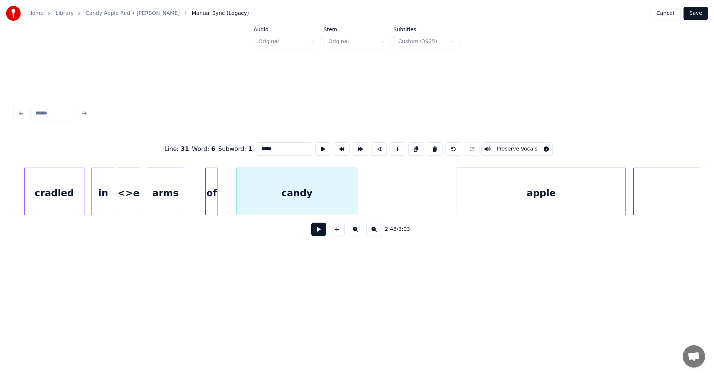
click at [344, 188] on div "candy" at bounding box center [297, 193] width 120 height 51
type input "*****"
click at [323, 233] on button at bounding box center [318, 229] width 15 height 13
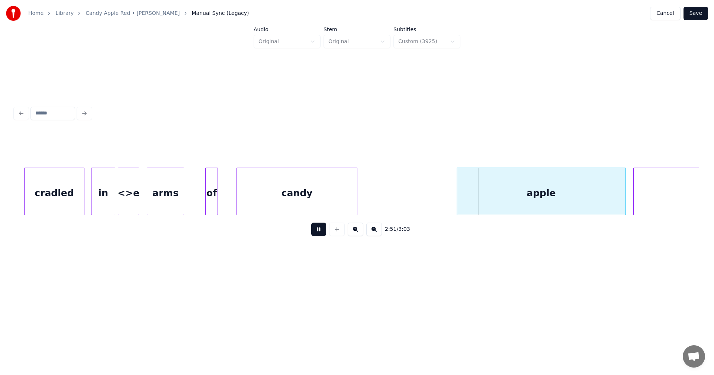
click at [323, 233] on button at bounding box center [318, 229] width 15 height 13
click at [504, 197] on div "apple" at bounding box center [541, 193] width 169 height 51
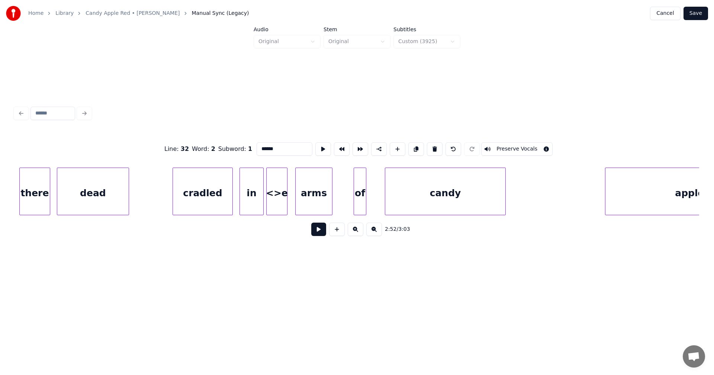
scroll to position [0, 15307]
click at [274, 204] on div "<>e" at bounding box center [277, 193] width 20 height 51
type input "**"
drag, startPoint x: 267, startPoint y: 149, endPoint x: 260, endPoint y: 149, distance: 7.8
click at [260, 149] on input "**" at bounding box center [285, 148] width 56 height 13
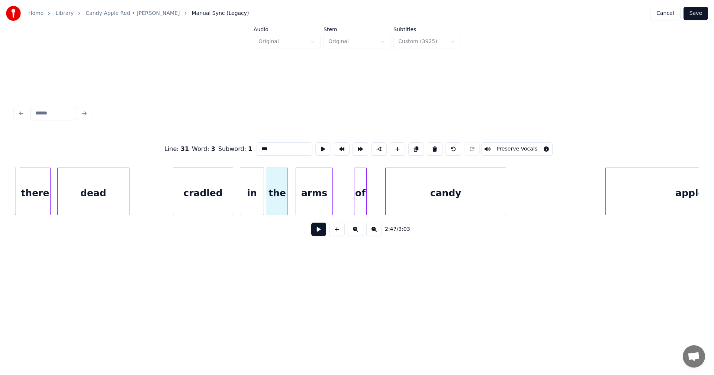
click at [212, 197] on div "cradled" at bounding box center [203, 193] width 60 height 51
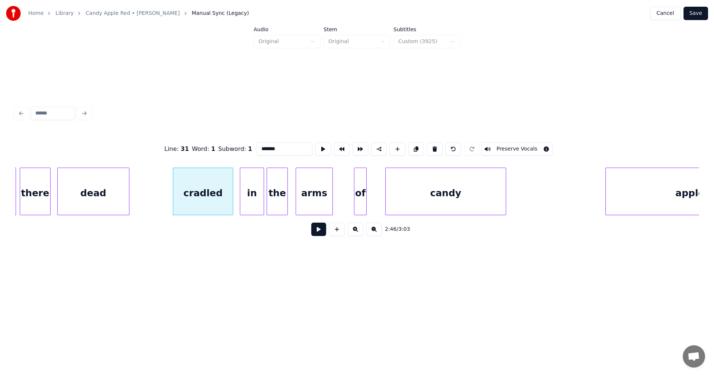
type input "*******"
click at [321, 235] on button at bounding box center [318, 229] width 15 height 13
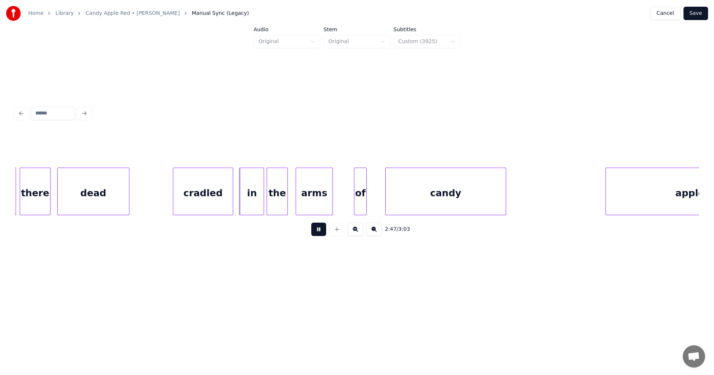
click at [322, 234] on button at bounding box center [318, 229] width 15 height 13
click at [321, 235] on button at bounding box center [318, 229] width 15 height 13
click at [321, 234] on button at bounding box center [318, 229] width 15 height 13
click at [260, 206] on div "in" at bounding box center [251, 193] width 23 height 51
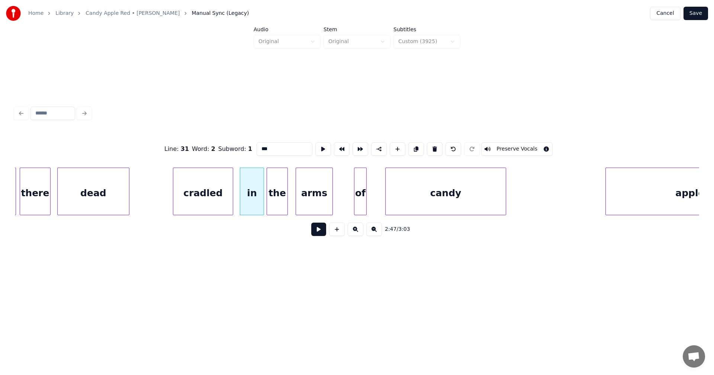
click at [318, 234] on button at bounding box center [318, 229] width 15 height 13
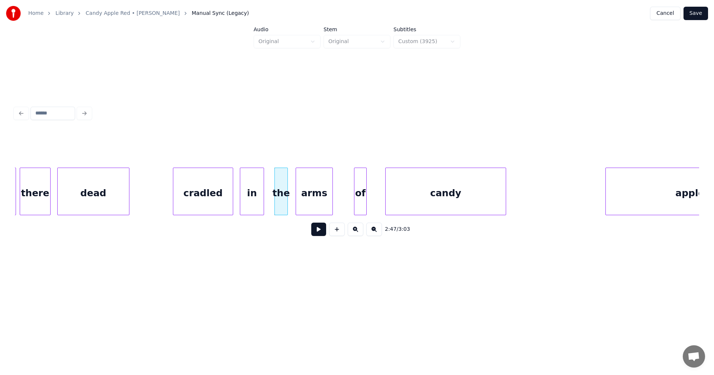
click at [276, 205] on div at bounding box center [276, 191] width 2 height 47
click at [269, 204] on div at bounding box center [268, 191] width 2 height 47
click at [278, 202] on div at bounding box center [277, 191] width 2 height 47
click at [289, 204] on div at bounding box center [288, 191] width 2 height 47
click at [215, 202] on div "cradled" at bounding box center [203, 193] width 60 height 51
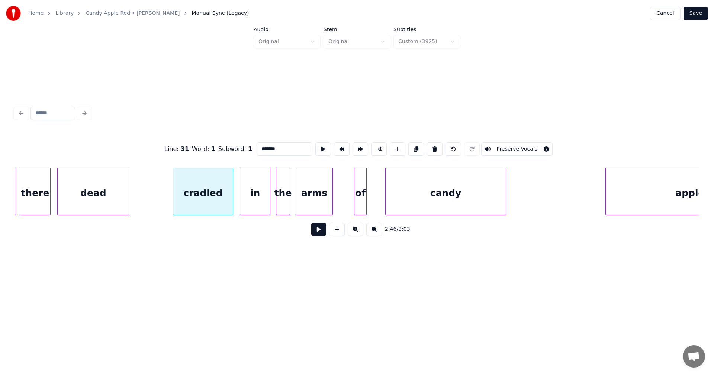
click at [320, 234] on button at bounding box center [318, 229] width 15 height 13
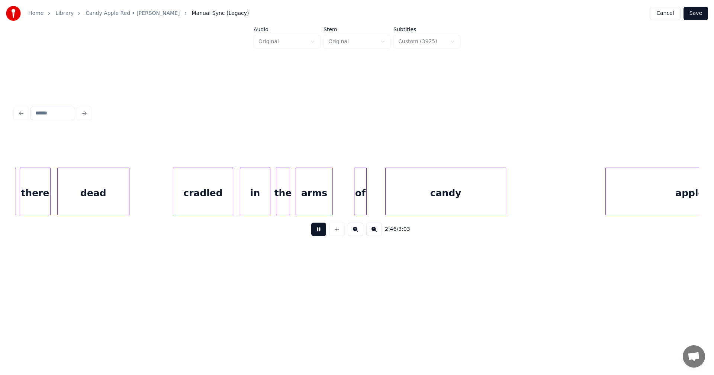
click at [320, 234] on button at bounding box center [318, 229] width 15 height 13
click at [315, 234] on button at bounding box center [318, 229] width 15 height 13
drag, startPoint x: 317, startPoint y: 233, endPoint x: 313, endPoint y: 223, distance: 10.9
click at [317, 232] on button at bounding box center [318, 229] width 15 height 13
click at [346, 206] on div at bounding box center [346, 191] width 2 height 47
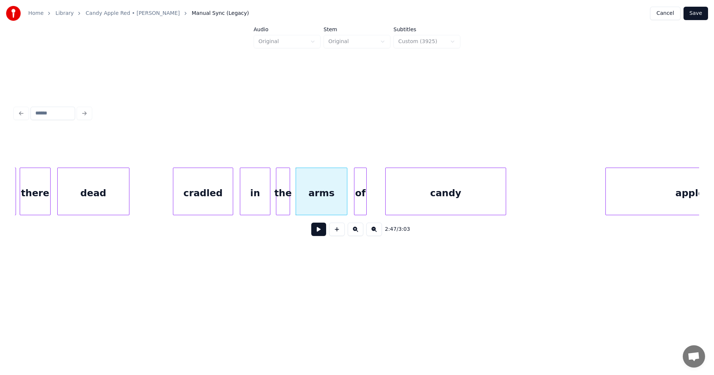
click at [219, 201] on div "cradled" at bounding box center [203, 193] width 60 height 51
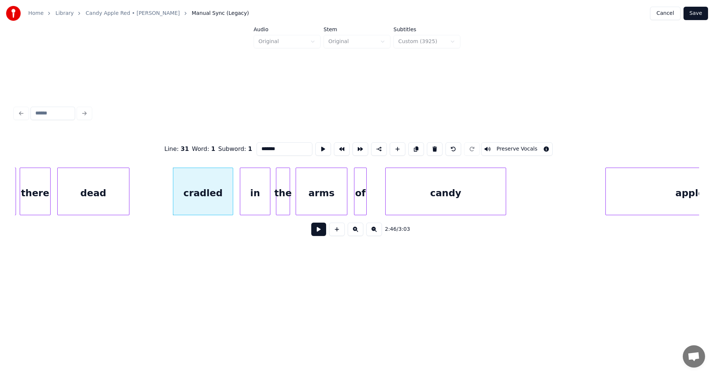
click at [315, 233] on button at bounding box center [318, 229] width 15 height 13
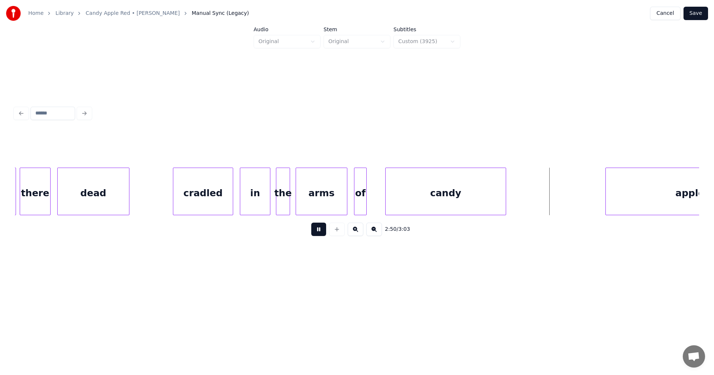
click at [318, 233] on button at bounding box center [318, 229] width 15 height 13
click at [216, 194] on div "cradled" at bounding box center [203, 193] width 60 height 51
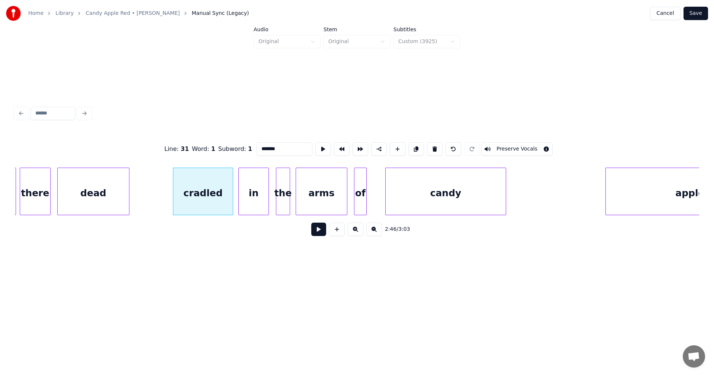
click at [250, 203] on div "in" at bounding box center [254, 193] width 30 height 51
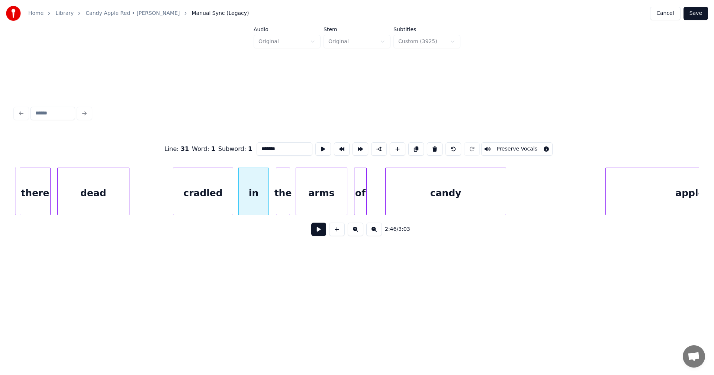
click at [697, 18] on button "Save" at bounding box center [696, 13] width 25 height 13
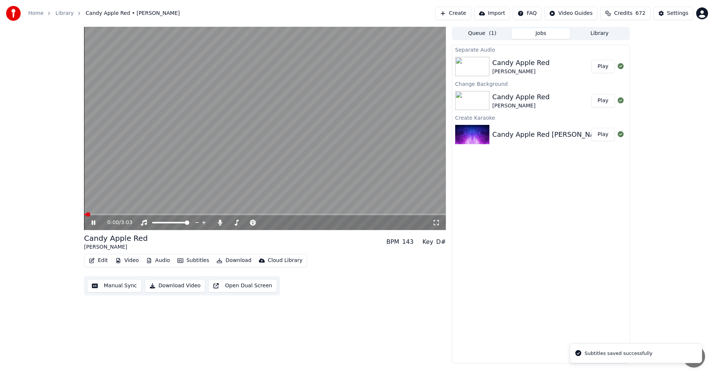
click at [370, 215] on span at bounding box center [265, 214] width 362 height 1
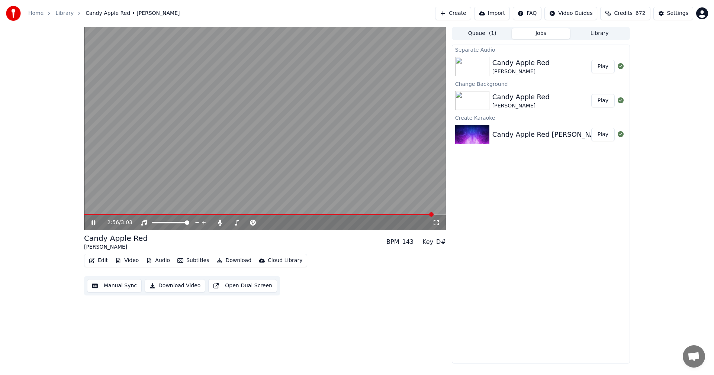
click at [92, 223] on icon at bounding box center [94, 223] width 4 height 4
click at [103, 259] on button "Edit" at bounding box center [98, 261] width 25 height 10
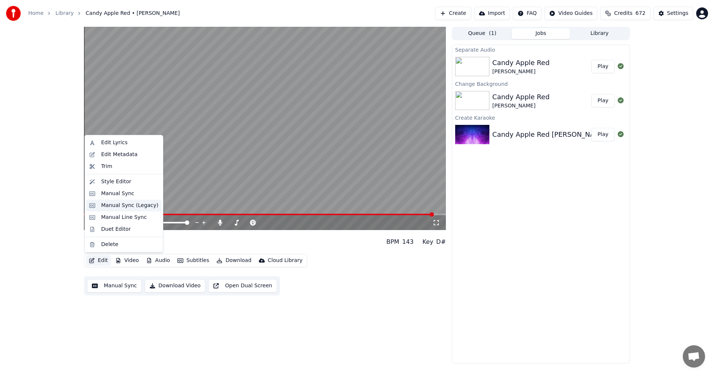
click at [138, 205] on div "Manual Sync (Legacy)" at bounding box center [129, 205] width 57 height 7
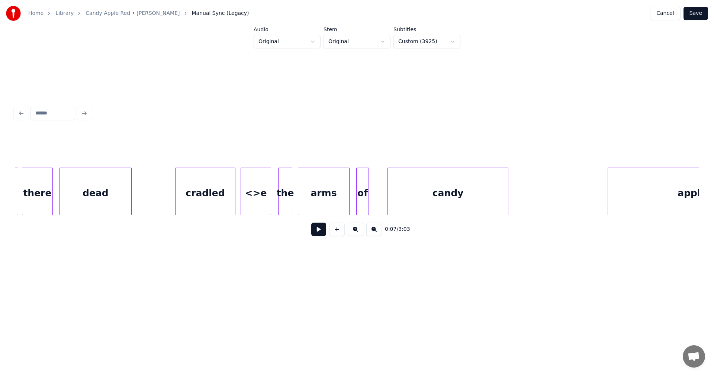
scroll to position [0, 15286]
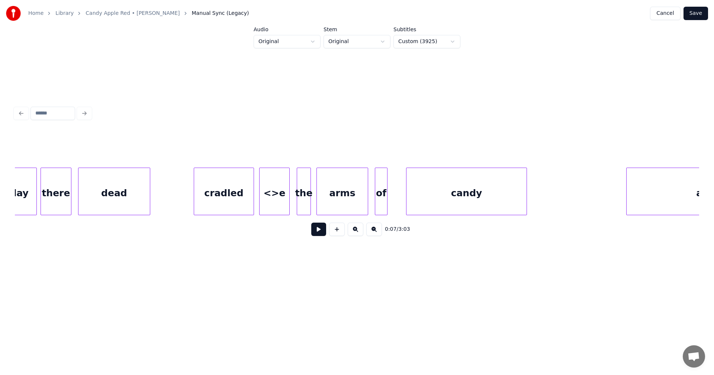
click at [276, 195] on div "<>e" at bounding box center [275, 193] width 30 height 51
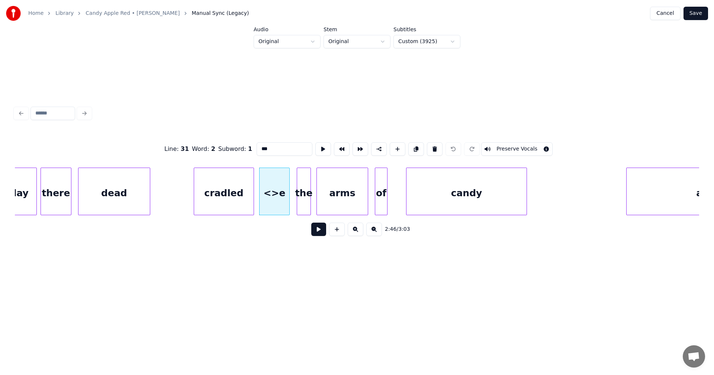
drag, startPoint x: 260, startPoint y: 151, endPoint x: 238, endPoint y: 156, distance: 22.8
click at [238, 156] on div "Line : 31 Word : 2 Subword : 1 *** Preserve Vocals" at bounding box center [357, 149] width 684 height 37
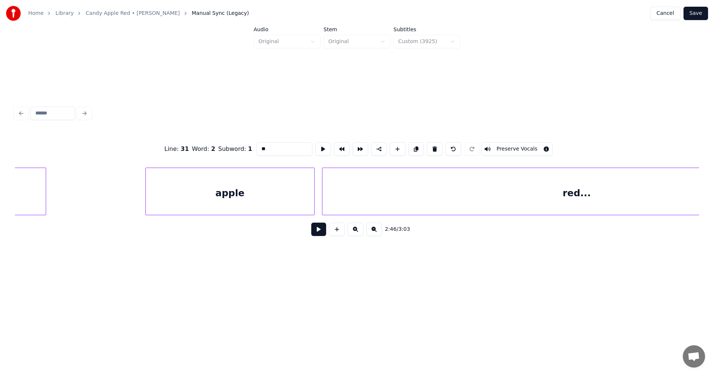
scroll to position [0, 15861]
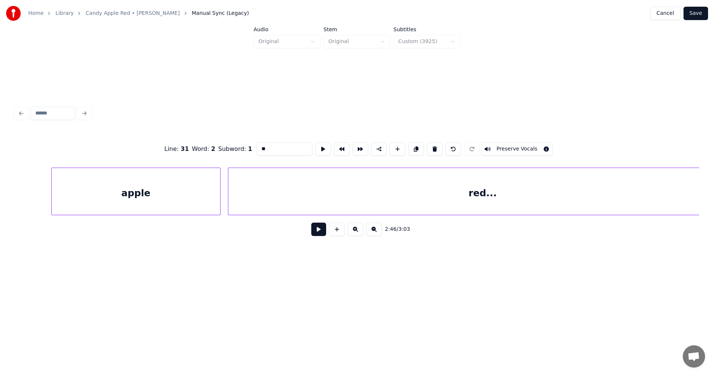
click at [472, 200] on div "red..." at bounding box center [482, 193] width 509 height 51
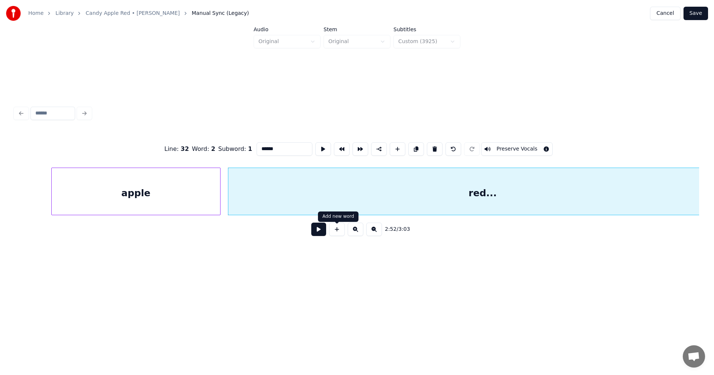
type input "******"
click at [318, 236] on button at bounding box center [318, 229] width 15 height 13
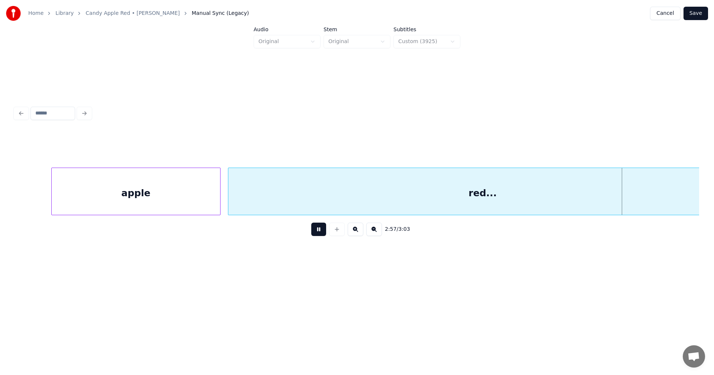
click at [318, 235] on button at bounding box center [318, 229] width 15 height 13
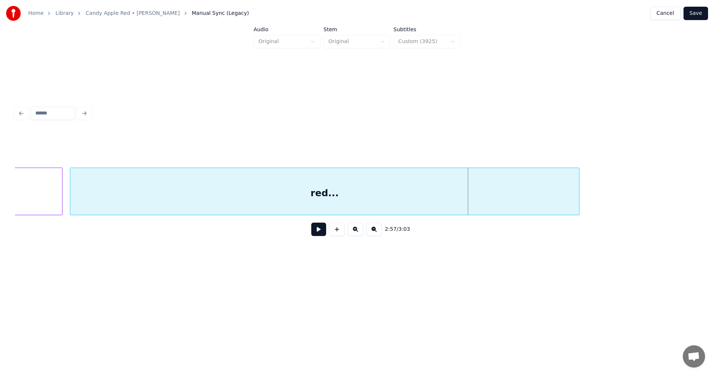
scroll to position [0, 16025]
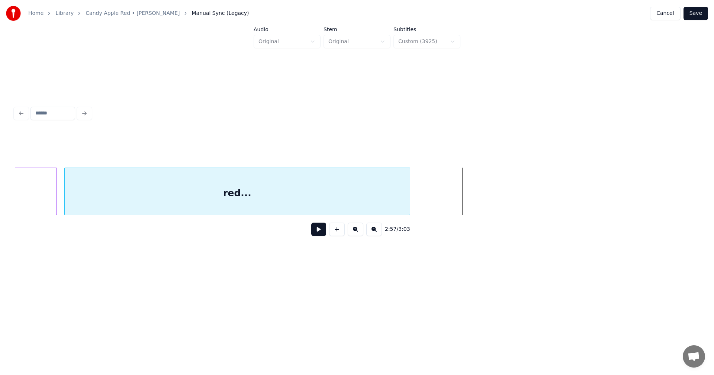
click at [409, 211] on div at bounding box center [409, 191] width 2 height 47
click at [317, 232] on button at bounding box center [318, 229] width 15 height 13
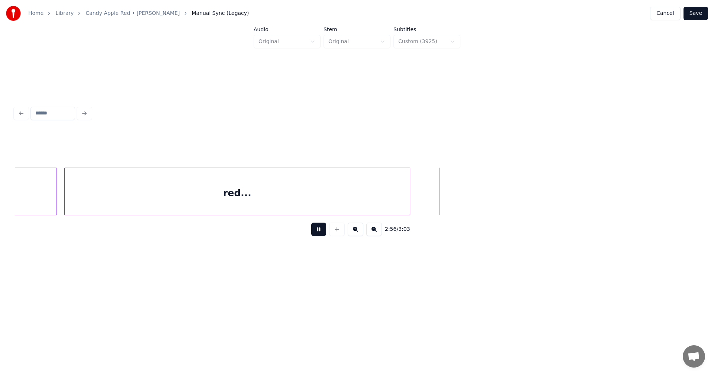
click at [317, 232] on button at bounding box center [318, 229] width 15 height 13
click at [699, 12] on button "Save" at bounding box center [696, 13] width 25 height 13
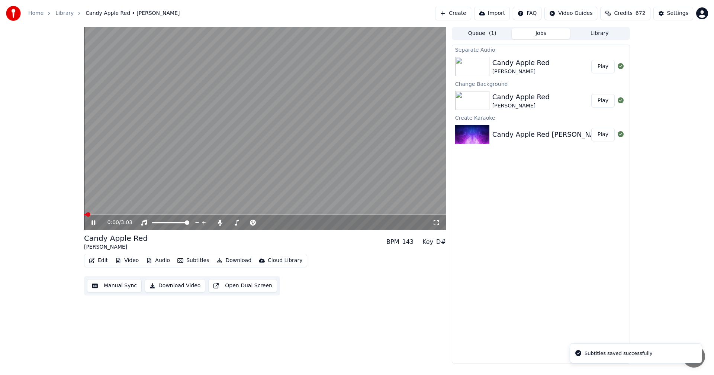
click at [163, 265] on button "Audio" at bounding box center [158, 261] width 30 height 10
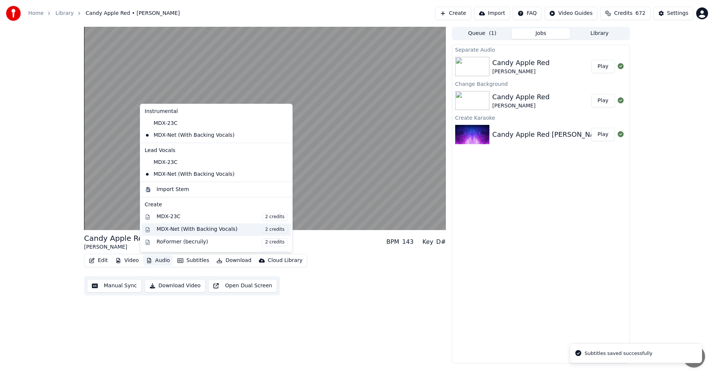
click at [170, 231] on div "MDX-Net (With Backing Vocals) 2 credits" at bounding box center [222, 230] width 131 height 8
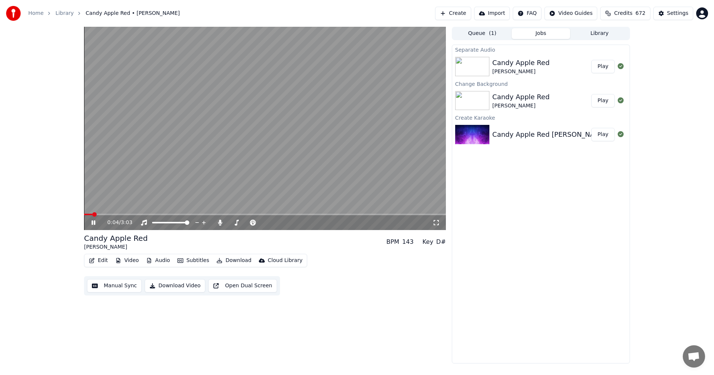
click at [167, 261] on button "Audio" at bounding box center [158, 261] width 30 height 10
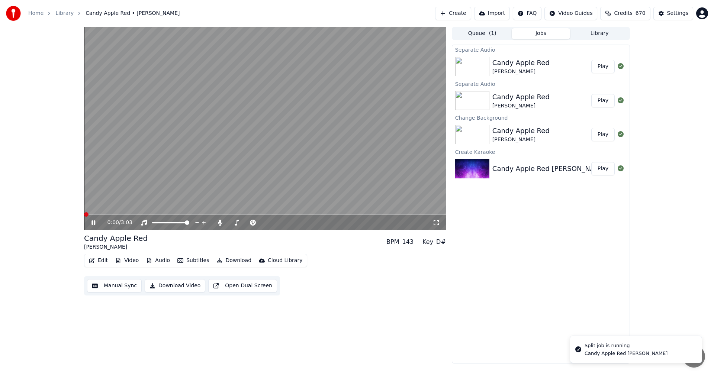
click at [43, 199] on div "0:00 / 3:03 Candy Apple Red [PERSON_NAME] BPM 143 Key D# Edit Video Audio Subti…" at bounding box center [357, 195] width 714 height 337
click at [218, 224] on icon at bounding box center [220, 223] width 7 height 6
click at [206, 215] on span at bounding box center [145, 214] width 122 height 1
click at [281, 214] on span at bounding box center [265, 214] width 362 height 1
click at [274, 215] on span at bounding box center [179, 214] width 190 height 1
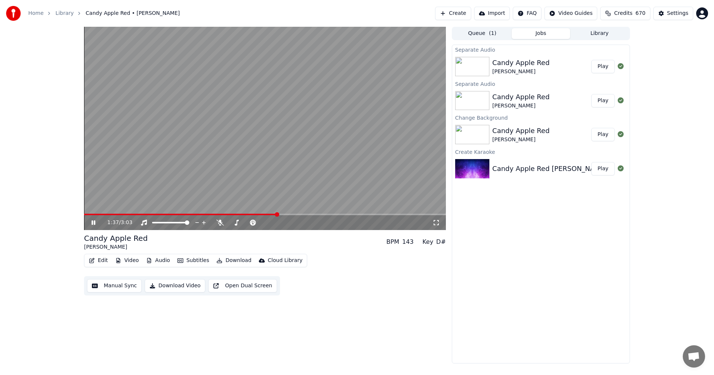
click at [267, 214] on video at bounding box center [265, 128] width 362 height 203
click at [267, 215] on span at bounding box center [181, 214] width 194 height 1
click at [90, 221] on icon at bounding box center [98, 223] width 17 height 6
click at [256, 214] on span at bounding box center [179, 214] width 190 height 1
click at [340, 215] on span at bounding box center [212, 214] width 257 height 1
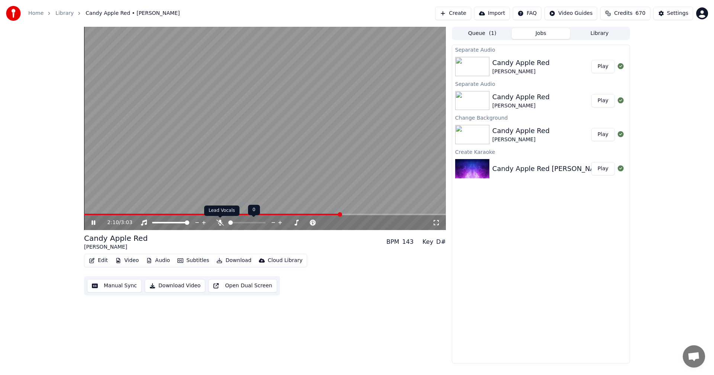
click at [222, 225] on icon at bounding box center [220, 223] width 7 height 6
click at [219, 222] on icon at bounding box center [220, 223] width 4 height 6
click at [95, 221] on icon at bounding box center [94, 223] width 4 height 4
click at [230, 262] on button "Download" at bounding box center [234, 261] width 41 height 10
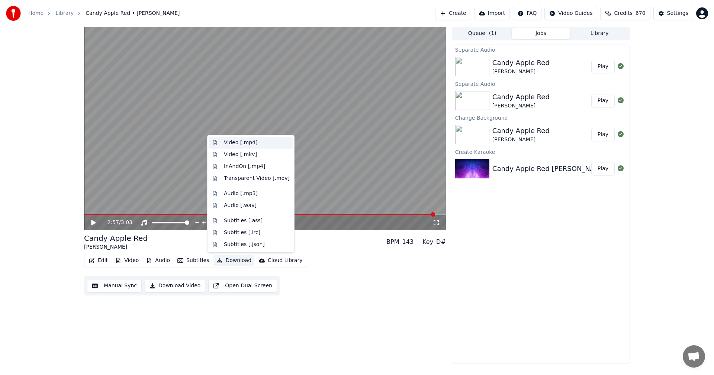
click at [241, 145] on div "Video [.mp4]" at bounding box center [240, 142] width 33 height 7
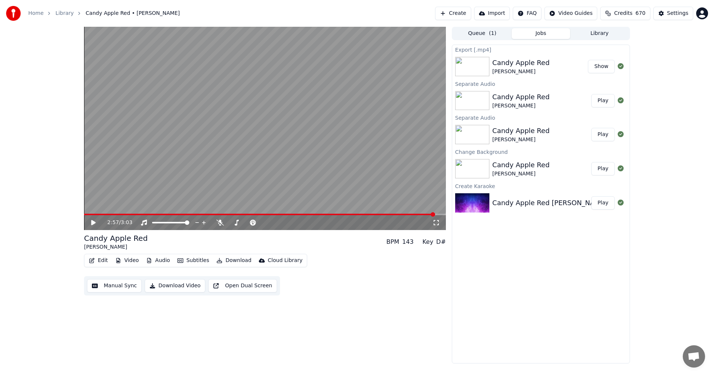
click at [609, 66] on button "Show" at bounding box center [601, 66] width 27 height 13
click at [132, 261] on button "Video" at bounding box center [126, 261] width 29 height 10
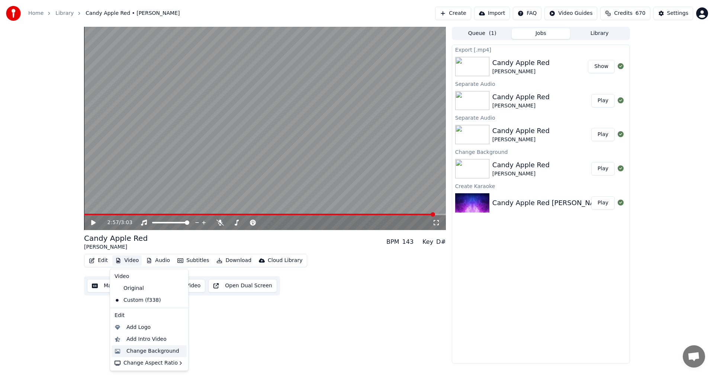
click at [140, 352] on div "Change Background" at bounding box center [152, 351] width 53 height 7
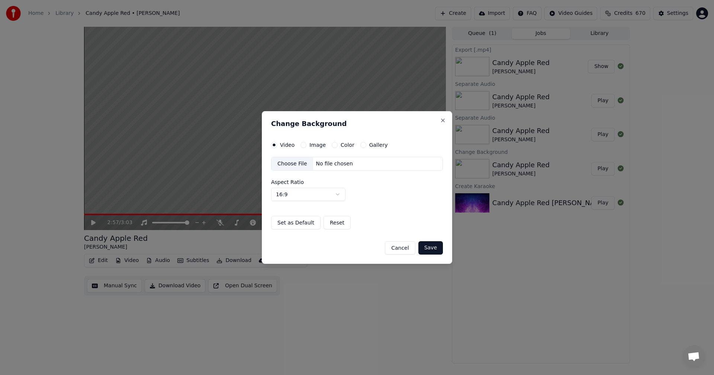
click at [305, 146] on button "Image" at bounding box center [304, 145] width 6 height 6
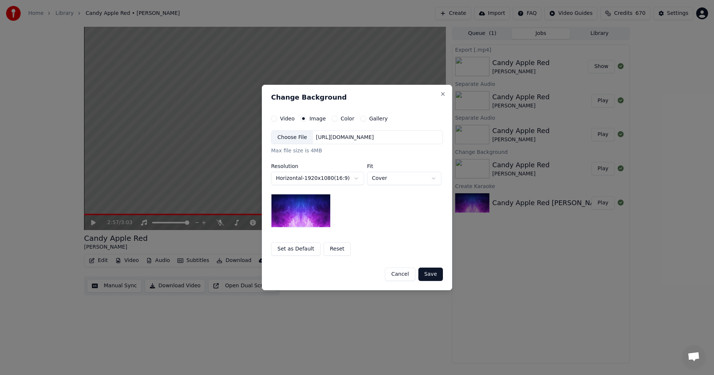
click at [302, 141] on div "Choose File" at bounding box center [293, 137] width 42 height 13
click at [429, 275] on button "Save" at bounding box center [430, 274] width 25 height 13
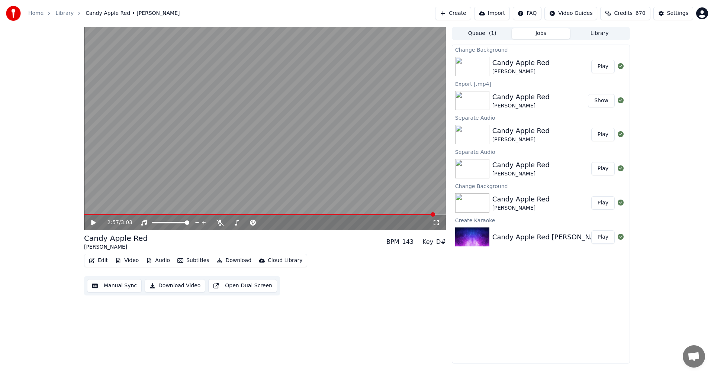
click at [605, 66] on button "Play" at bounding box center [602, 66] width 23 height 13
click at [139, 215] on span at bounding box center [265, 214] width 362 height 1
click at [94, 224] on icon at bounding box center [94, 223] width 4 height 4
click at [224, 262] on button "Download" at bounding box center [234, 261] width 41 height 10
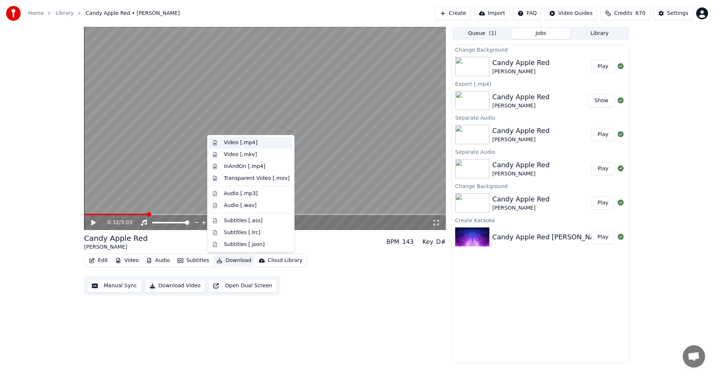
click at [239, 142] on div "Video [.mp4]" at bounding box center [240, 142] width 33 height 7
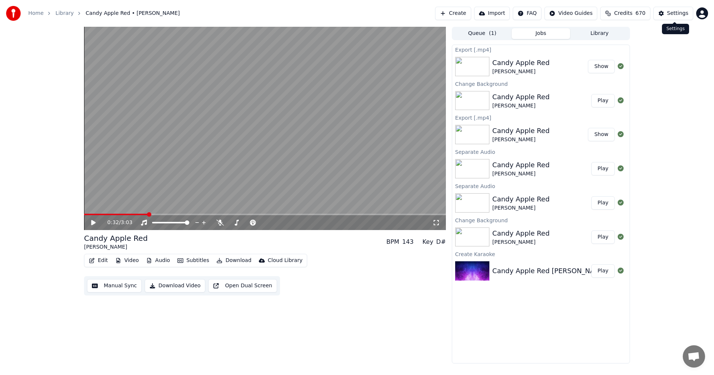
click at [678, 9] on button "Settings" at bounding box center [674, 13] width 40 height 13
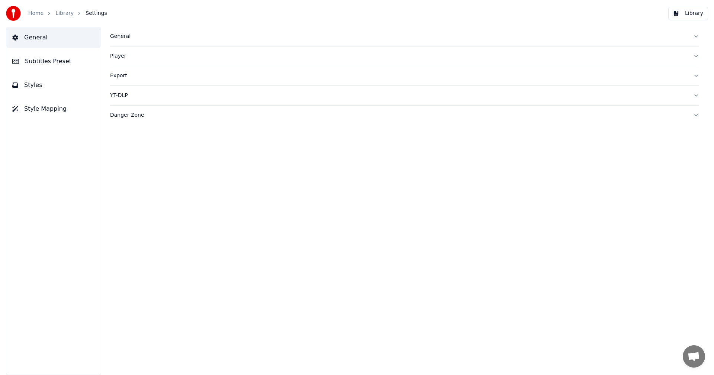
click at [51, 60] on span "Subtitles Preset" at bounding box center [48, 61] width 46 height 9
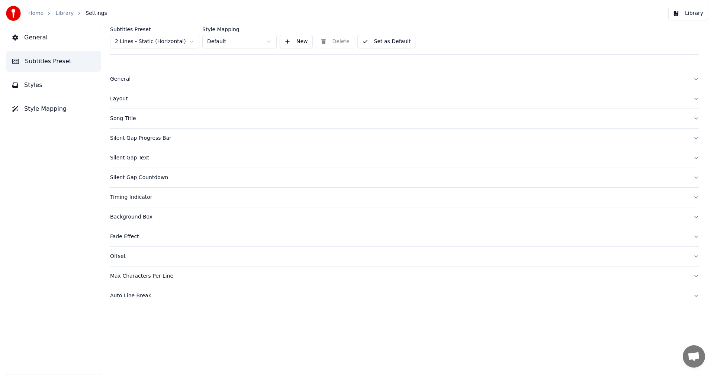
click at [174, 43] on html "Home Library Settings Library General Subtitles Preset Styles Style Mapping Sub…" at bounding box center [357, 187] width 714 height 375
click at [39, 89] on span "Styles" at bounding box center [33, 85] width 18 height 9
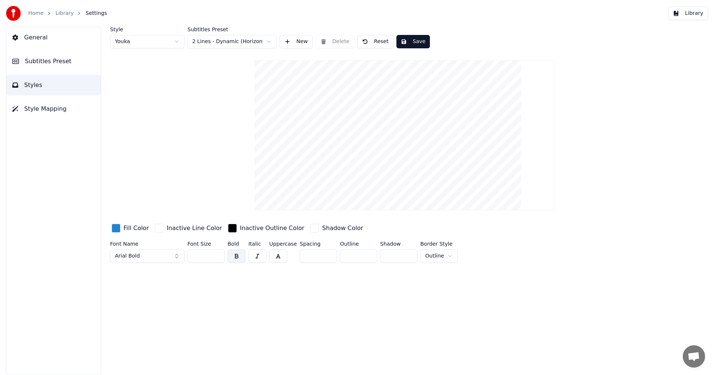
click at [59, 16] on link "Library" at bounding box center [64, 13] width 18 height 7
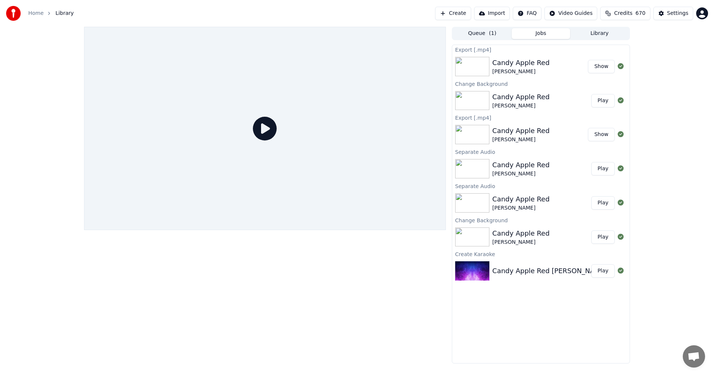
click at [482, 68] on img at bounding box center [472, 66] width 34 height 19
click at [601, 70] on button "Show" at bounding box center [601, 66] width 27 height 13
click at [604, 102] on button "Play" at bounding box center [602, 100] width 23 height 13
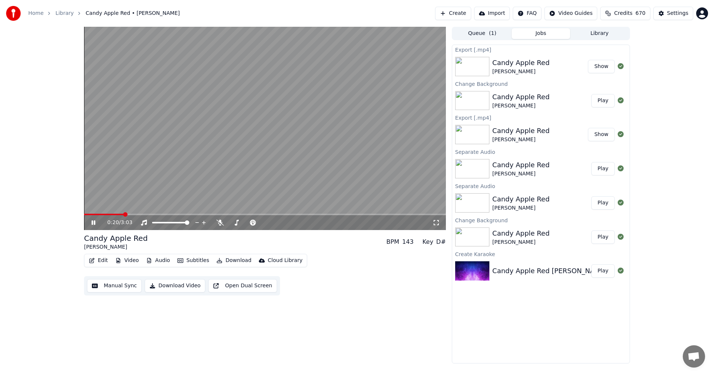
click at [124, 214] on span at bounding box center [265, 214] width 362 height 1
click at [102, 261] on button "Edit" at bounding box center [98, 261] width 25 height 10
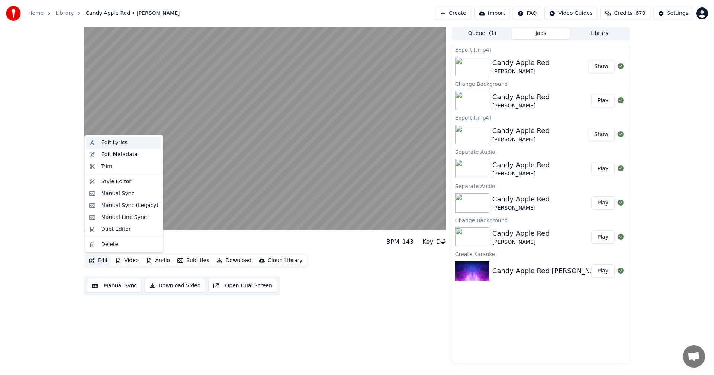
click at [124, 142] on div "Edit Lyrics" at bounding box center [114, 142] width 26 height 7
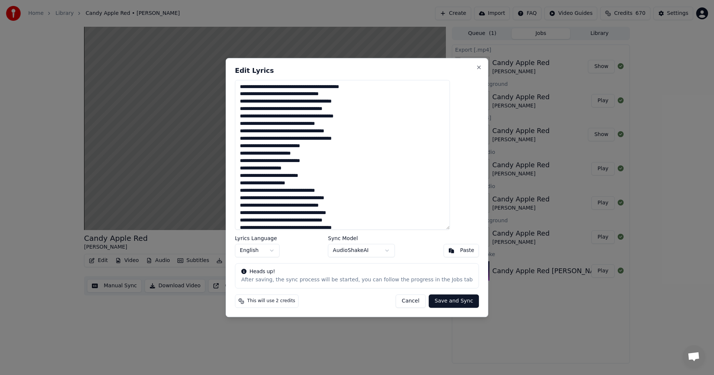
click at [409, 304] on button "Cancel" at bounding box center [410, 301] width 30 height 13
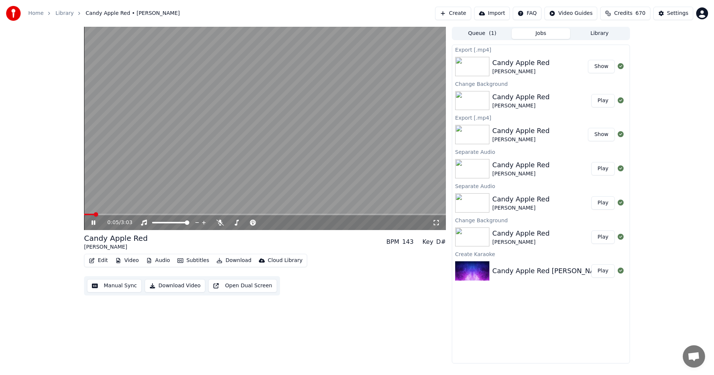
click at [94, 215] on span at bounding box center [89, 214] width 10 height 1
click at [94, 224] on icon at bounding box center [94, 223] width 4 height 4
